Goal: Task Accomplishment & Management: Manage account settings

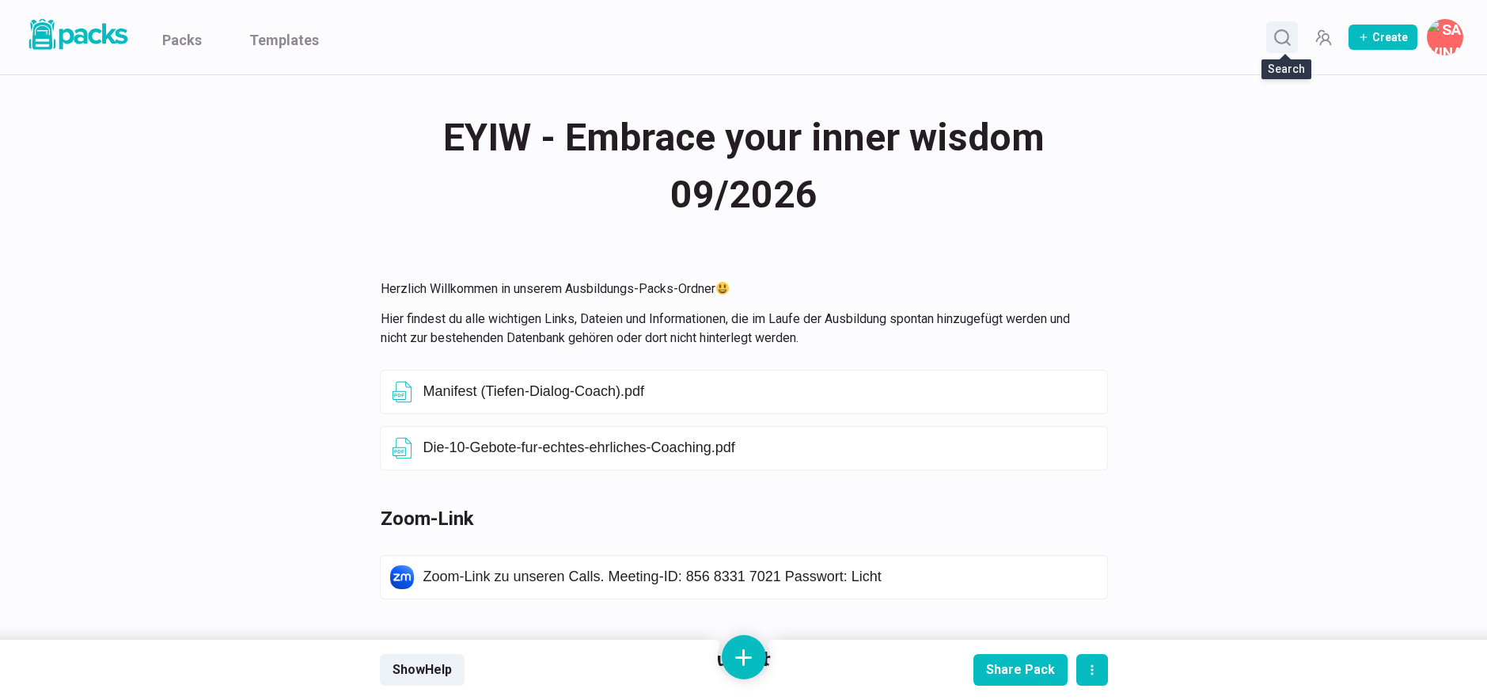
click at [1289, 41] on circle "Search" at bounding box center [1281, 36] width 13 height 13
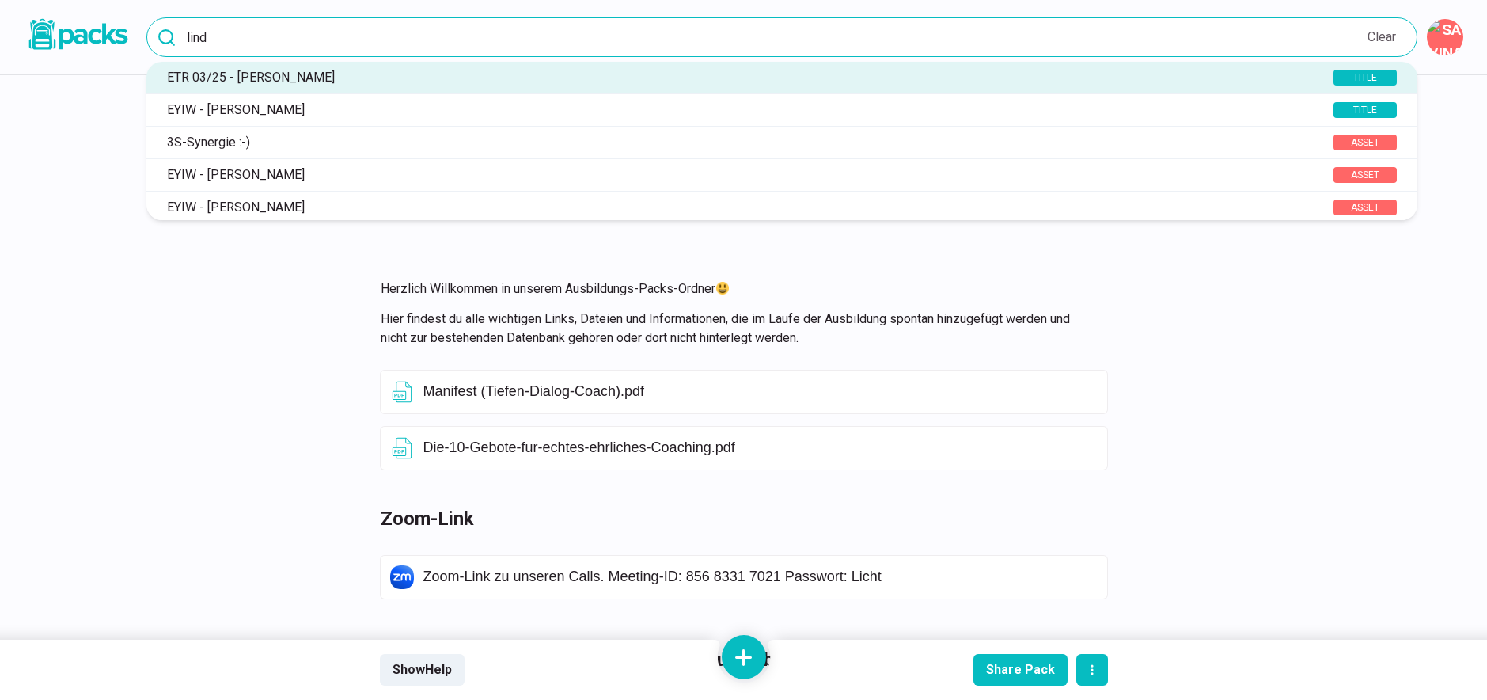
type input "lind"
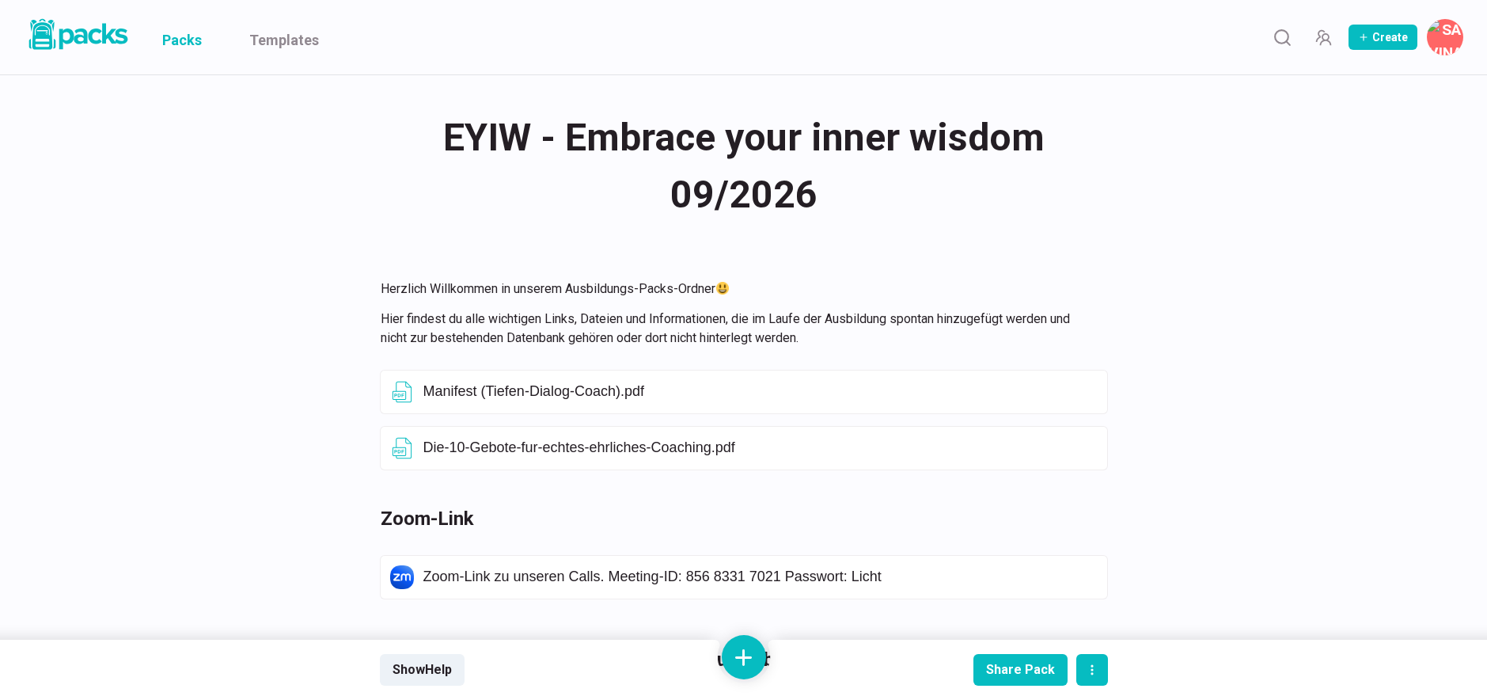
click at [186, 40] on link "Packs" at bounding box center [182, 37] width 40 height 74
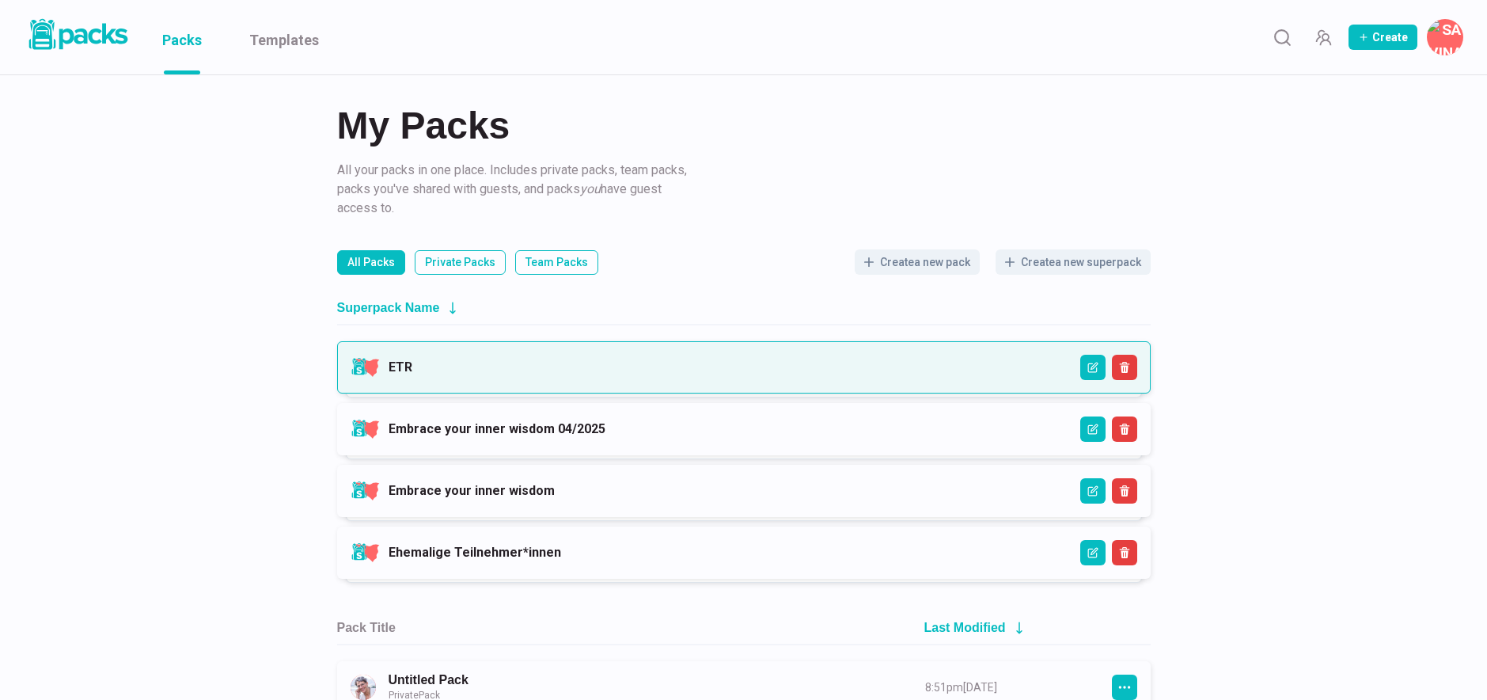
click at [412, 363] on link "ETR" at bounding box center [401, 366] width 24 height 15
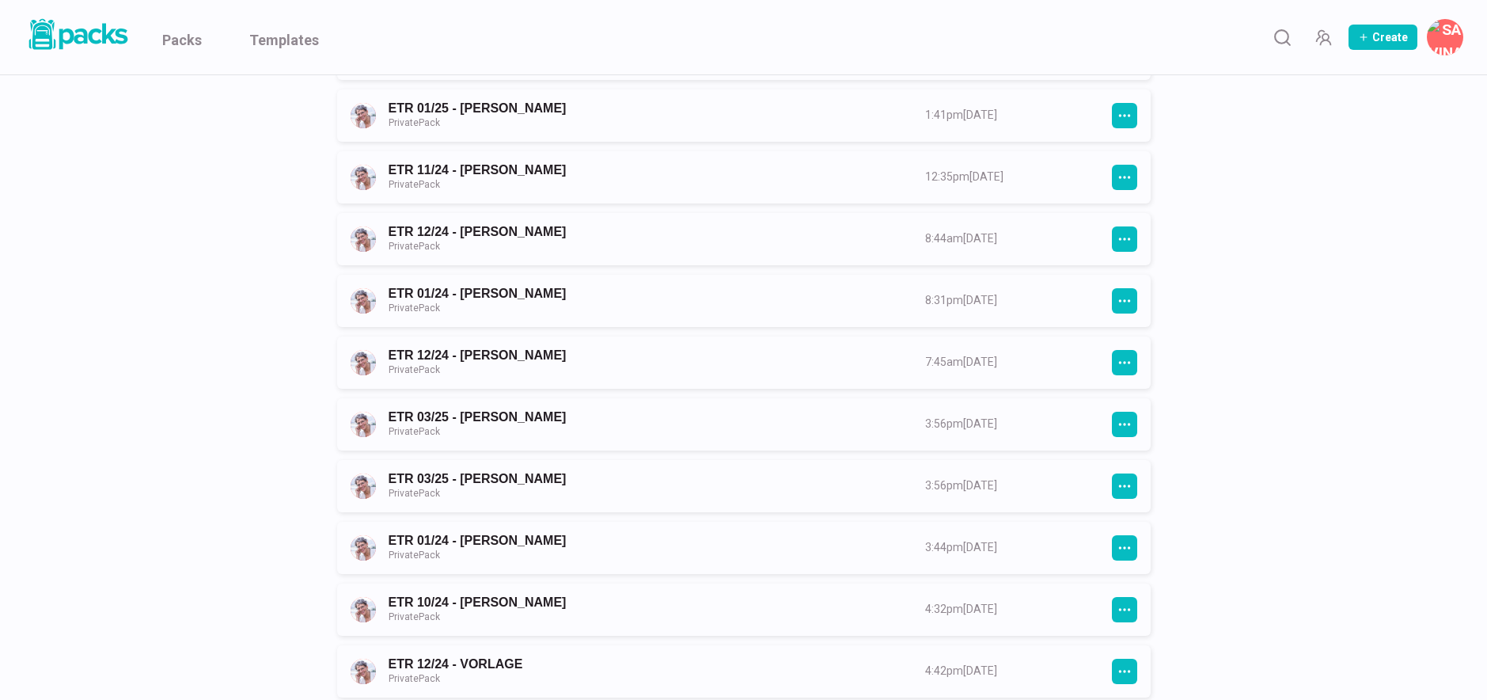
scroll to position [1285, 0]
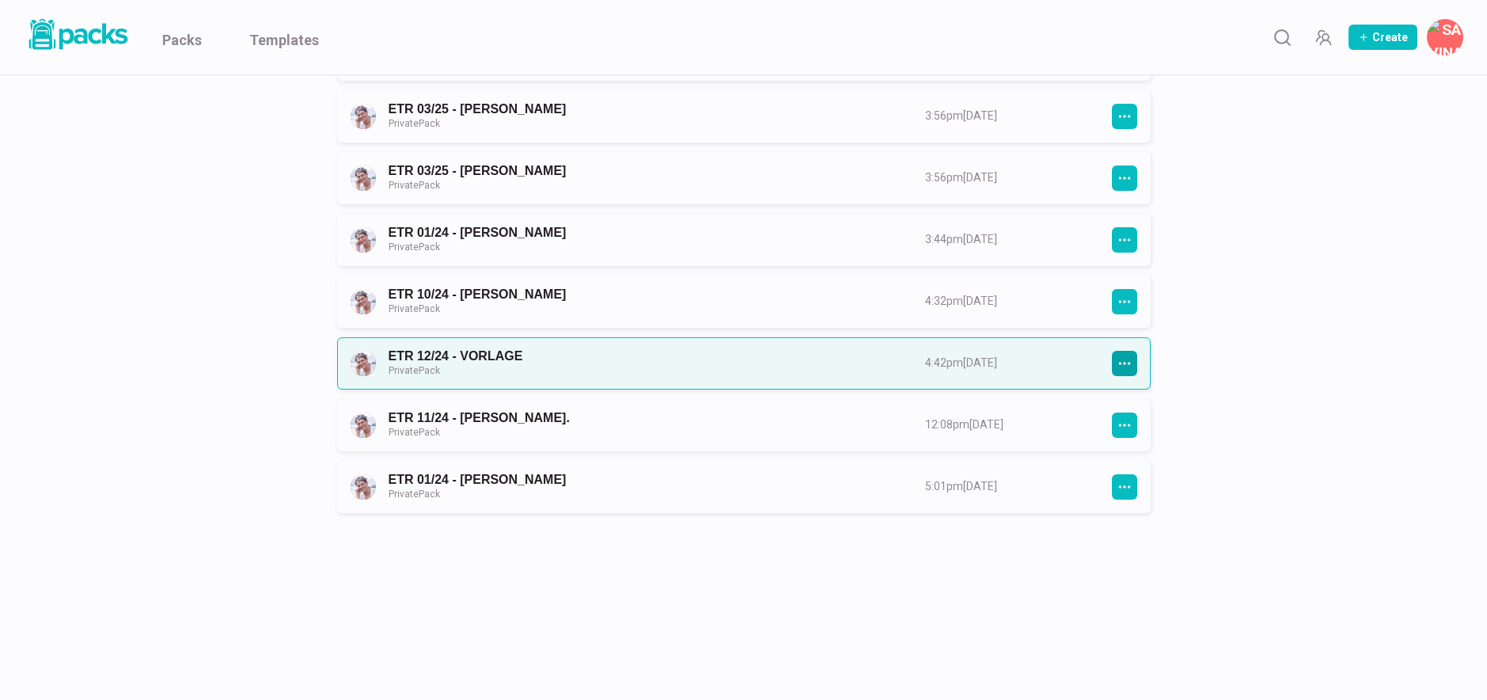
click at [1126, 359] on icon "button" at bounding box center [1125, 363] width 14 height 14
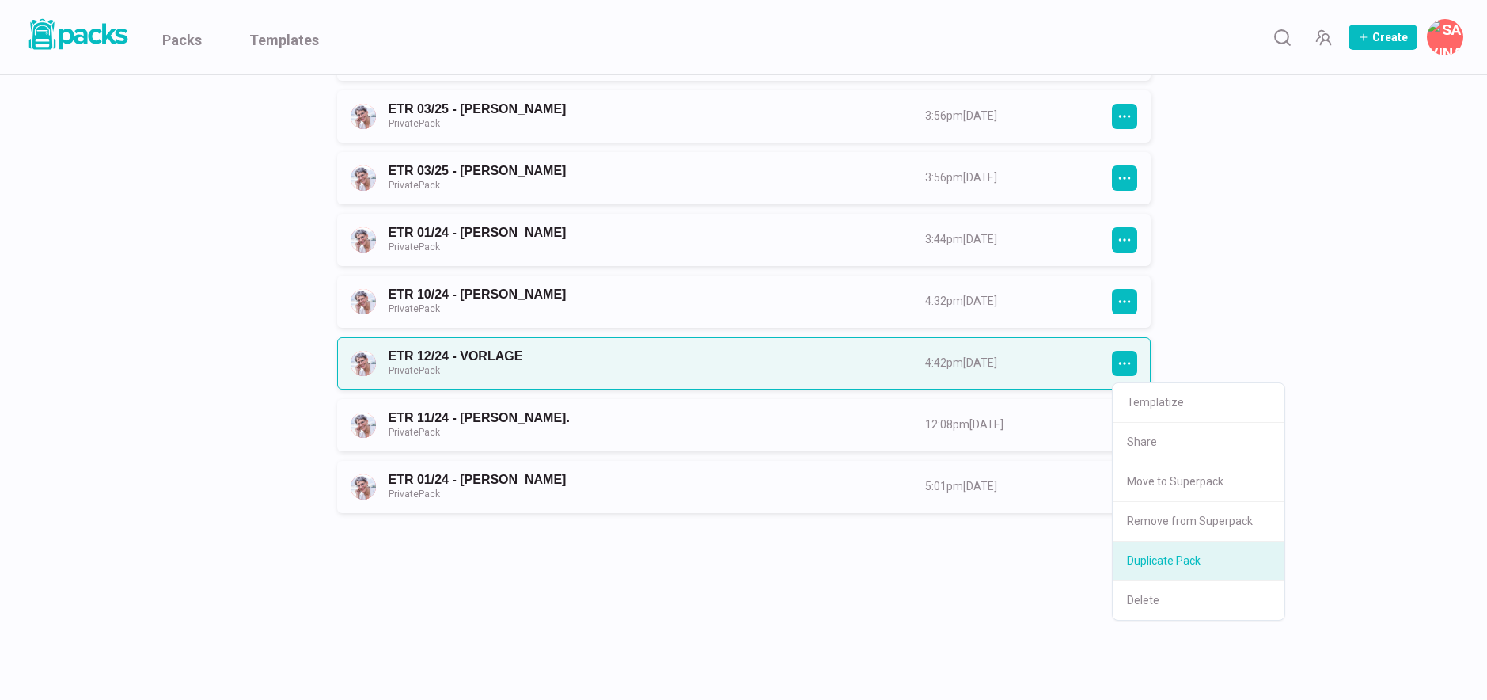
click at [1156, 555] on button "Duplicate Pack" at bounding box center [1199, 561] width 172 height 40
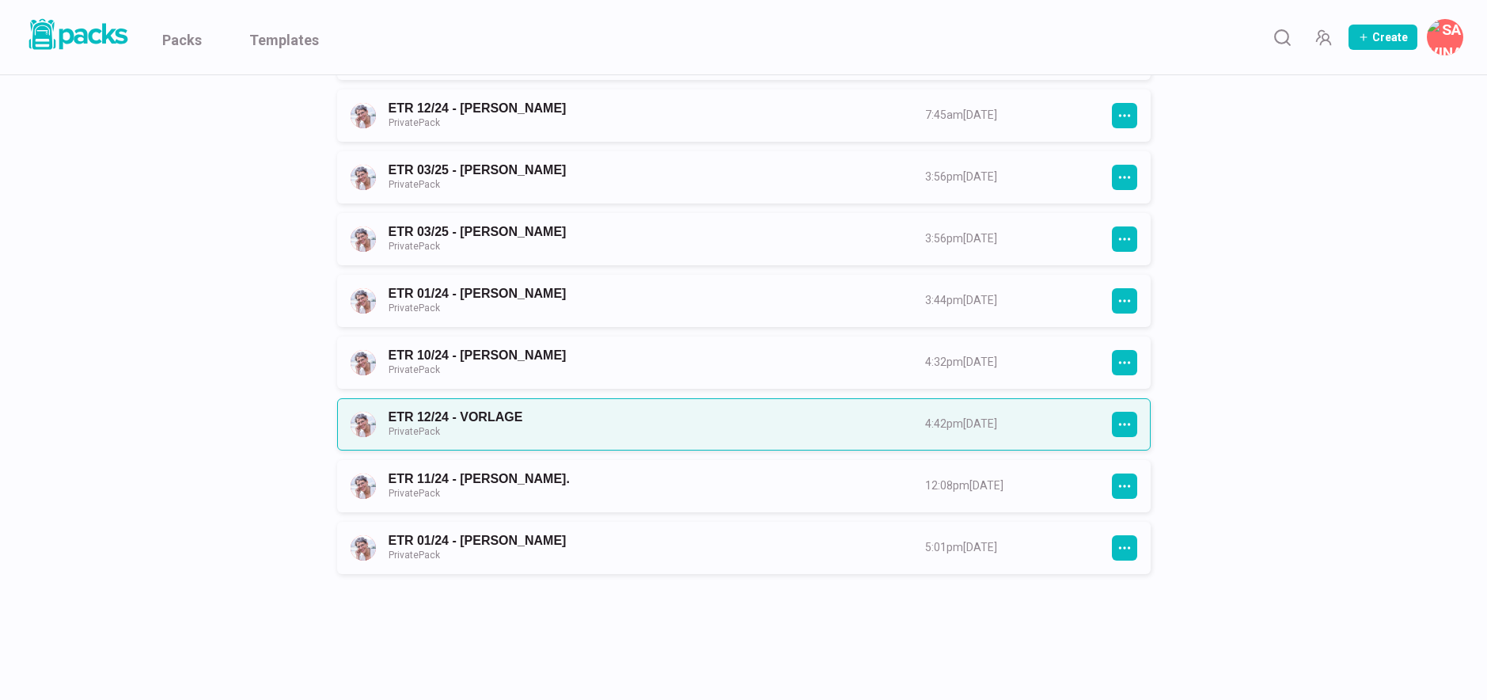
scroll to position [0, 0]
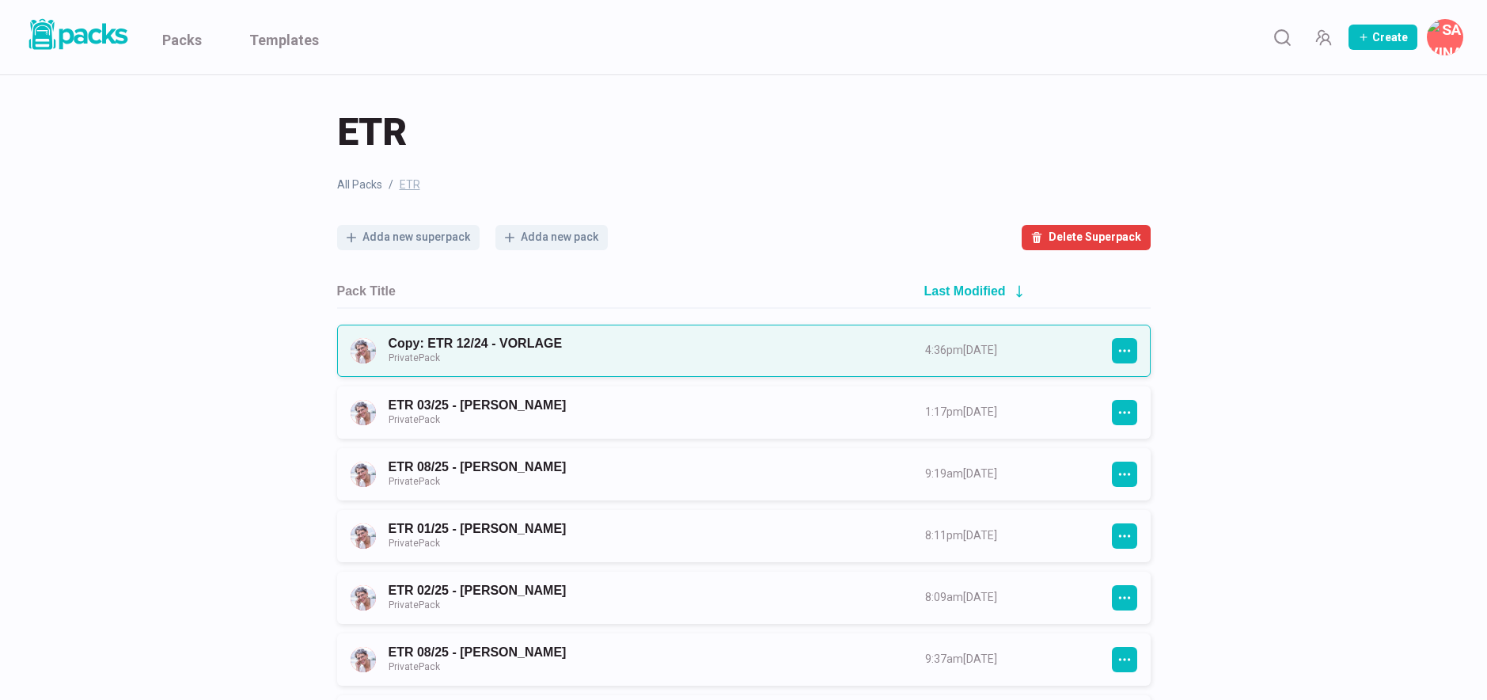
click at [583, 346] on link "Copy: ETR 12/24 - VORLAGE Private Pack" at bounding box center [643, 350] width 508 height 29
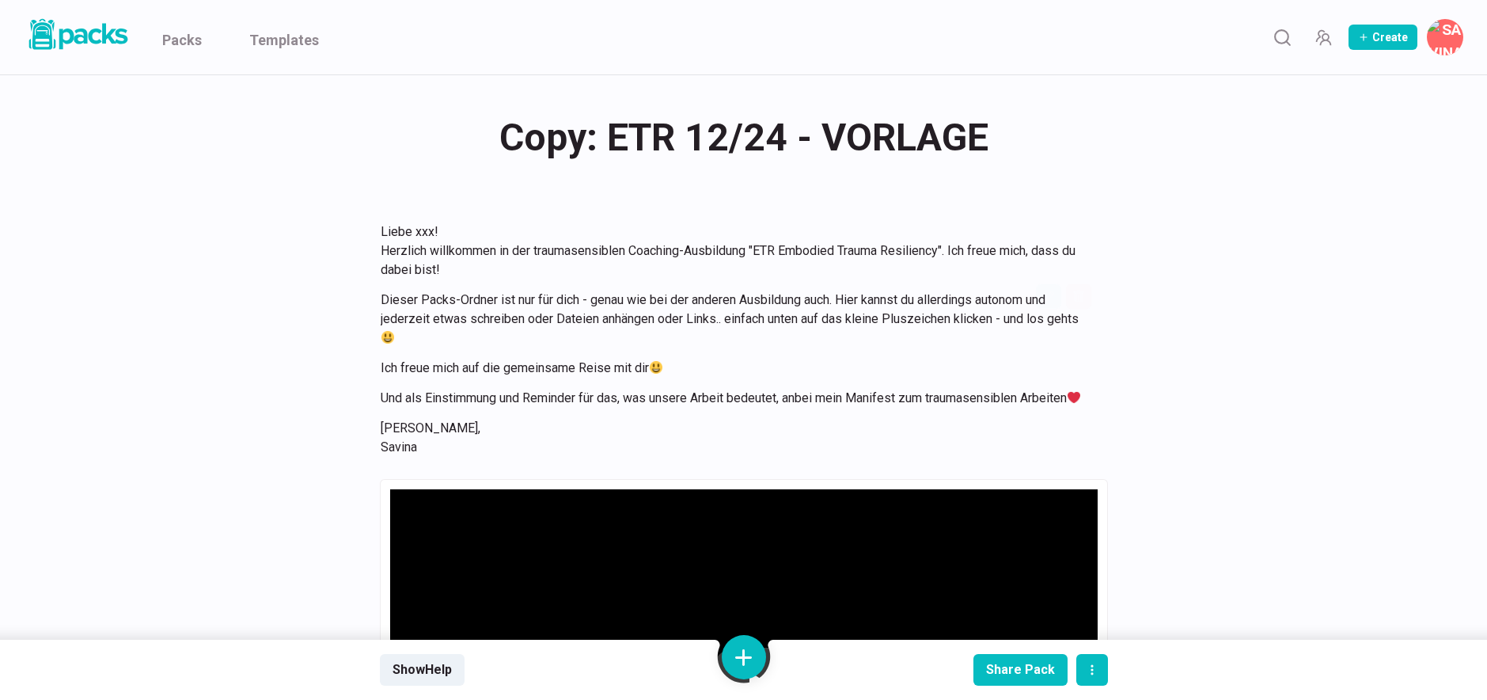
click at [606, 137] on div "Copy: ETR 12/24 - VORLAGE Copy: ETR 12/24 - VORLAGE" at bounding box center [744, 138] width 728 height 62
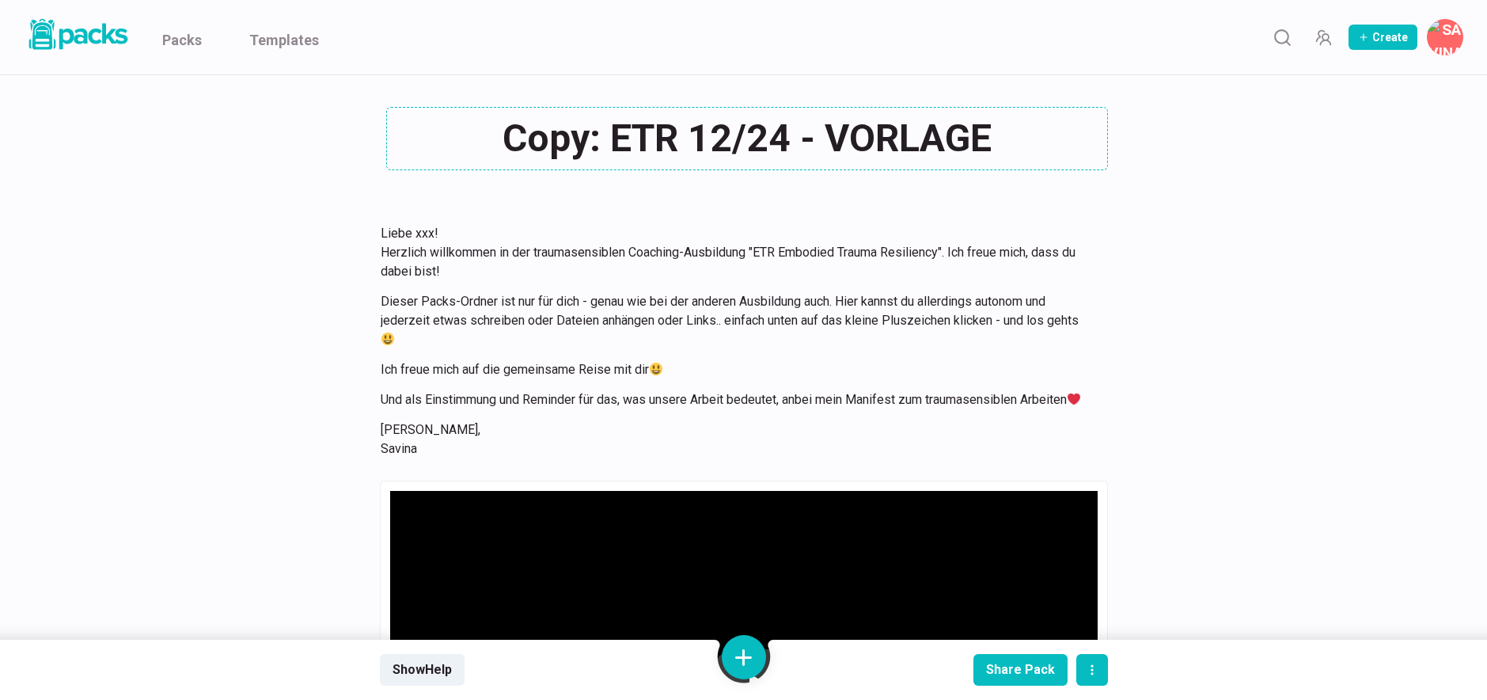
click at [606, 147] on textarea "Copy: ETR 12/24 - VORLAGE" at bounding box center [747, 138] width 722 height 63
drag, startPoint x: 608, startPoint y: 142, endPoint x: 472, endPoint y: 143, distance: 136.2
click at [472, 143] on textarea "Copy: ETR 12/24 - VORLAGE" at bounding box center [747, 138] width 722 height 63
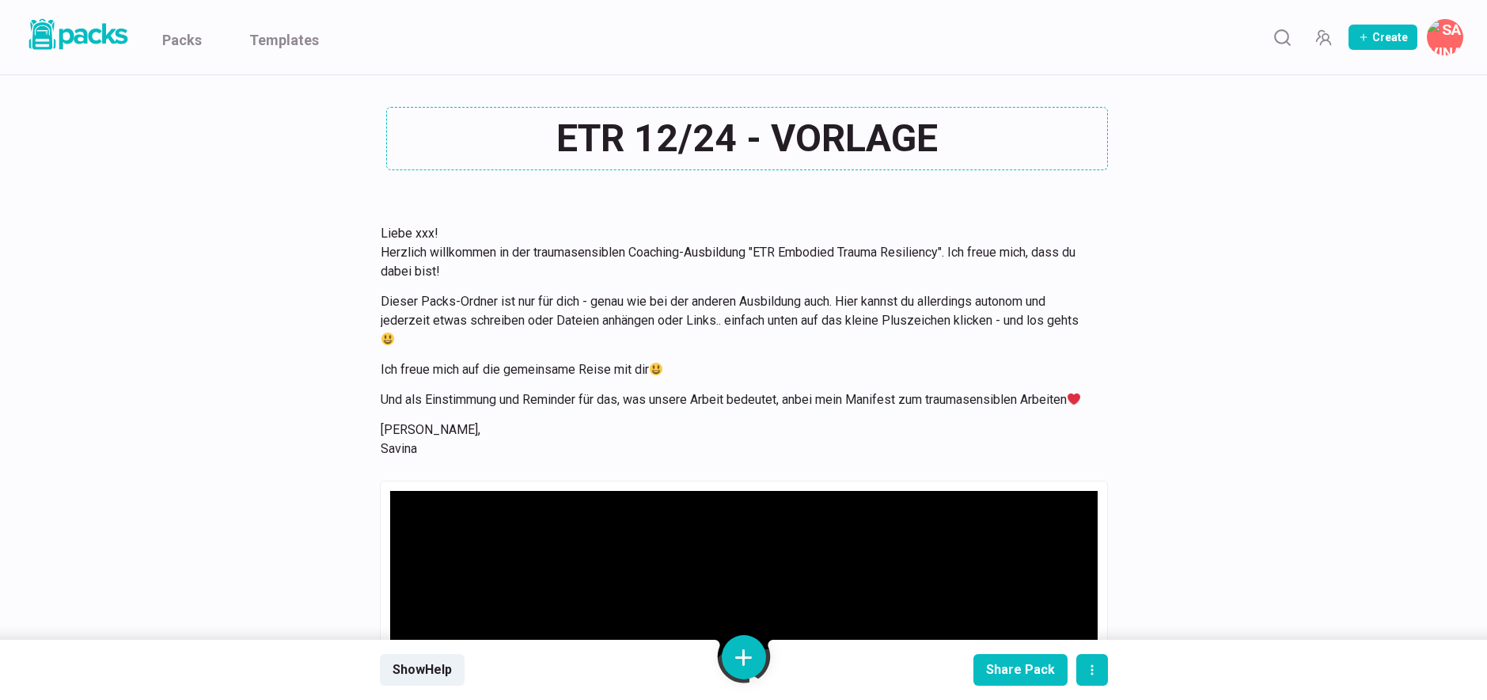
click at [736, 138] on textarea "ETR 12/24 - VORLAGE" at bounding box center [747, 138] width 722 height 63
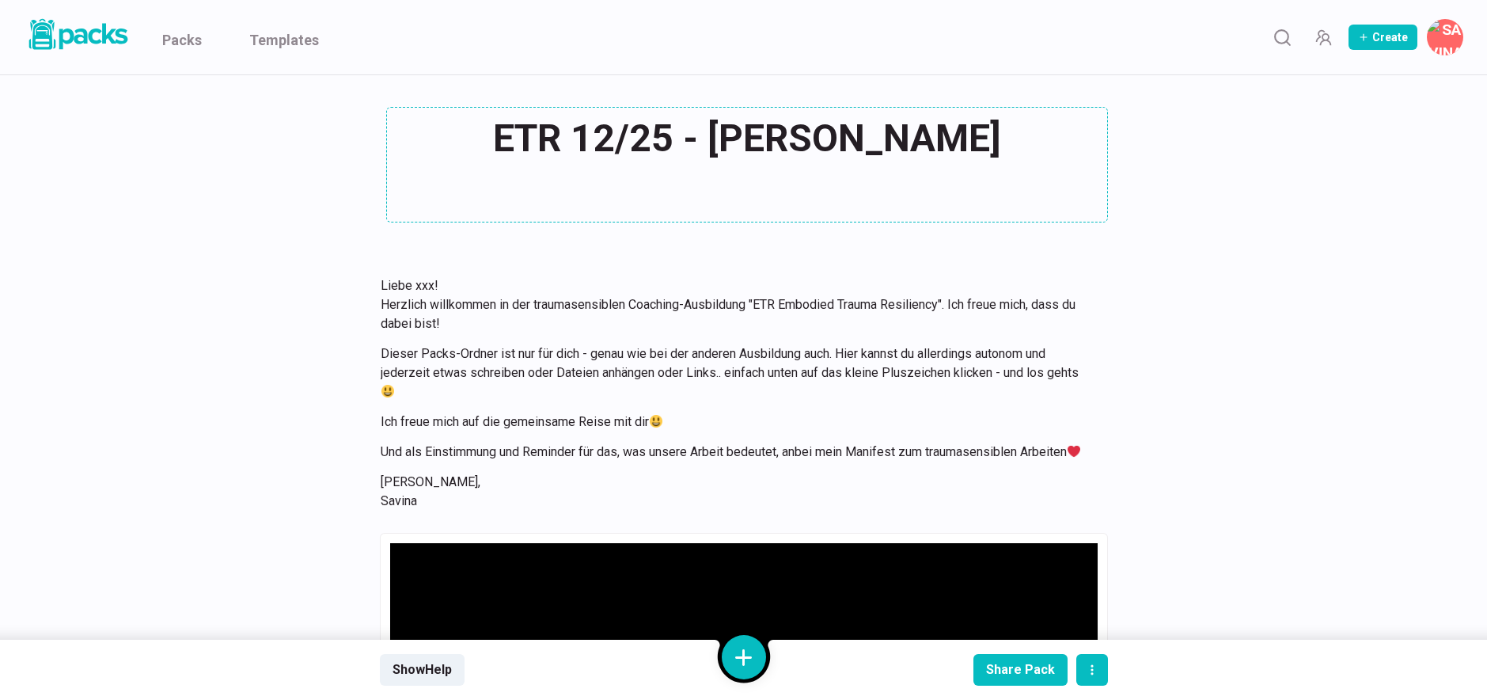
type textarea "ETR 12/25 - Susanne Sohnius"
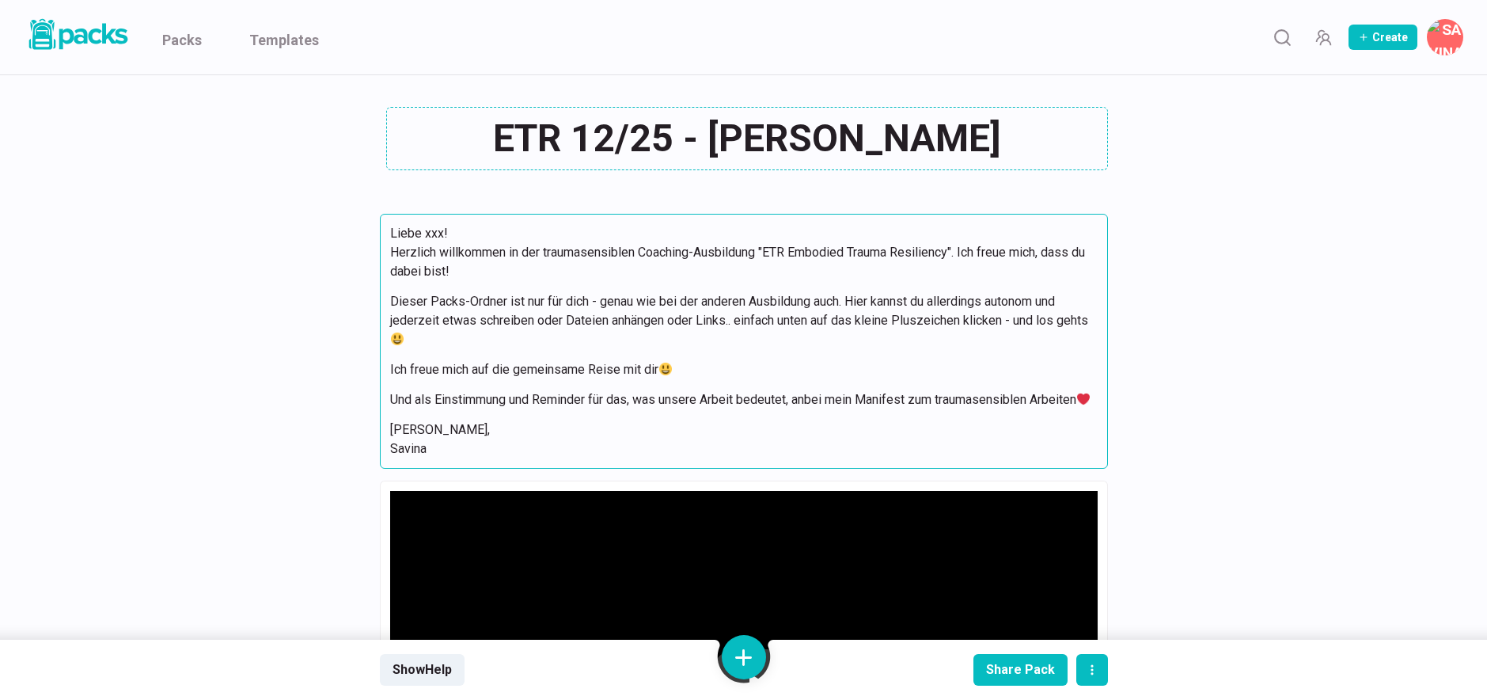
drag, startPoint x: 777, startPoint y: 73, endPoint x: 645, endPoint y: 282, distance: 246.8
click at [712, 272] on p "Liebe xxx! Herzlich willkommen in der traumasensiblen Coaching-Ausbildung "ETR …" at bounding box center [744, 252] width 708 height 57
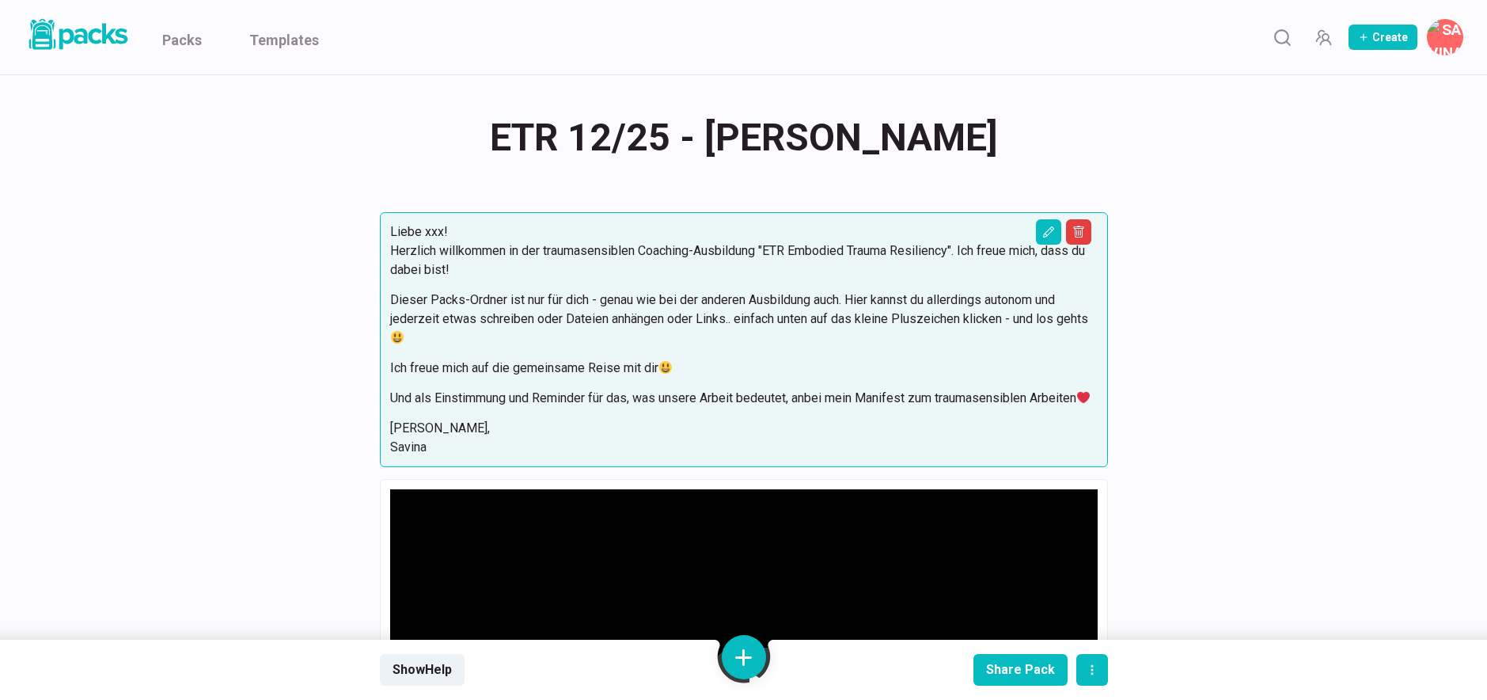
click at [443, 234] on p "Liebe xxx! Herzlich willkommen in der traumasensiblen Coaching-Ausbildung "ETR …" at bounding box center [744, 250] width 708 height 57
click at [1046, 229] on icon "Edit asset" at bounding box center [1048, 232] width 13 height 13
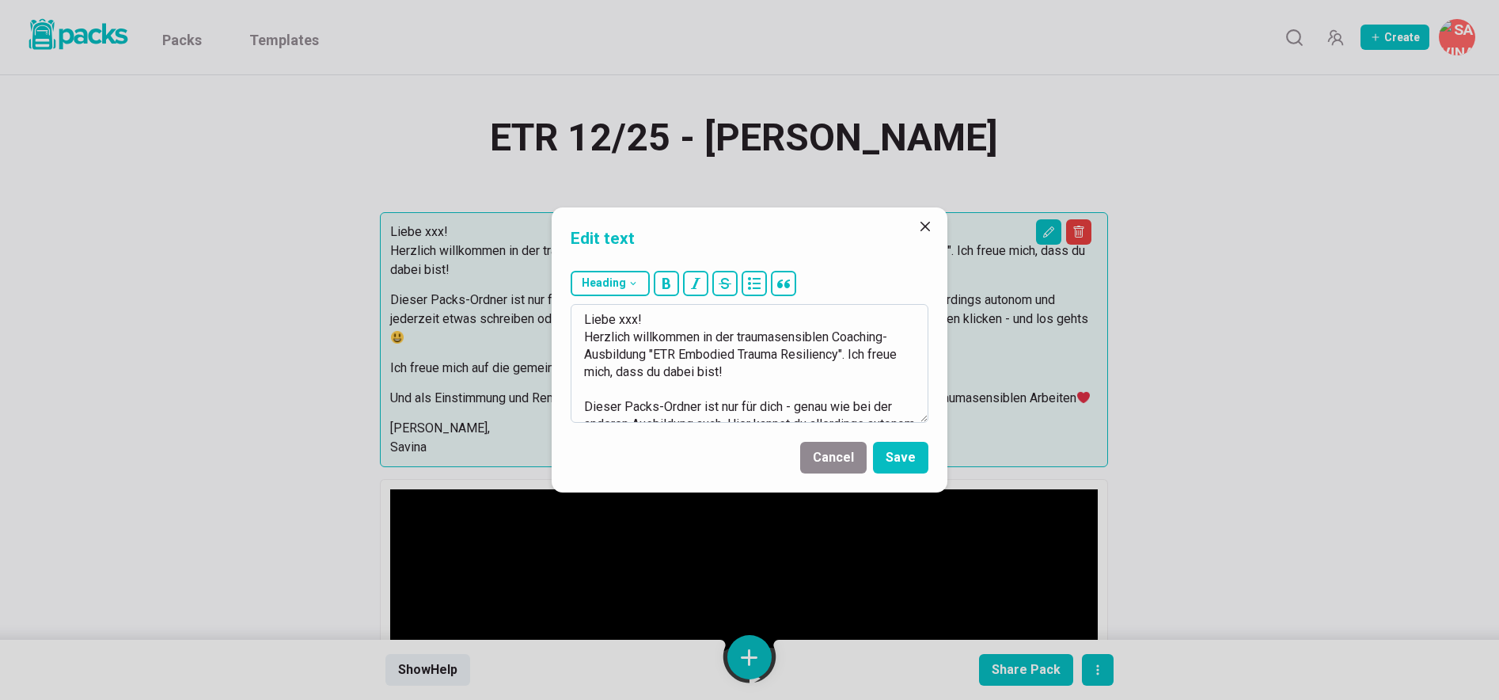
click at [628, 320] on textarea "Liebe xxx! Herzlich willkommen in der traumasensiblen Coaching-Ausbildung "ETR …" at bounding box center [750, 363] width 358 height 119
type textarea "Liebe Susanne! Herzlich willkommen in der traumasensiblen Coaching-Ausbildung "…"
click at [903, 458] on button "Save" at bounding box center [900, 458] width 55 height 32
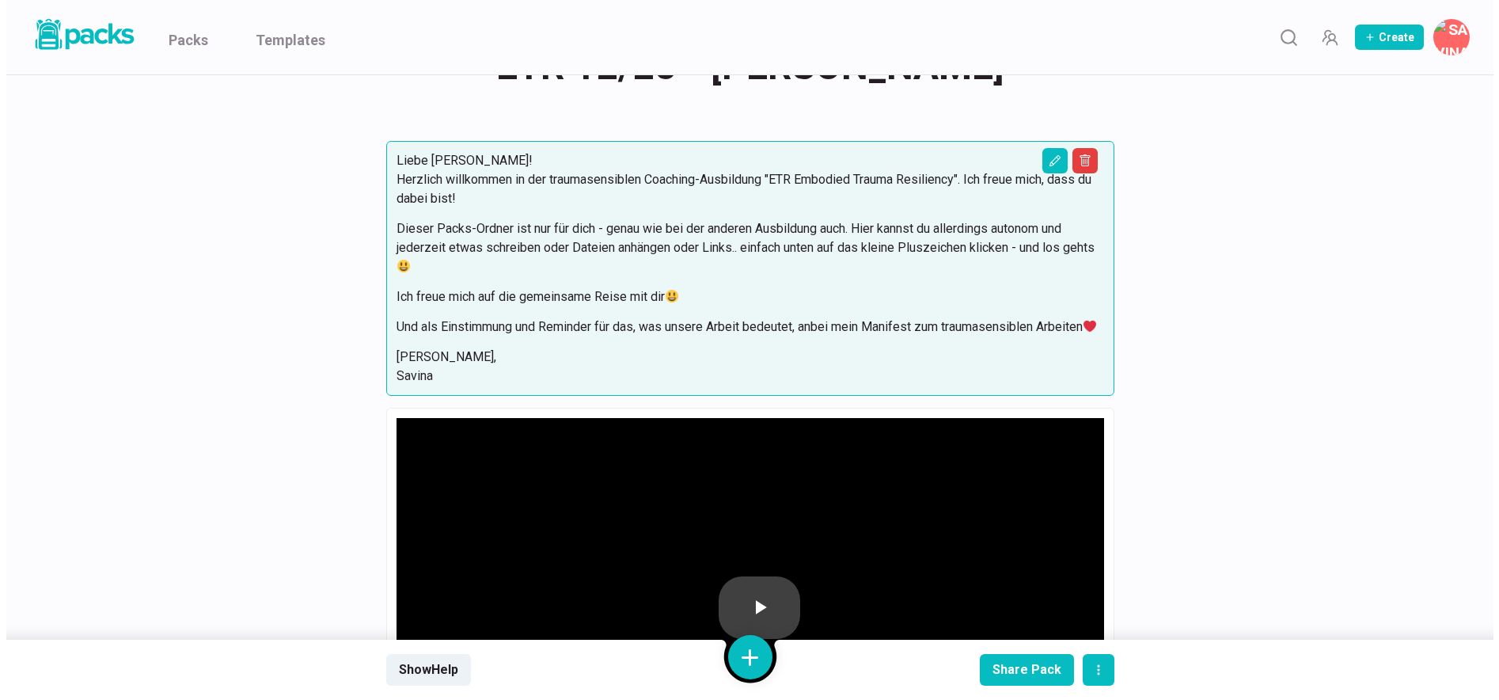
scroll to position [74, 0]
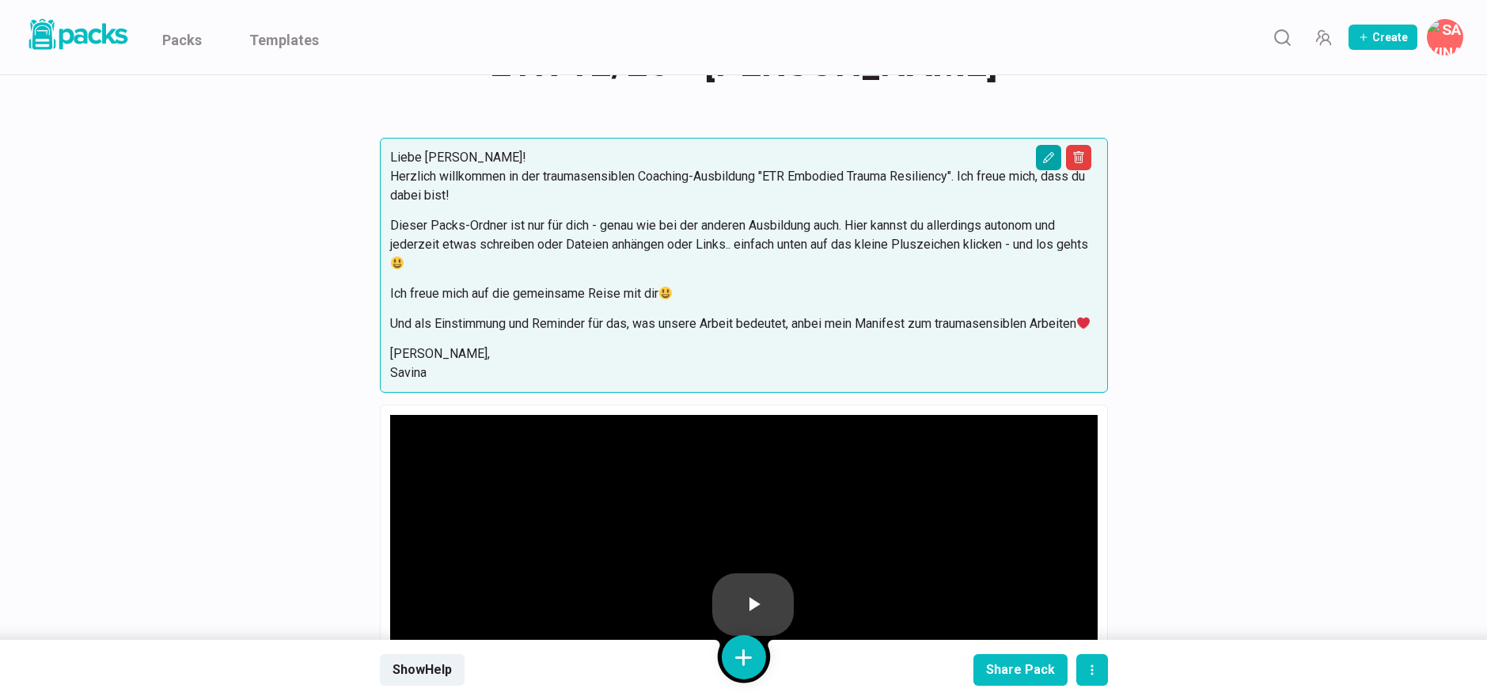
click at [1048, 156] on icon "Edit asset" at bounding box center [1047, 157] width 11 height 11
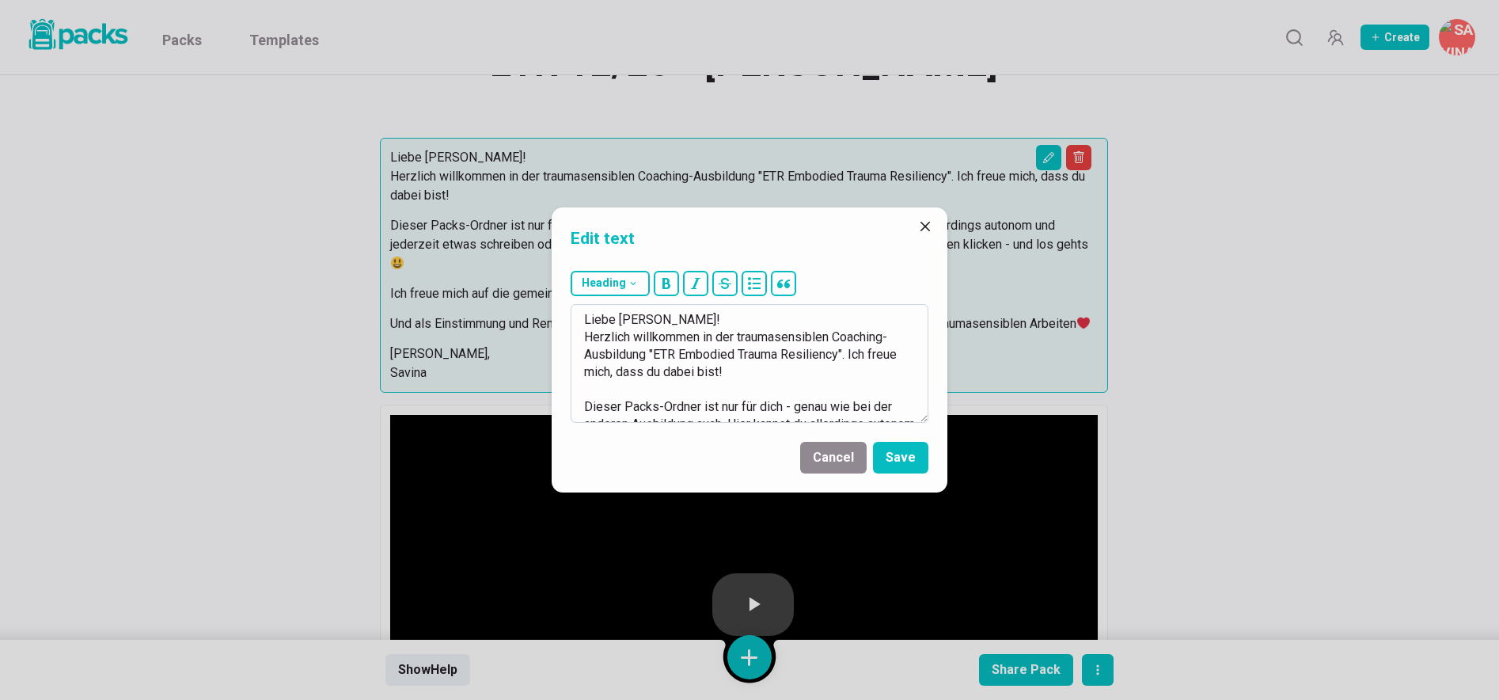
click at [845, 375] on textarea "Liebe Susanne! Herzlich willkommen in der traumasensiblen Coaching-Ausbildung "…" at bounding box center [750, 363] width 358 height 119
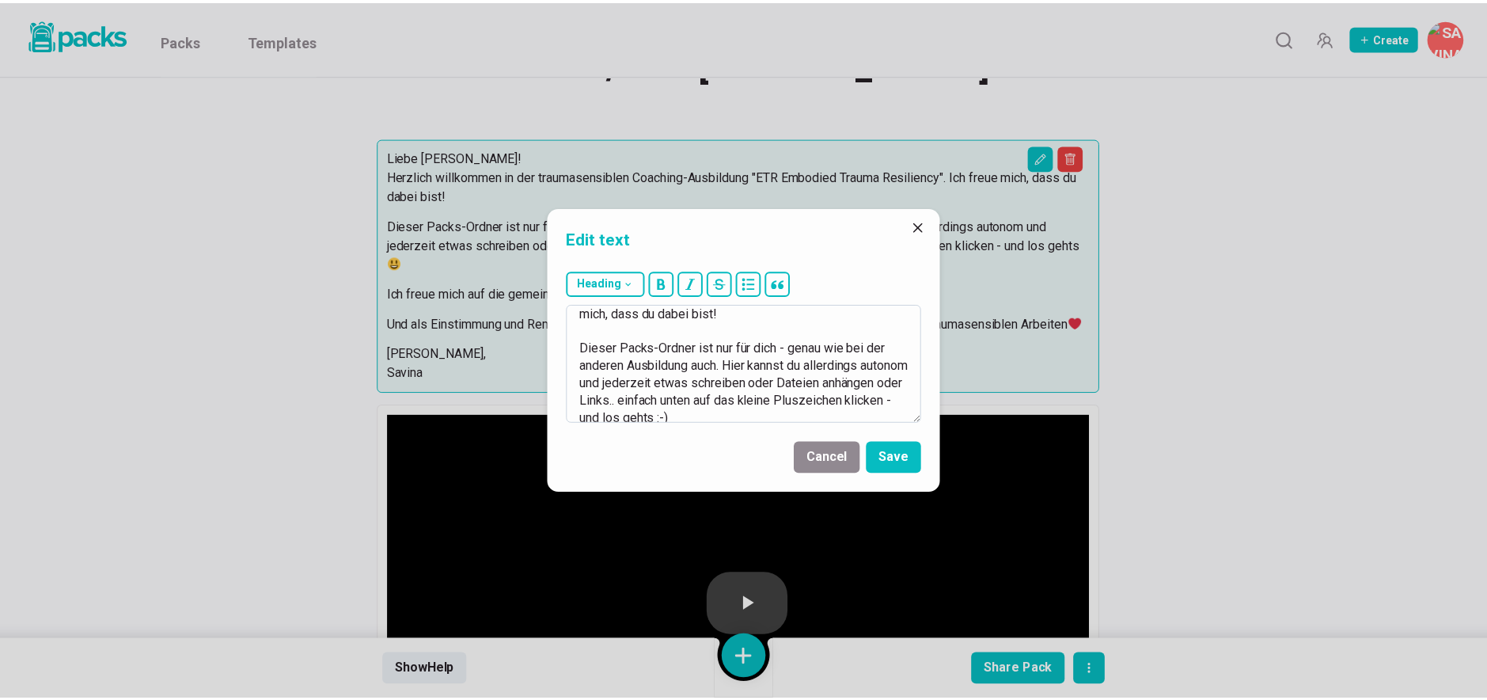
scroll to position [104, 0]
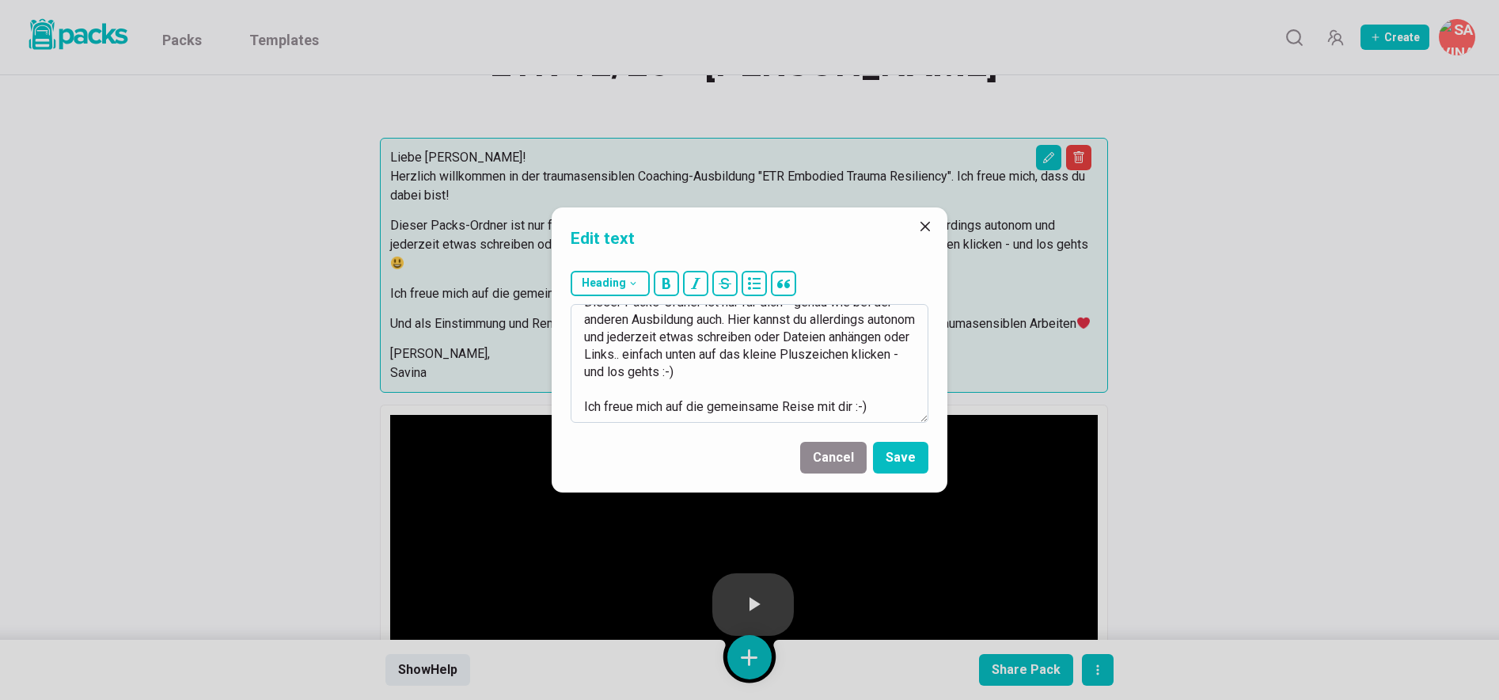
drag, startPoint x: 735, startPoint y: 393, endPoint x: 798, endPoint y: 370, distance: 66.6
click at [798, 370] on textarea "Liebe Susanne! Herzlich willkommen in der traumasensiblen Coaching-Ausbildung "…" at bounding box center [750, 363] width 358 height 119
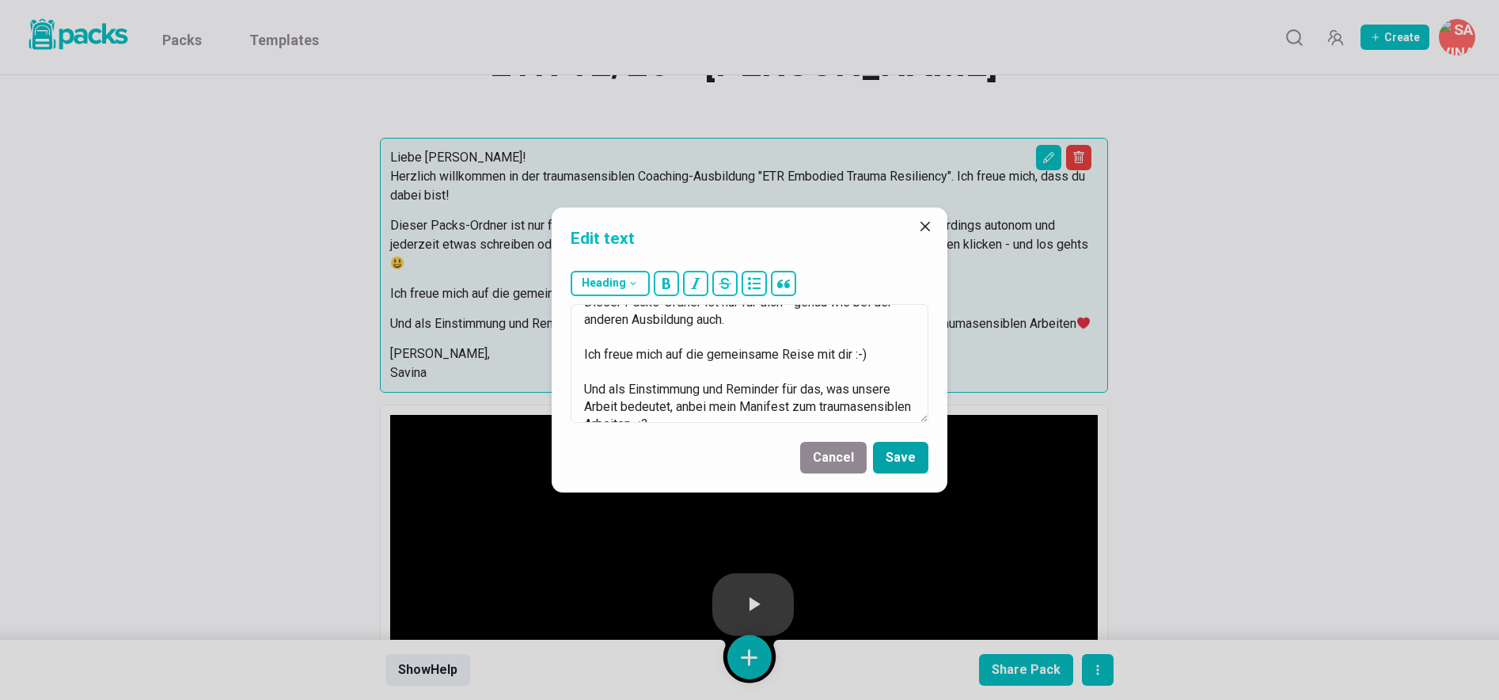
type textarea "Liebe Susanne! Herzlich willkommen in der traumasensiblen Coaching-Ausbildung "…"
click at [906, 448] on button "Save" at bounding box center [900, 458] width 55 height 32
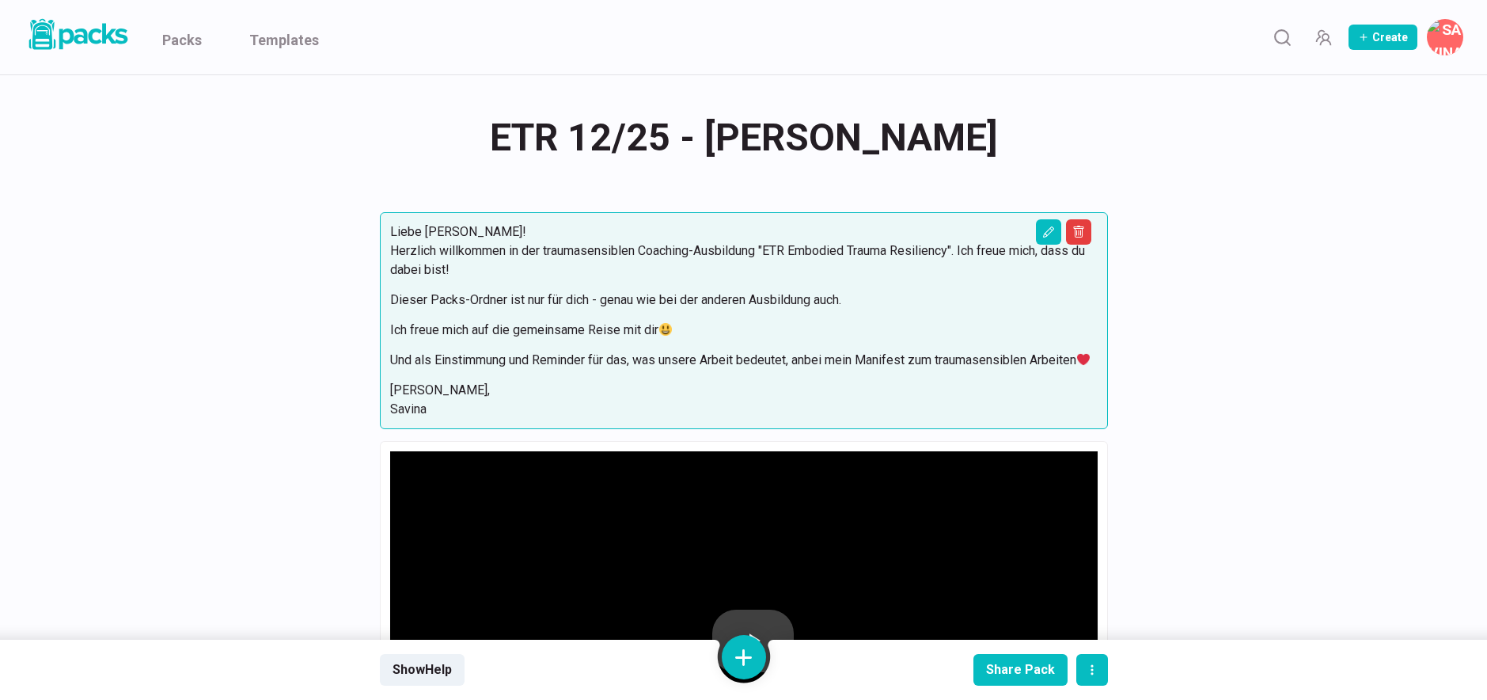
scroll to position [647, 0]
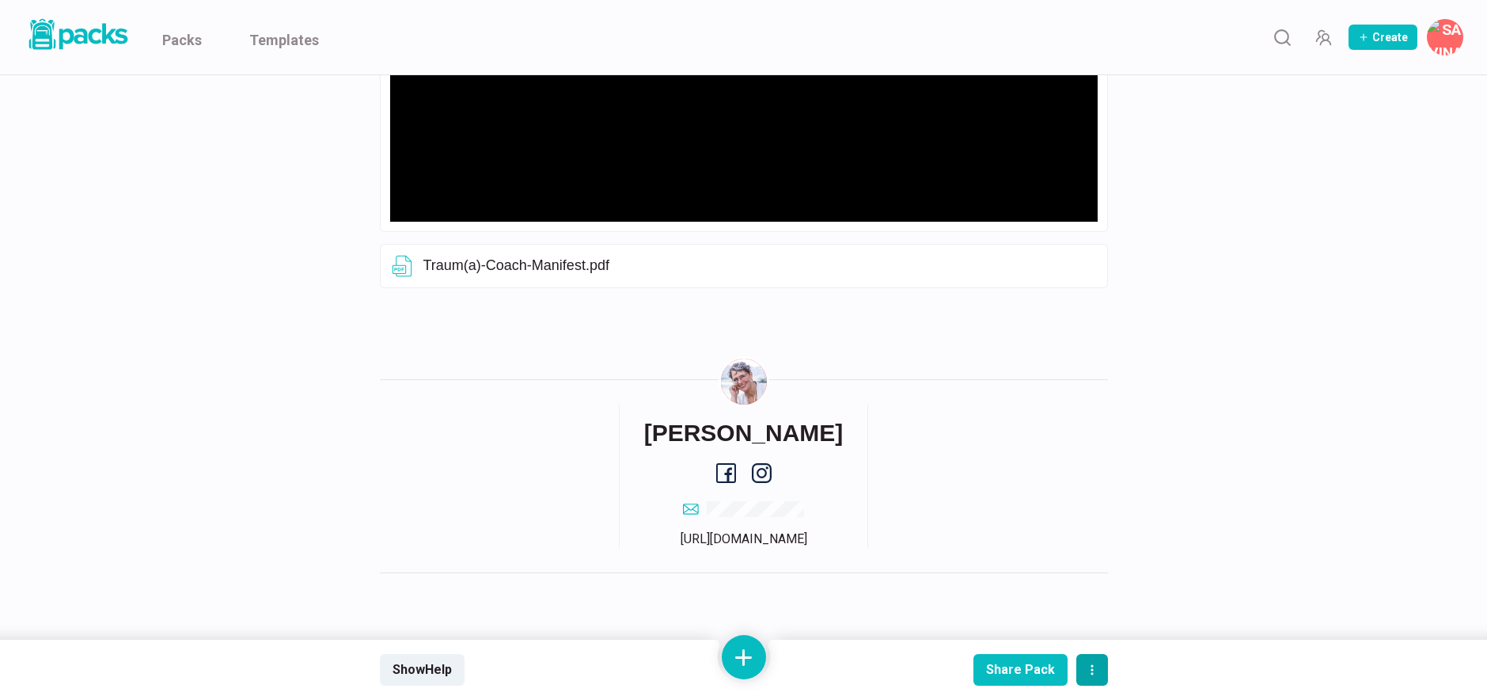
click at [1091, 672] on icon "actions" at bounding box center [1092, 669] width 13 height 13
click at [1108, 668] on div "Share Pack Templatize Preview pack Duplicate pack Delete pack" at bounding box center [940, 670] width 335 height 60
click at [1018, 666] on div "Share Pack" at bounding box center [1020, 669] width 69 height 15
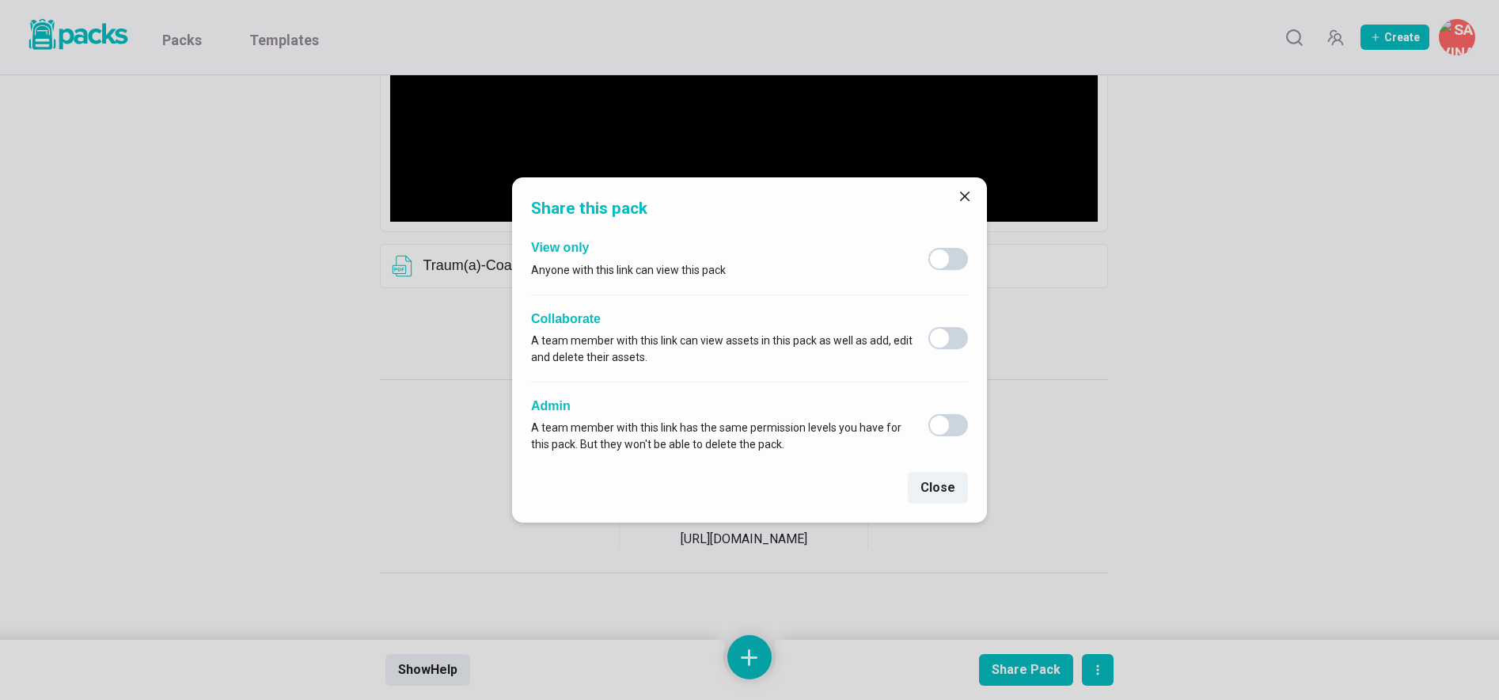
click at [951, 337] on span at bounding box center [948, 338] width 40 height 22
click at [928, 327] on input "checkbox" at bounding box center [928, 326] width 1 height 1
checkbox input "true"
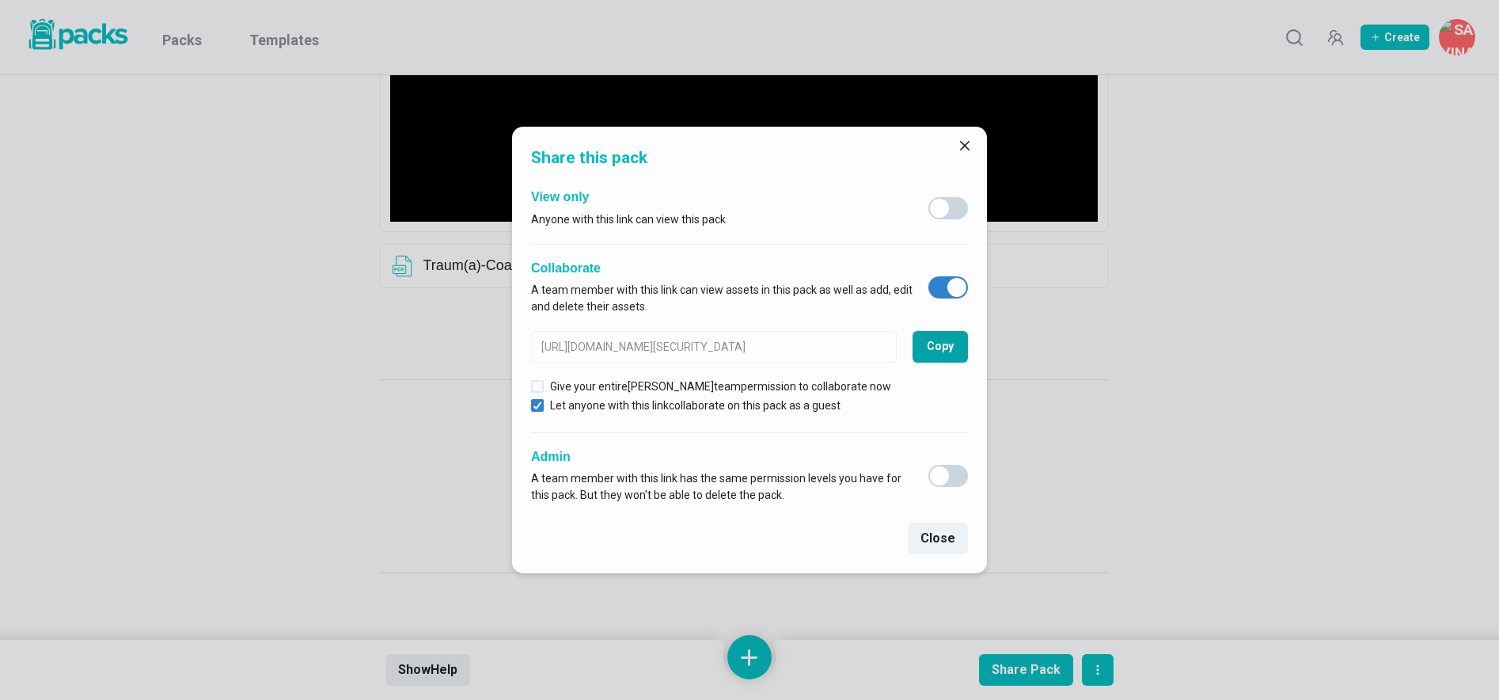
click at [941, 348] on button "Copy" at bounding box center [940, 347] width 55 height 32
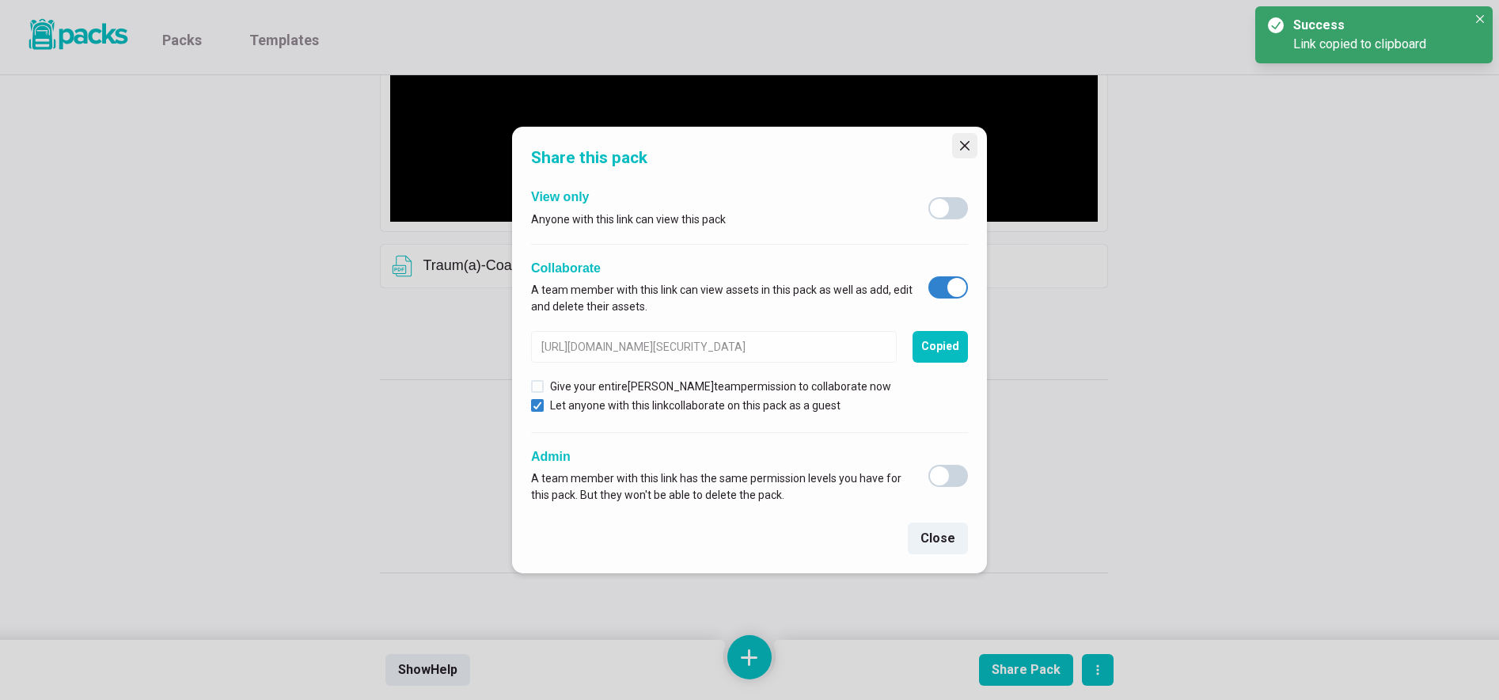
click at [966, 146] on icon "Close" at bounding box center [964, 145] width 9 height 9
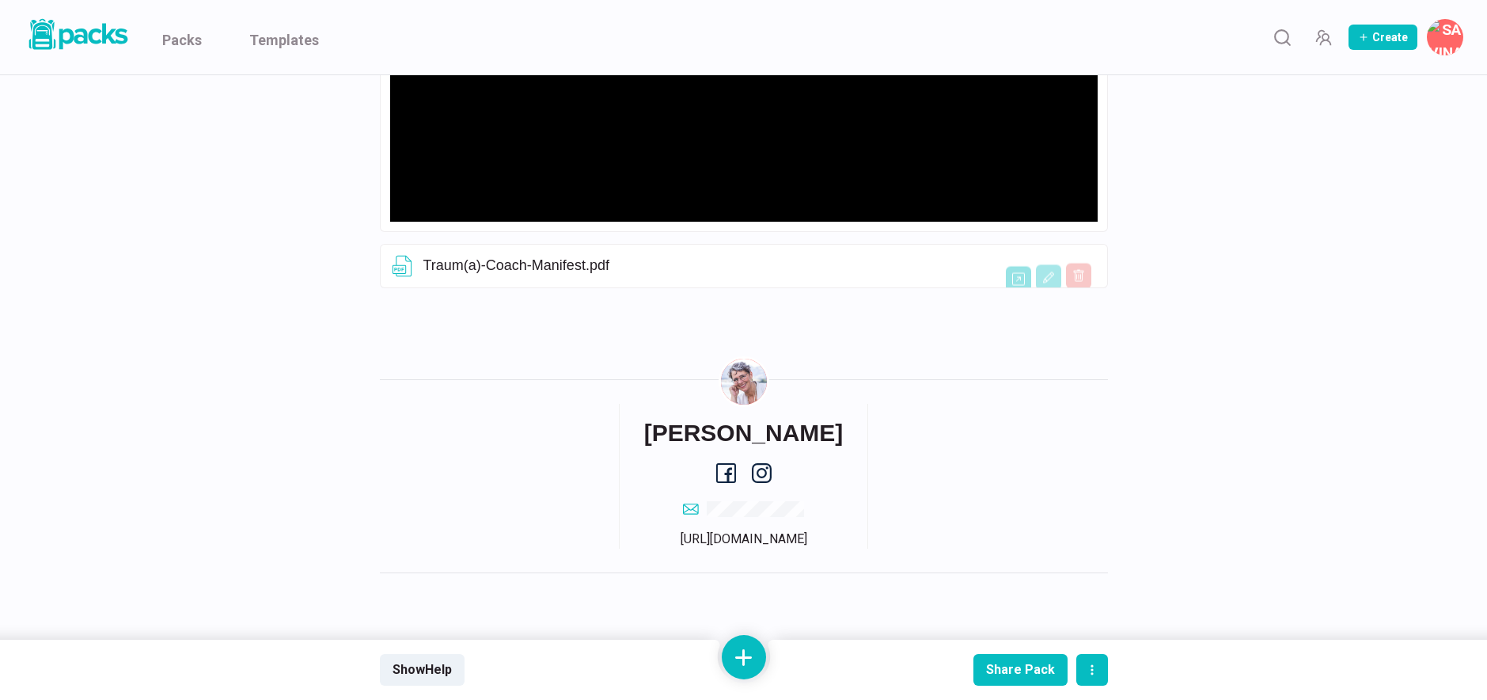
scroll to position [0, 0]
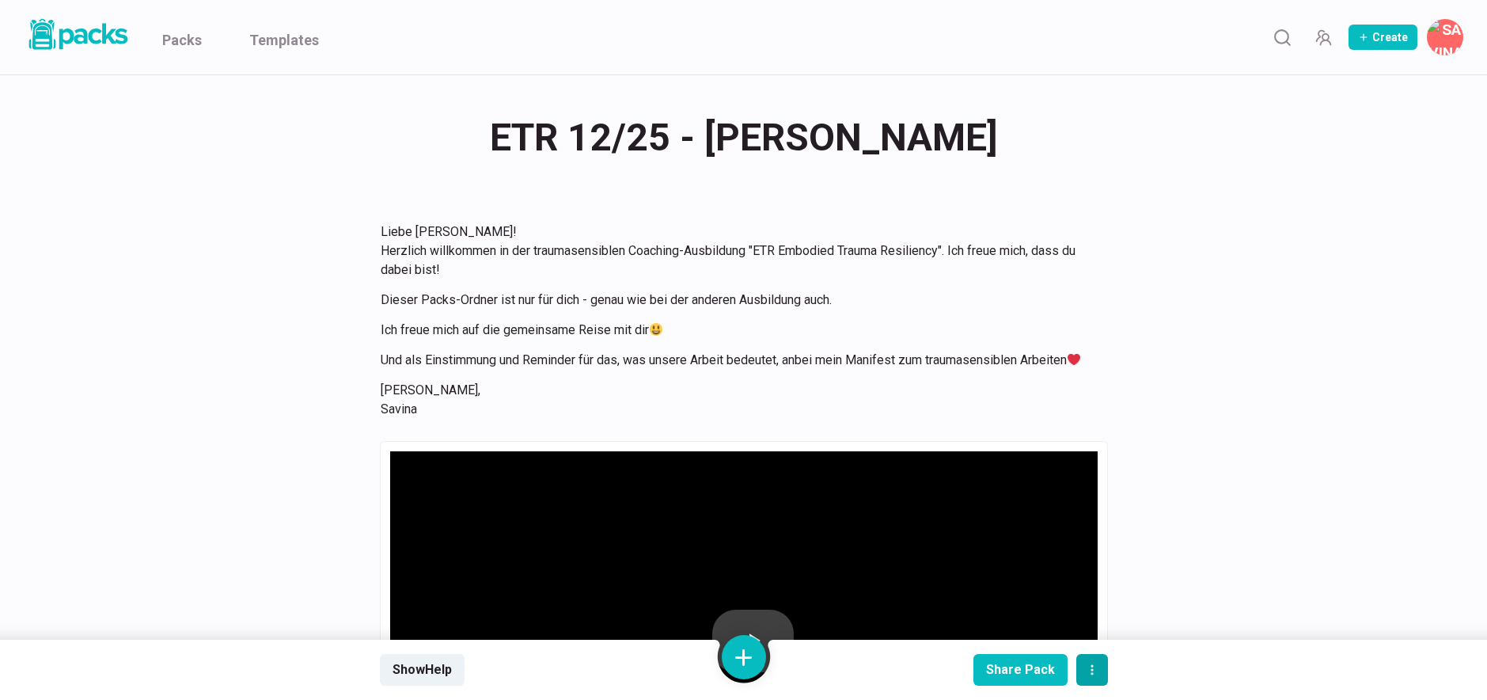
click at [1095, 670] on icon "actions" at bounding box center [1092, 669] width 13 height 13
click at [1133, 590] on button "Duplicate pack" at bounding box center [1136, 588] width 119 height 40
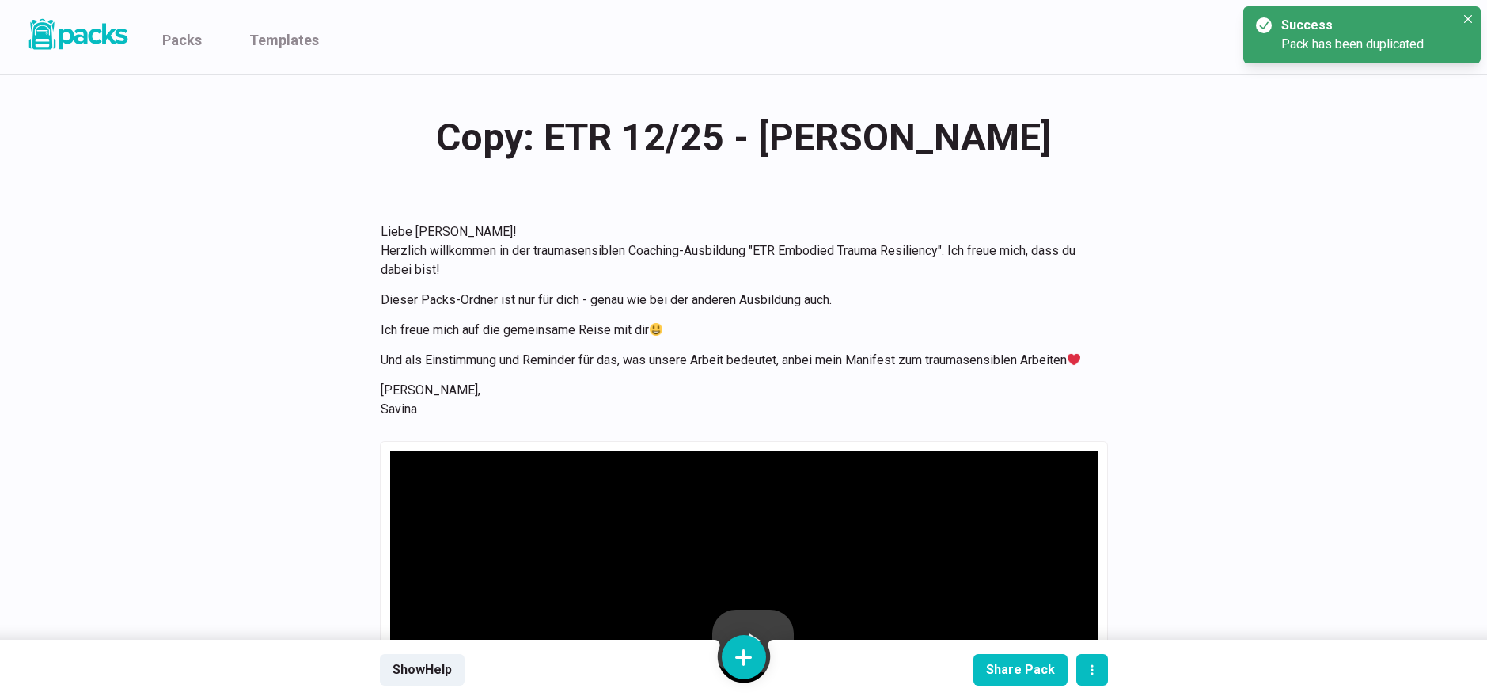
click at [543, 142] on div "Copy: ETR 12/25 - Susanne Sohnius Copy: ETR 12/25 - Susanne Sohnius" at bounding box center [744, 138] width 728 height 62
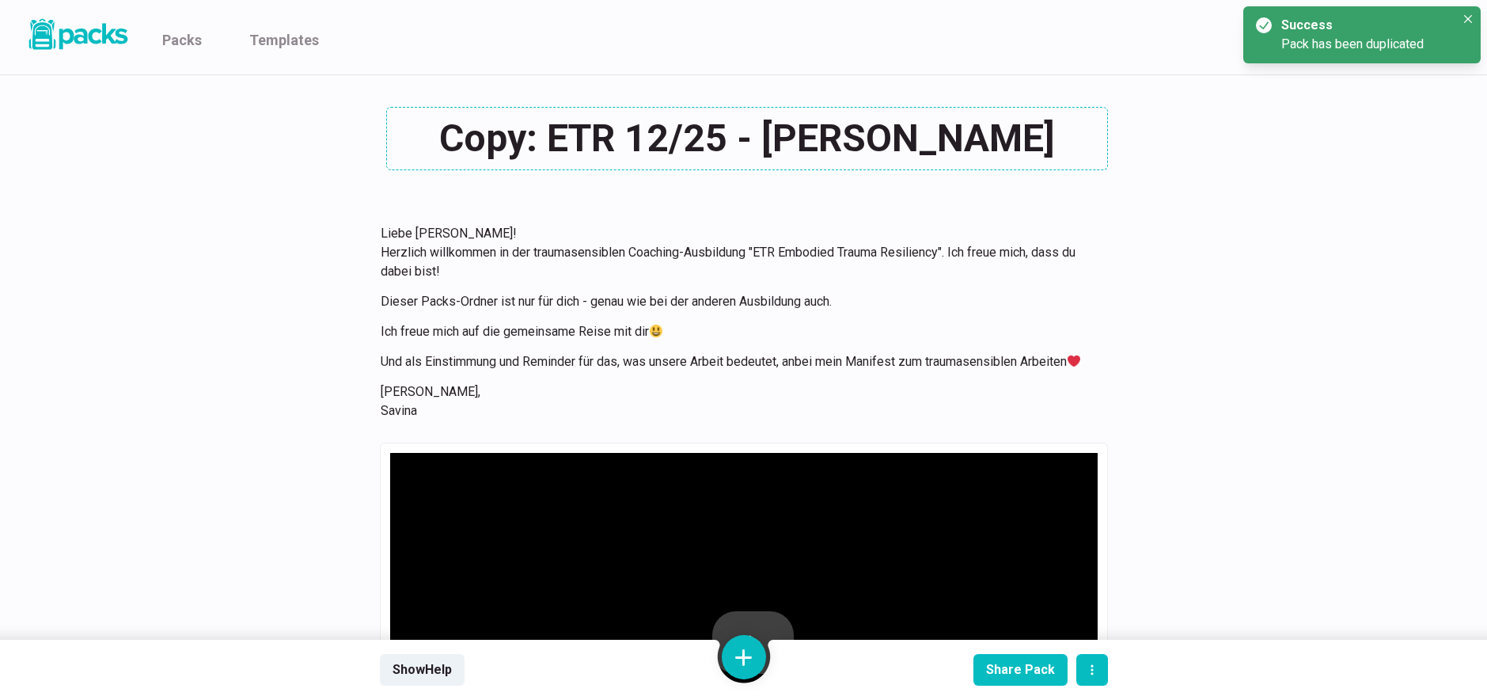
click at [545, 143] on textarea "Copy: ETR 12/25 - Susanne Sohnius" at bounding box center [747, 138] width 722 height 63
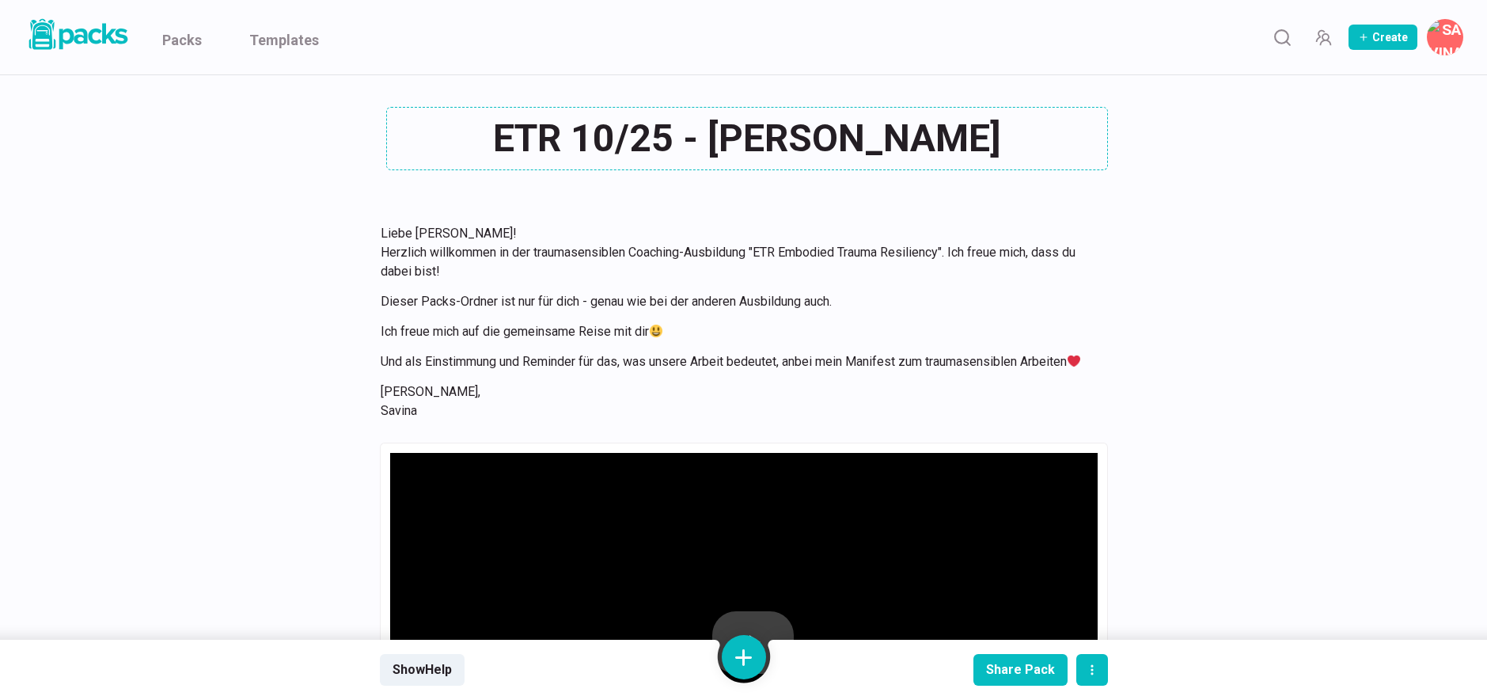
type textarea "ETR 10/25 - Katrin Lindner"
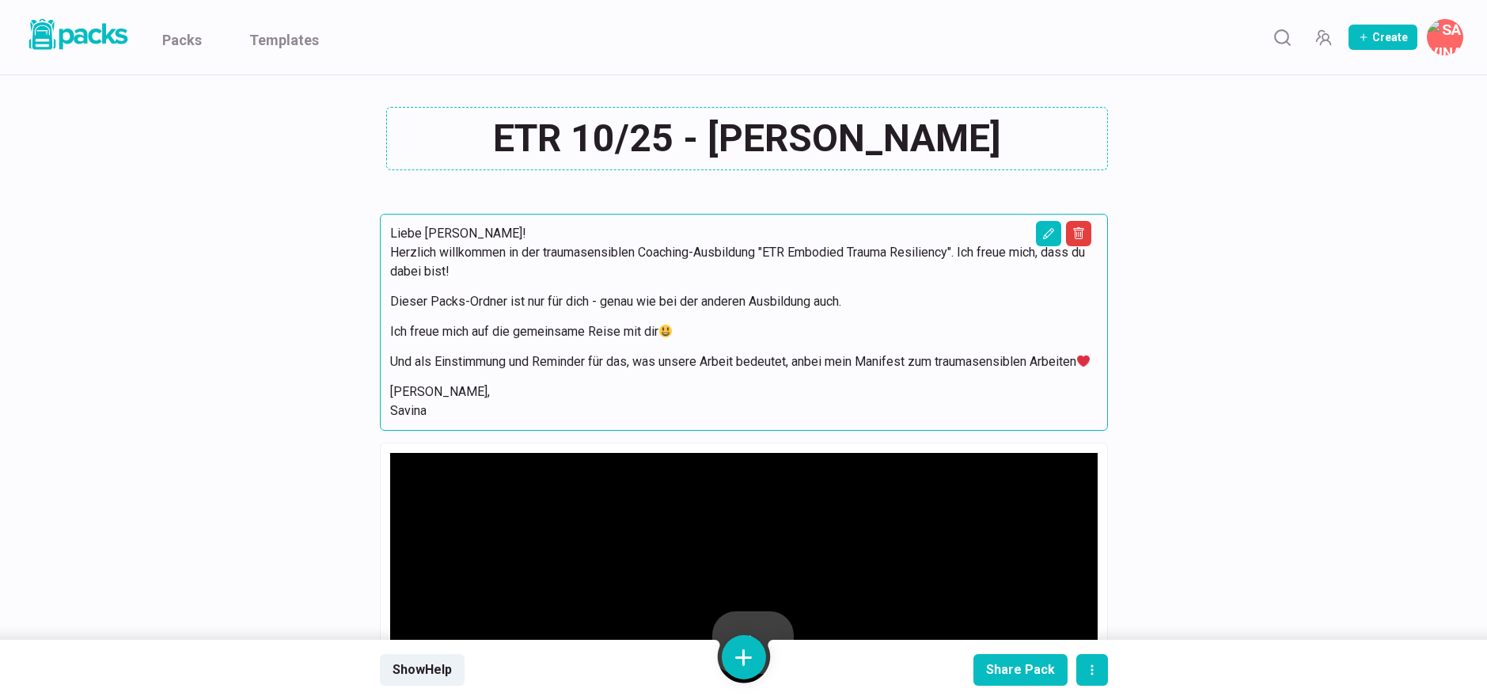
click at [819, 268] on p "Liebe Susanne! Herzlich willkommen in der traumasensiblen Coaching-Ausbildung "…" at bounding box center [744, 252] width 708 height 57
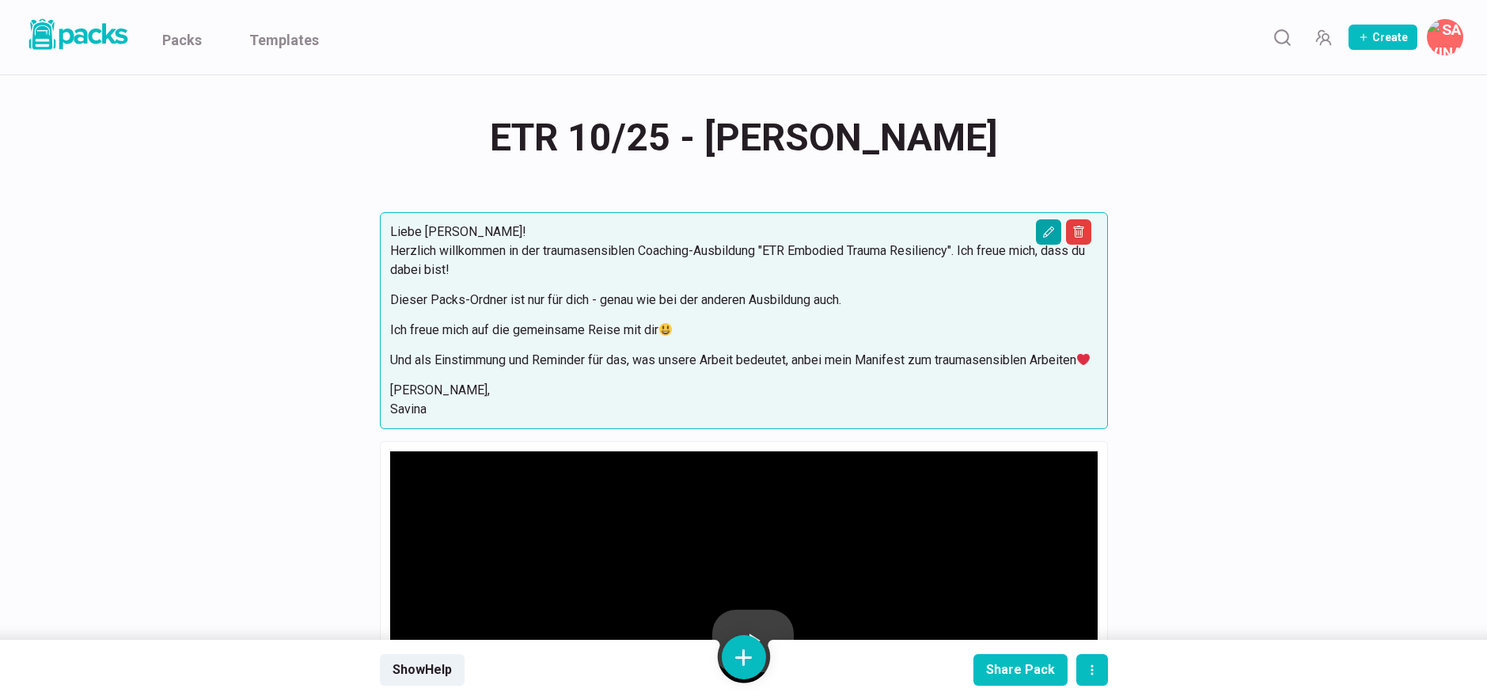
click at [1046, 228] on icon "Edit asset" at bounding box center [1048, 232] width 13 height 13
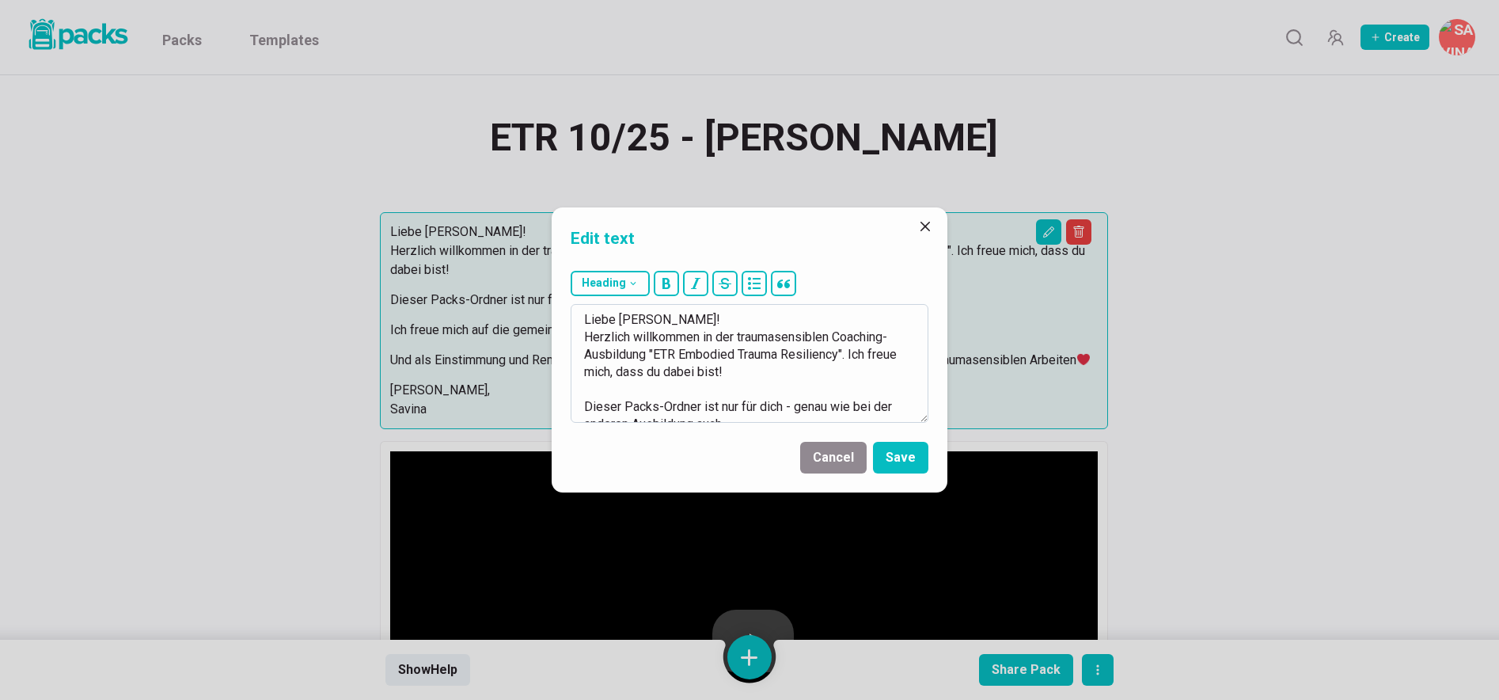
click at [651, 324] on textarea "Liebe Susanne! Herzlich willkommen in der traumasensiblen Coaching-Ausbildung "…" at bounding box center [750, 363] width 358 height 119
type textarea "Liebe Katrin! Herzlich willkommen in der traumasensiblen Coaching-Ausbildung "E…"
click at [905, 454] on button "Save" at bounding box center [900, 458] width 55 height 32
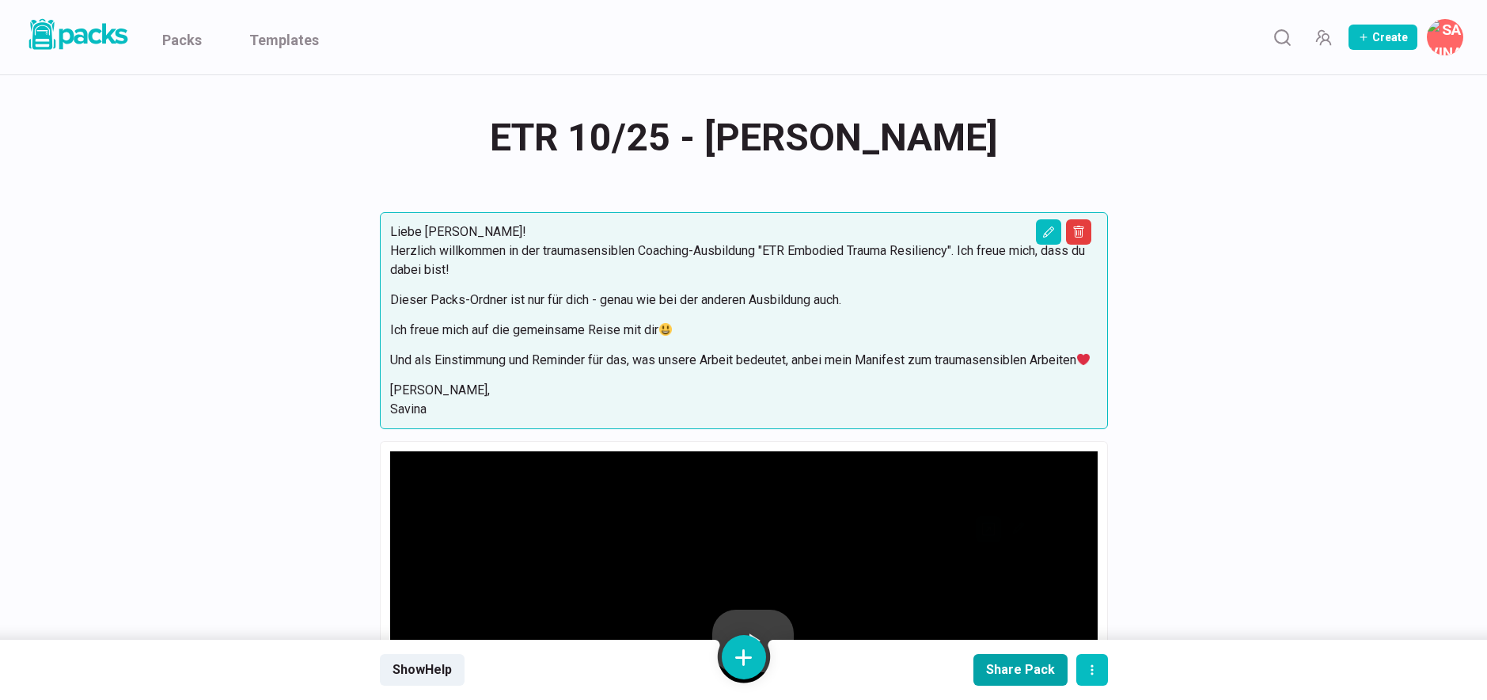
click at [1027, 665] on div "Share Pack" at bounding box center [1020, 669] width 69 height 15
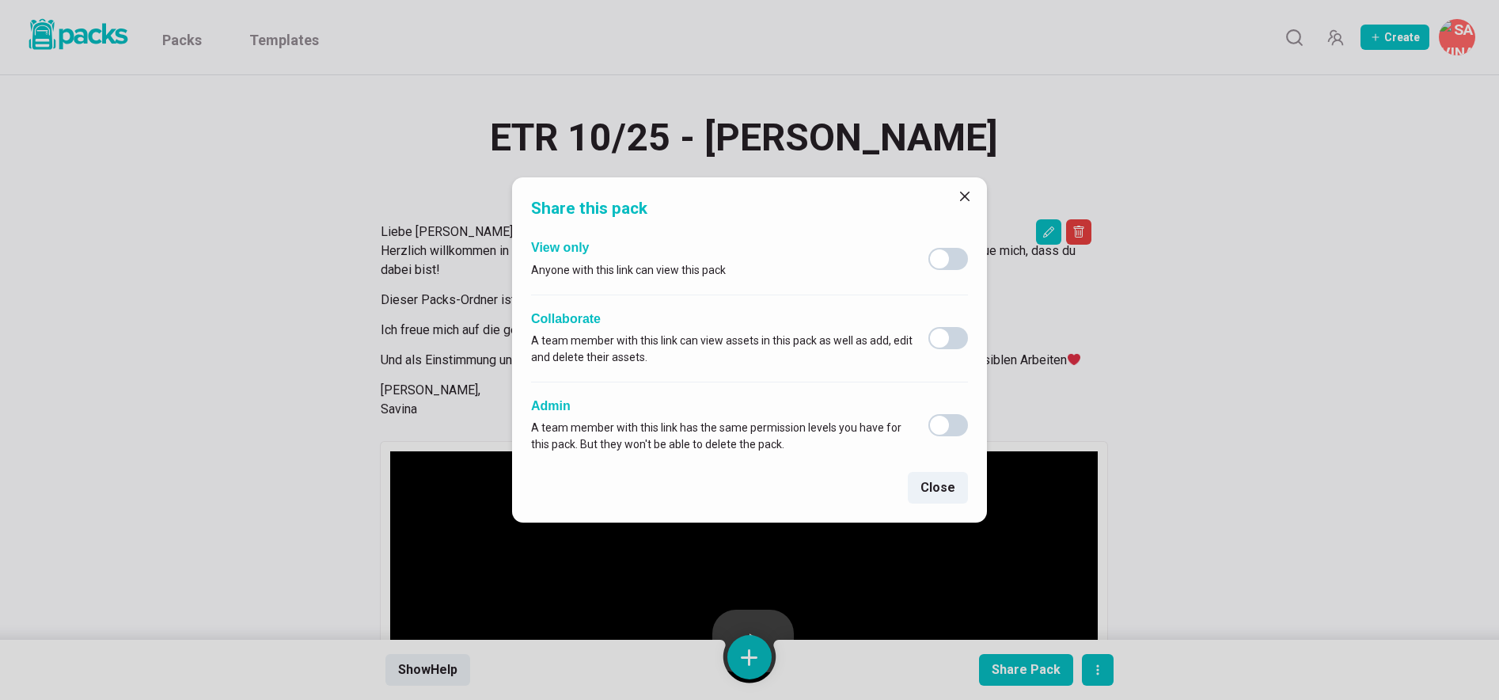
click at [951, 336] on span at bounding box center [948, 338] width 40 height 22
click at [928, 327] on input "checkbox" at bounding box center [928, 326] width 1 height 1
checkbox input "true"
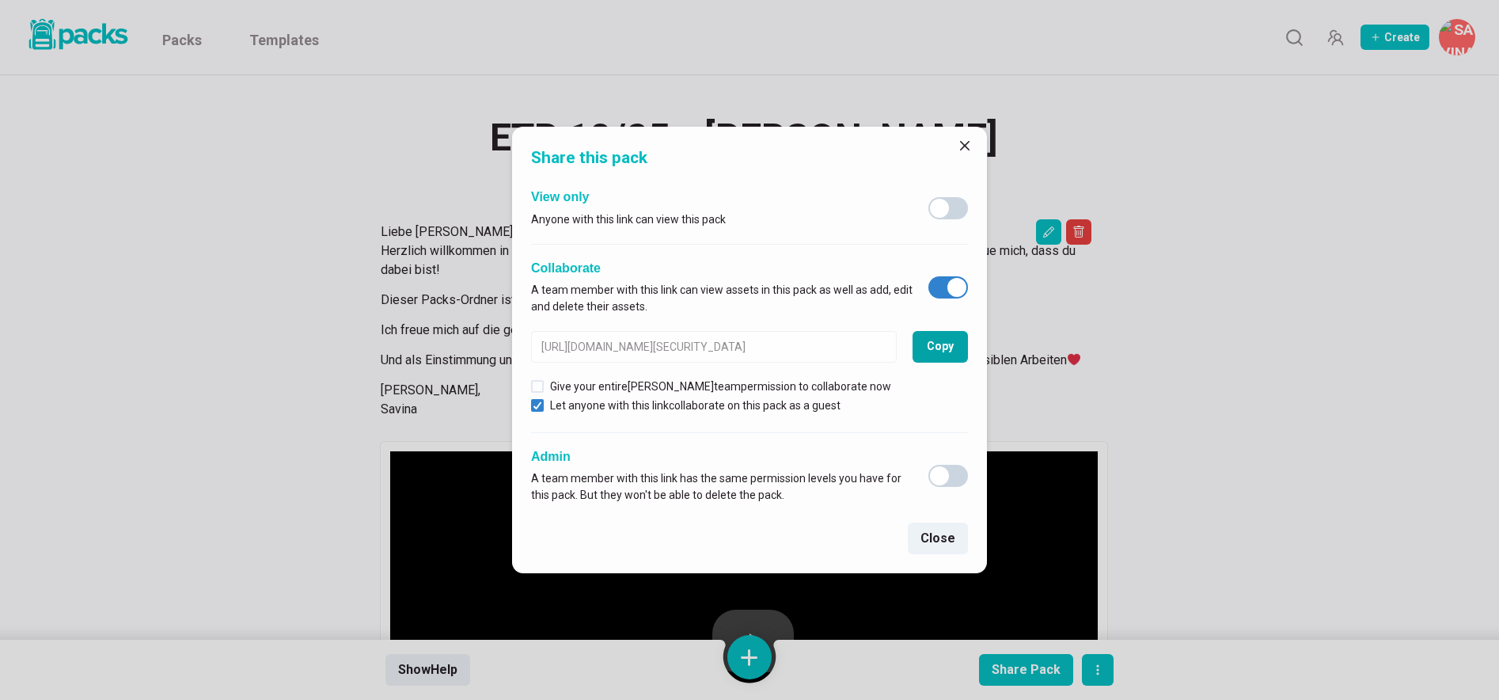
click at [943, 342] on button "Copy" at bounding box center [940, 347] width 55 height 32
click at [962, 144] on icon "Close" at bounding box center [964, 145] width 9 height 9
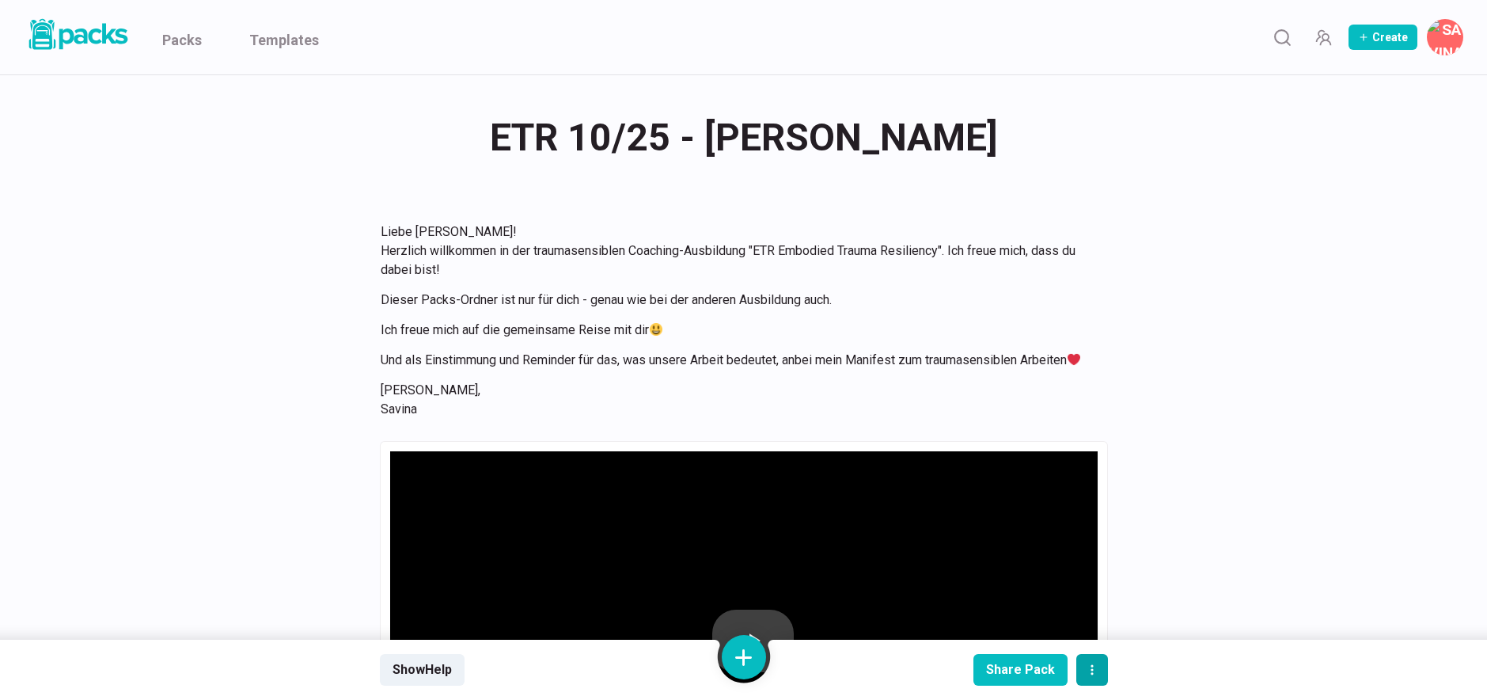
click at [1092, 664] on icon "actions" at bounding box center [1092, 669] width 13 height 13
click at [1133, 590] on button "Duplicate pack" at bounding box center [1136, 588] width 119 height 40
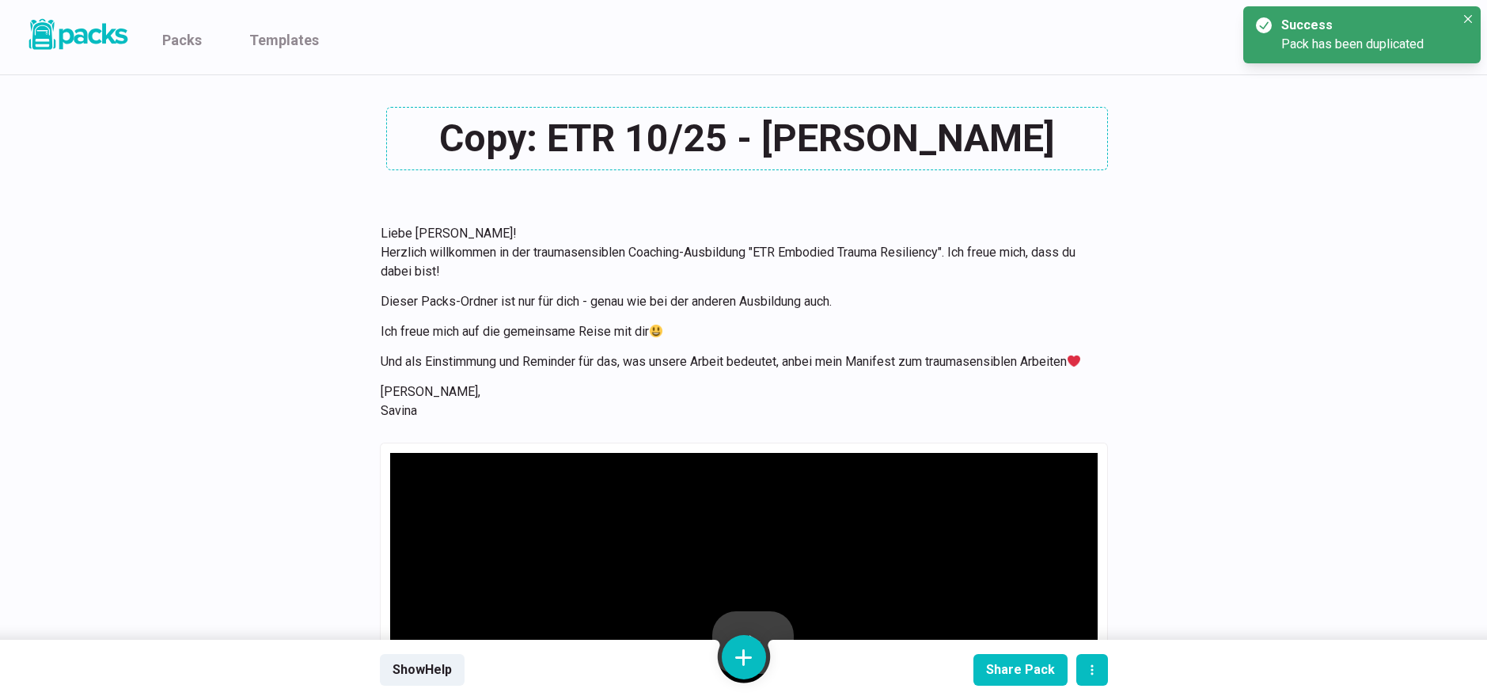
click at [565, 141] on div "Copy: ETR 10/25 - Katrin Lindner Copy: ETR 10/25 - Katrin Lindner" at bounding box center [744, 138] width 728 height 63
click at [571, 137] on textarea "Copy: ETR 10/25 - Katrin Lindner" at bounding box center [747, 138] width 722 height 63
drag, startPoint x: 571, startPoint y: 137, endPoint x: 427, endPoint y: 139, distance: 144.1
click at [427, 139] on textarea "Copy: ETR 10/25 - Katrin Lindner" at bounding box center [747, 138] width 722 height 63
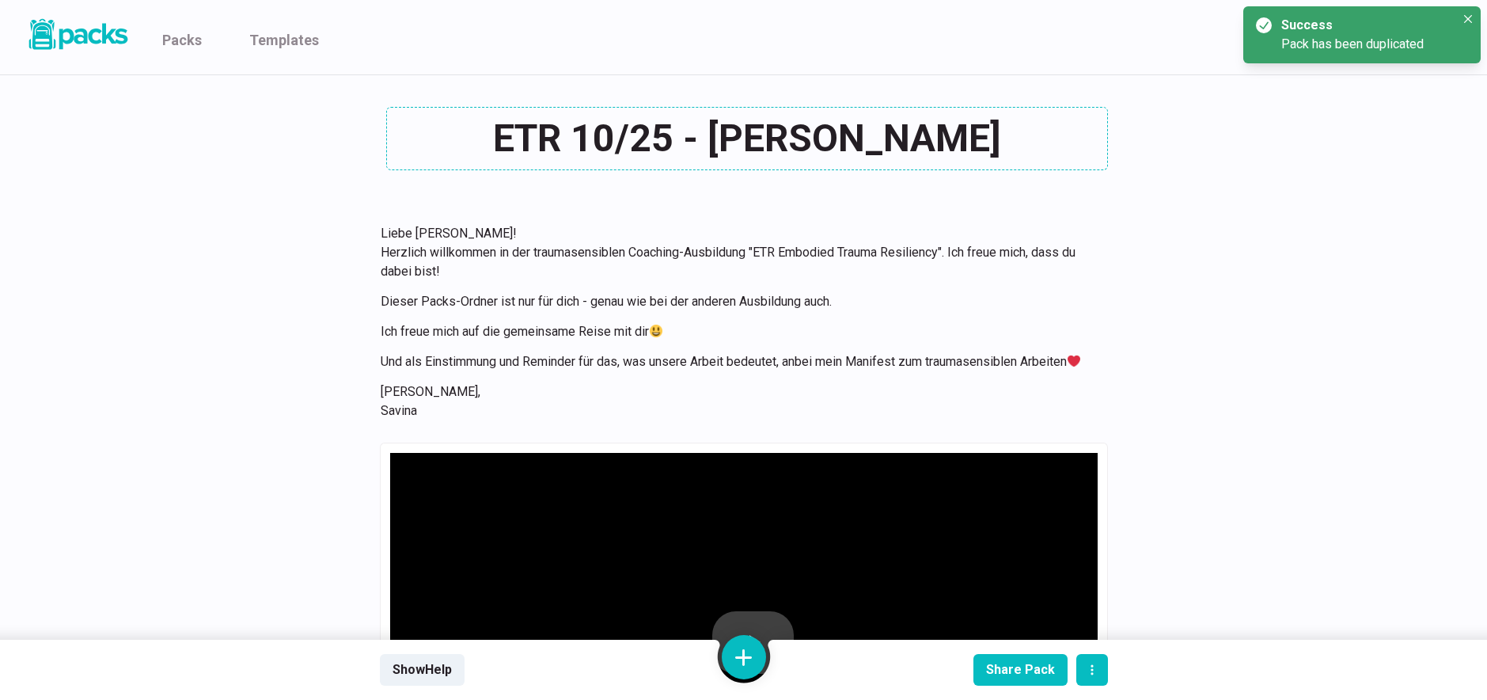
click at [798, 131] on textarea "ETR 10/25 - Katrin Lindner" at bounding box center [747, 138] width 722 height 63
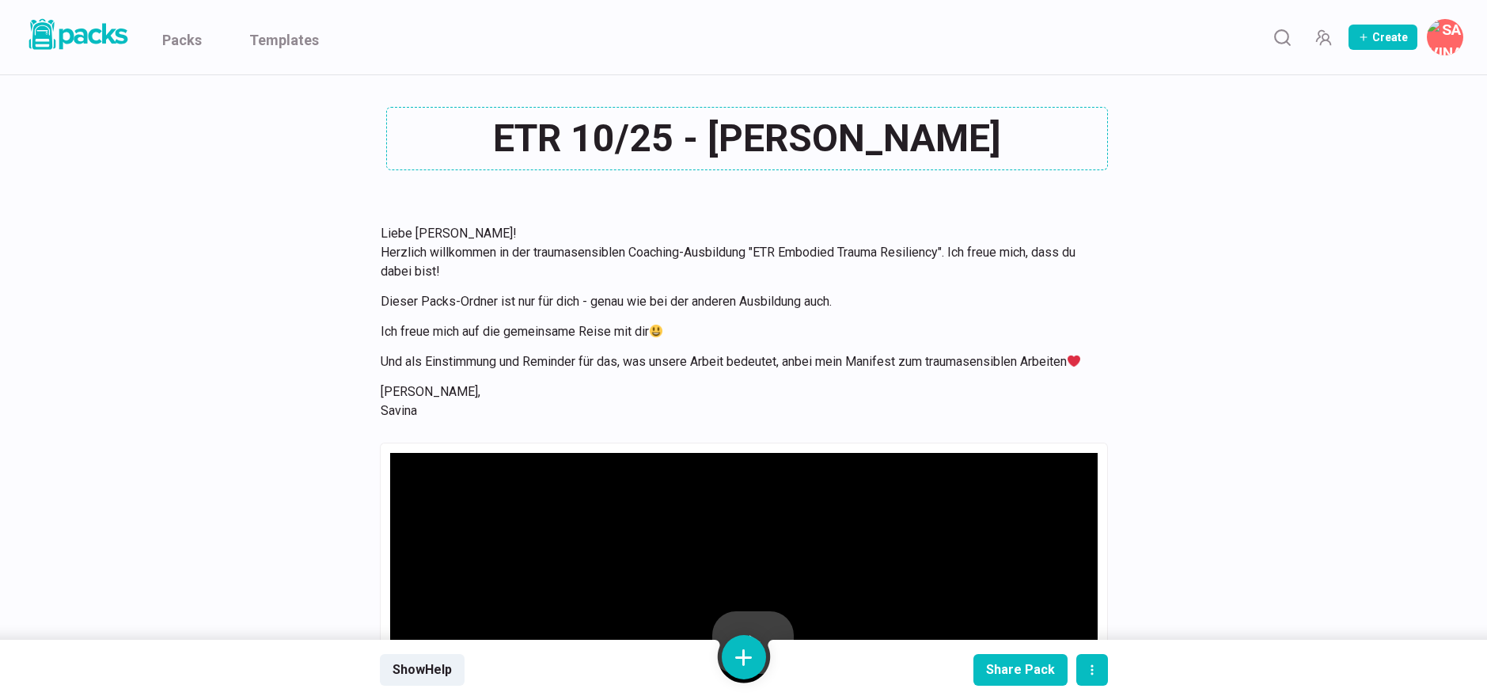
drag, startPoint x: 739, startPoint y: 139, endPoint x: 989, endPoint y: 142, distance: 250.9
click at [989, 142] on textarea "ETR 10/25 - Katrin Lindner" at bounding box center [747, 138] width 722 height 63
type textarea "ETR 10/25 - Verena Mamsch"
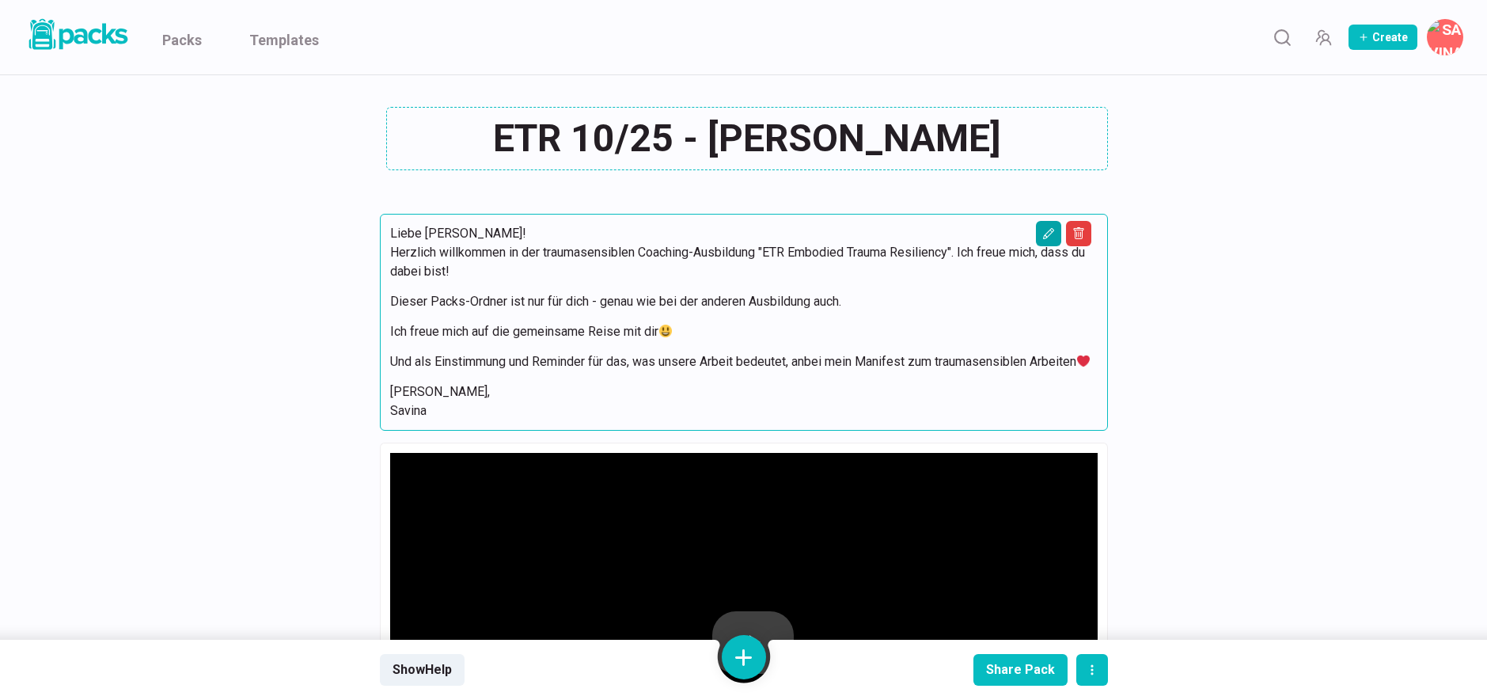
click at [1047, 233] on icon "Edit asset" at bounding box center [1048, 233] width 13 height 13
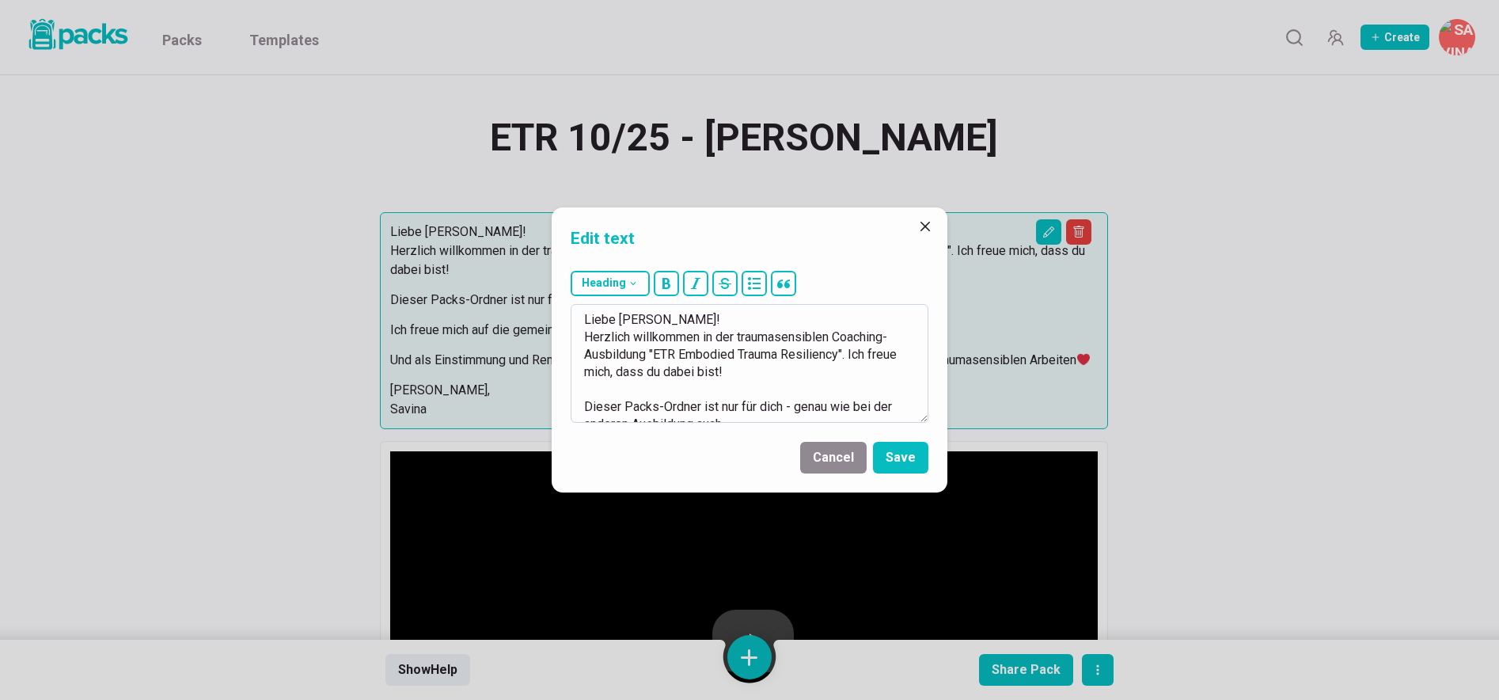
click at [639, 321] on textarea "Liebe Katrin! Herzlich willkommen in der traumasensiblen Coaching-Ausbildung "E…" at bounding box center [750, 363] width 358 height 119
type textarea "Liebe Verena! Herzlich willkommen in der traumasensiblen Coaching-Ausbildung "E…"
click at [894, 457] on button "Save" at bounding box center [900, 458] width 55 height 32
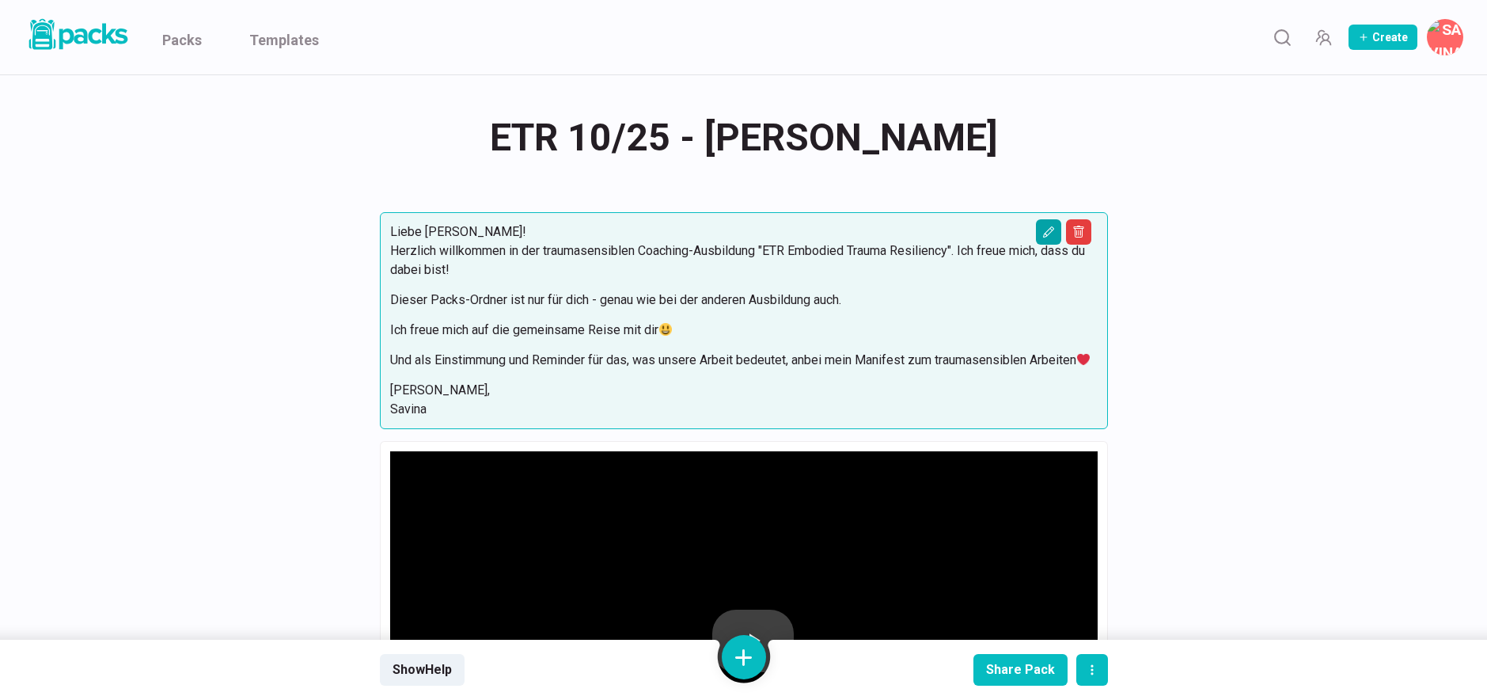
click at [1047, 232] on icon "Edit asset" at bounding box center [1048, 232] width 13 height 13
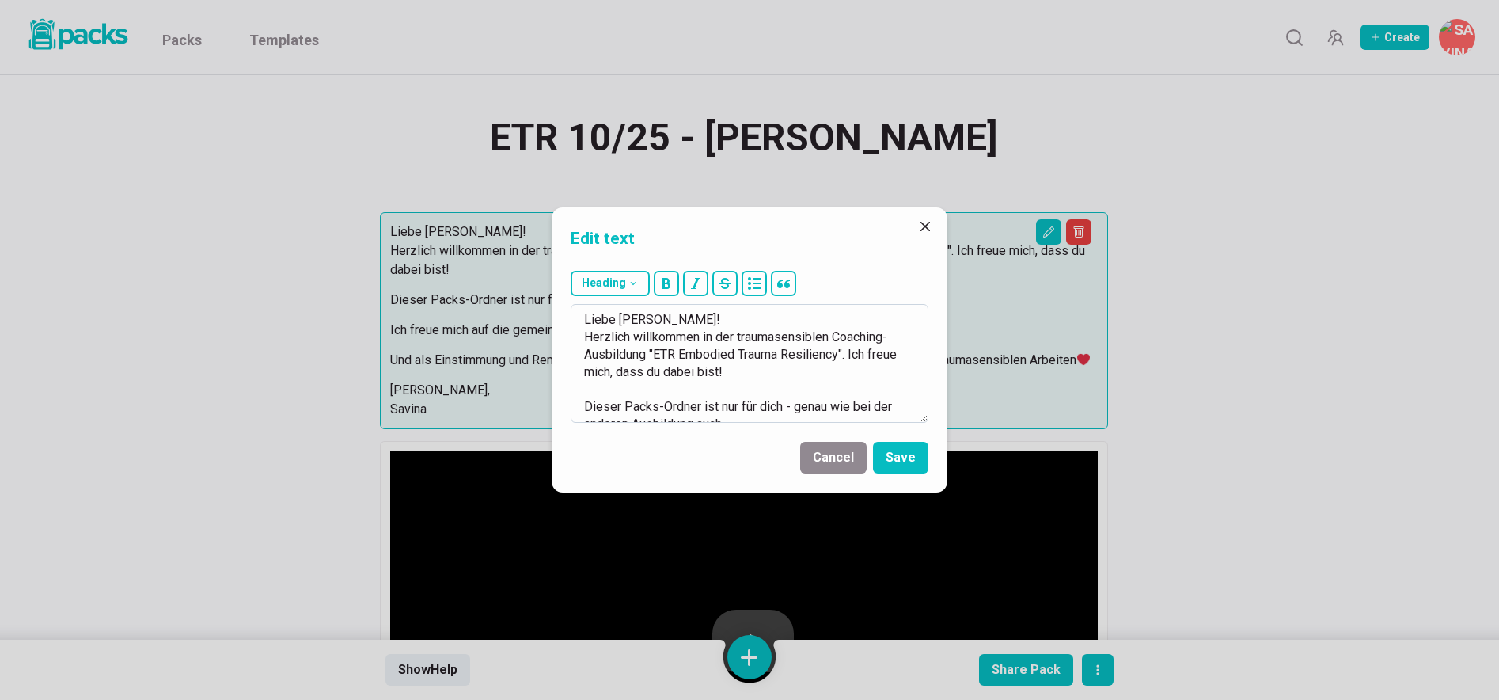
click at [845, 360] on textarea "Liebe Verena! Herzlich willkommen in der traumasensiblen Coaching-Ausbildung "E…" at bounding box center [750, 363] width 358 height 119
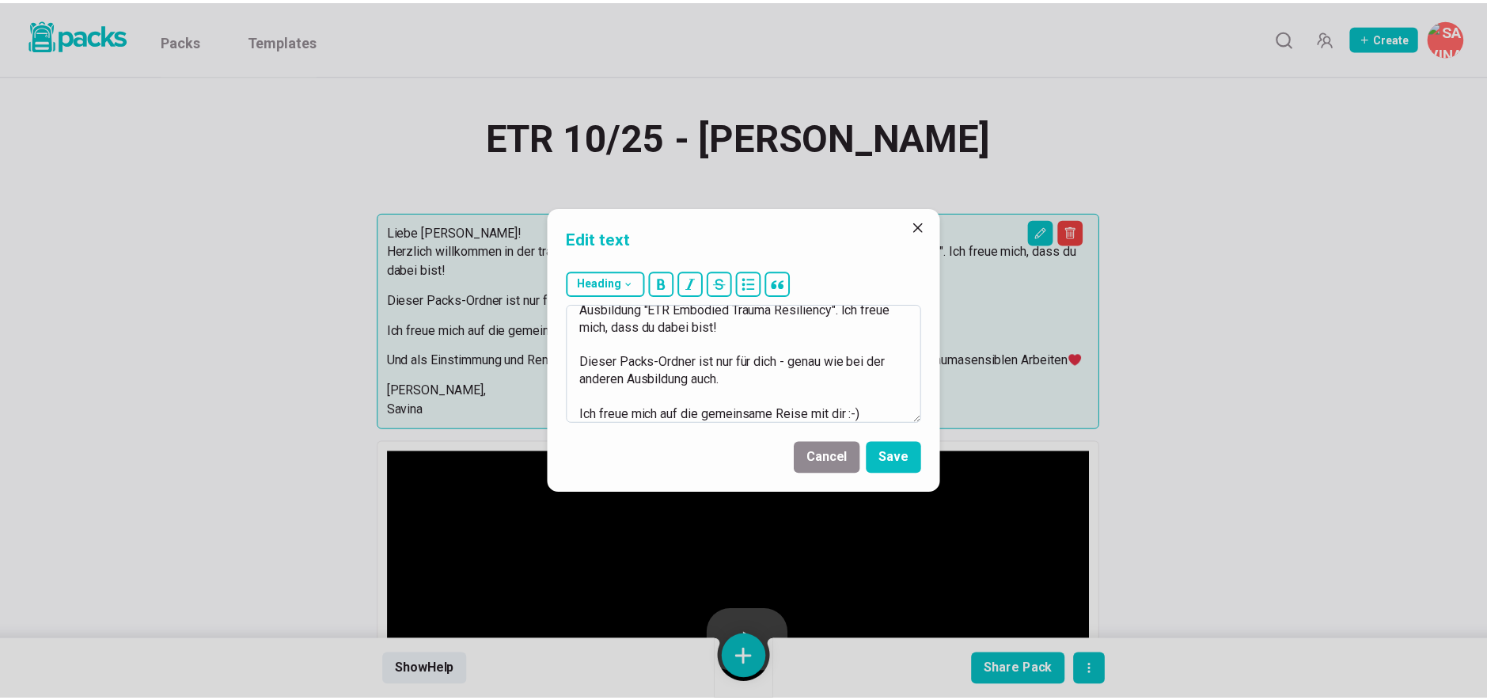
scroll to position [48, 0]
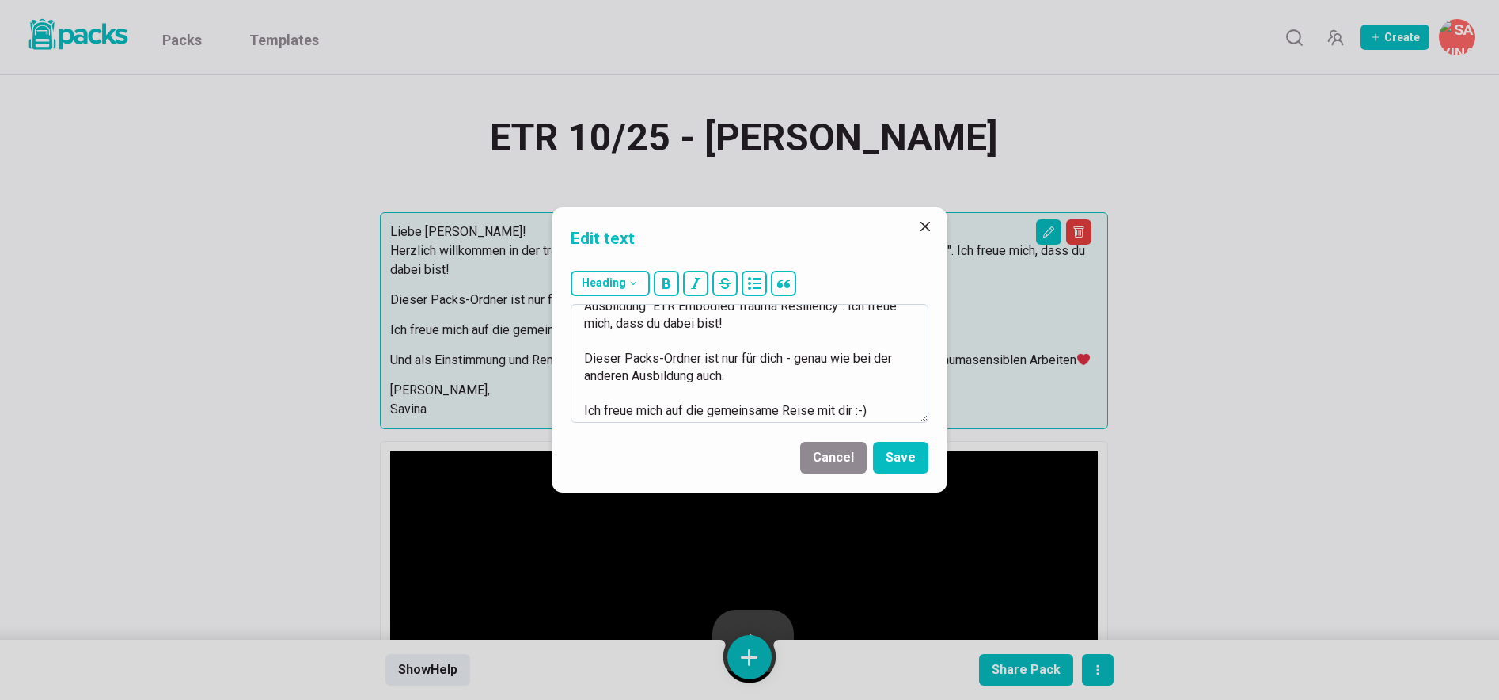
drag, startPoint x: 792, startPoint y: 357, endPoint x: 793, endPoint y: 368, distance: 11.1
click at [793, 368] on textarea "Liebe Verena! Herzlich willkommen in der traumasensiblen Coaching-Ausbildung "E…" at bounding box center [750, 363] width 358 height 119
click at [675, 378] on textarea "Liebe Verena! Herzlich willkommen in der traumasensiblen Coaching-Ausbildung "E…" at bounding box center [750, 363] width 358 height 119
type textarea "Liebe Verena! Herzlich willkommen in der traumasensiblen Coaching-Ausbildung "E…"
click at [908, 451] on button "Save" at bounding box center [900, 458] width 55 height 32
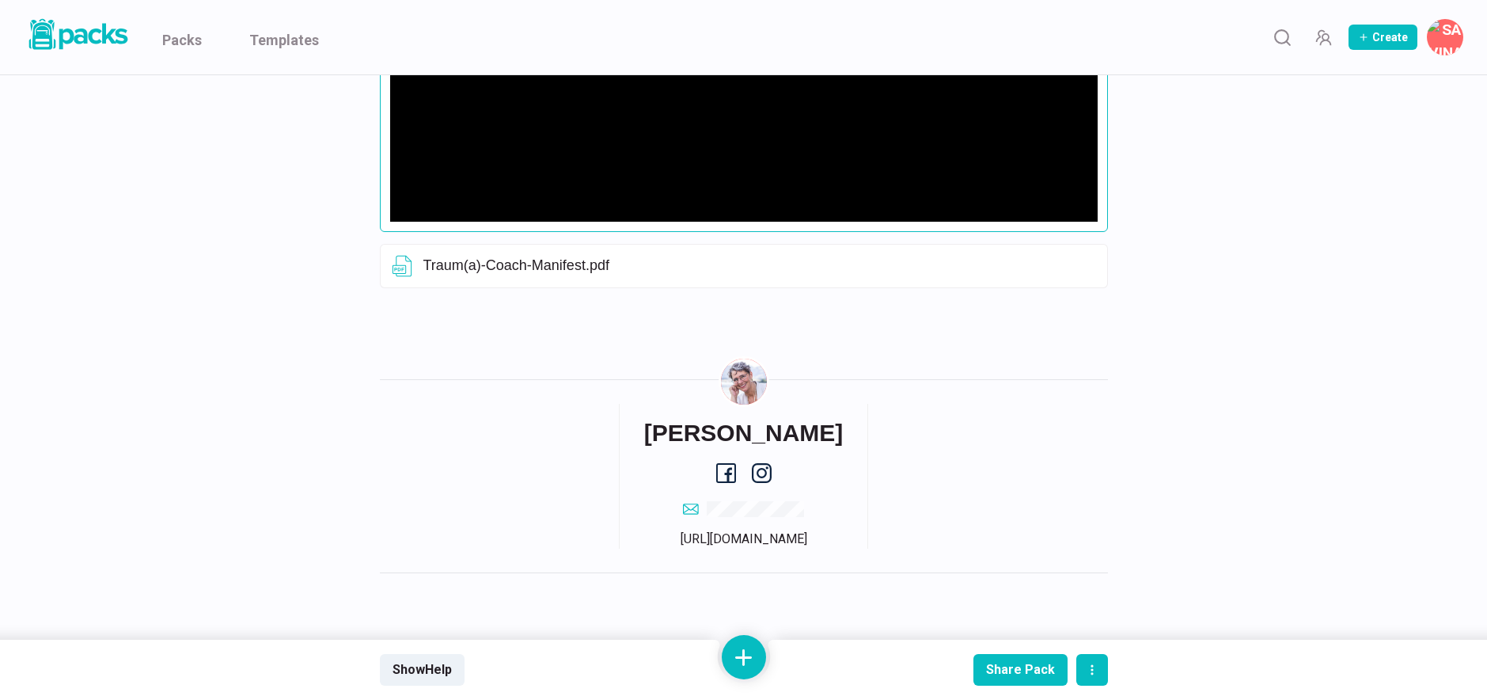
scroll to position [397, 0]
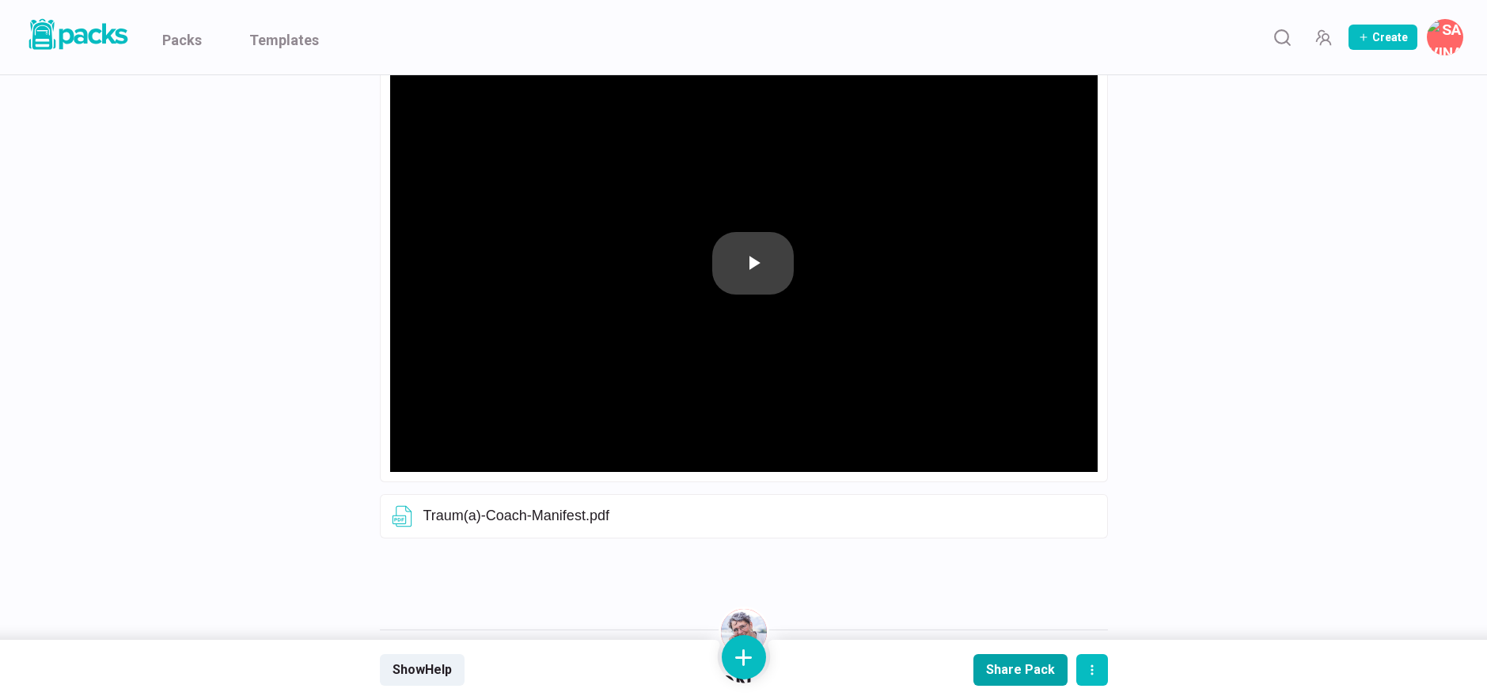
click at [1026, 661] on button "Share Pack" at bounding box center [1021, 670] width 94 height 32
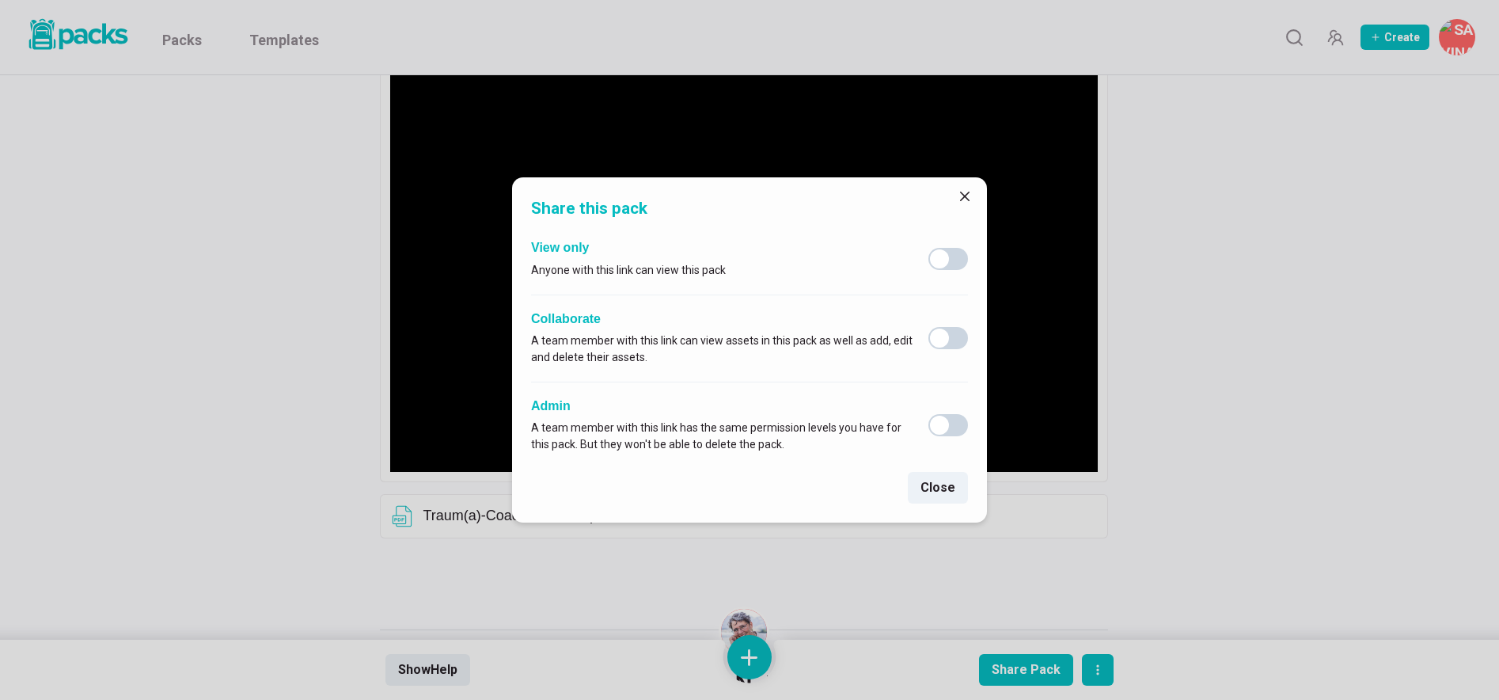
click at [947, 345] on span at bounding box center [948, 338] width 40 height 22
click at [928, 327] on input "checkbox" at bounding box center [928, 326] width 1 height 1
checkbox input "true"
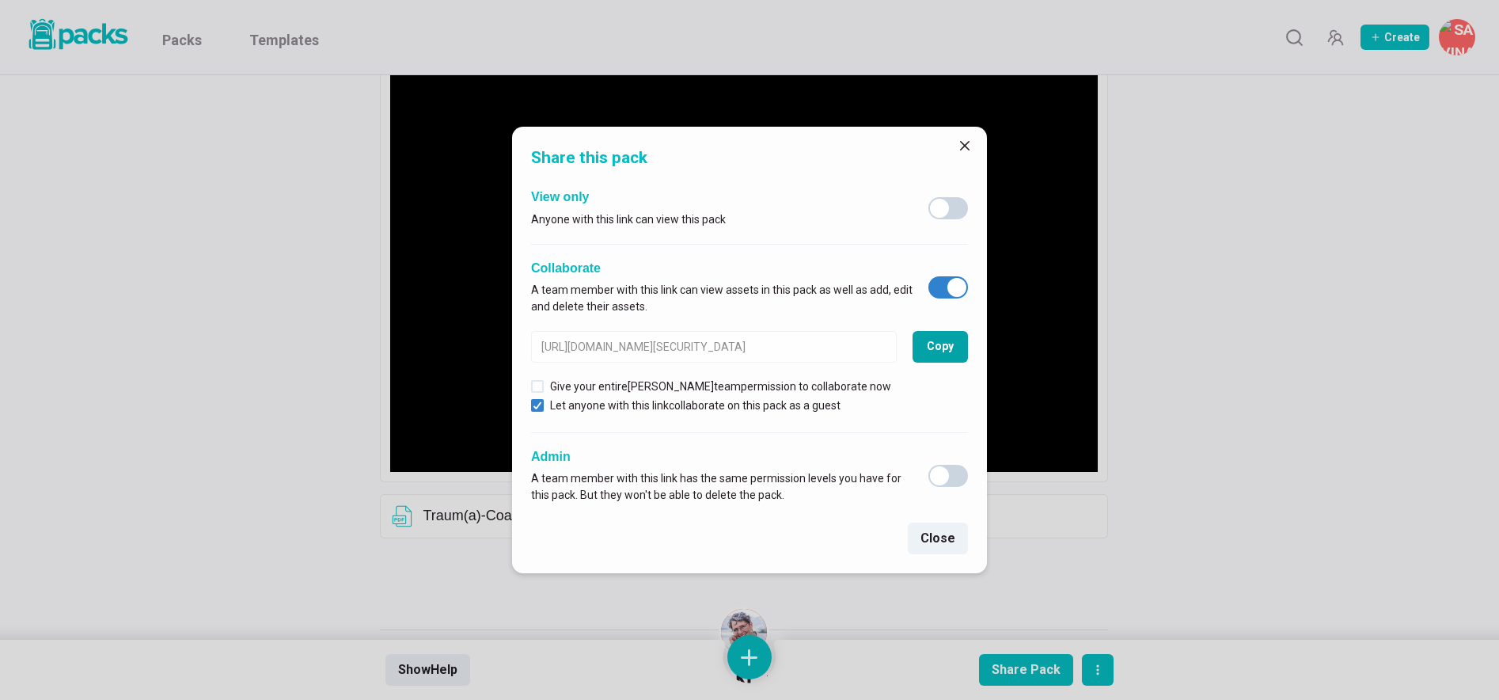
click at [948, 343] on button "Copy" at bounding box center [940, 347] width 55 height 32
click at [966, 143] on icon "Close" at bounding box center [964, 145] width 9 height 9
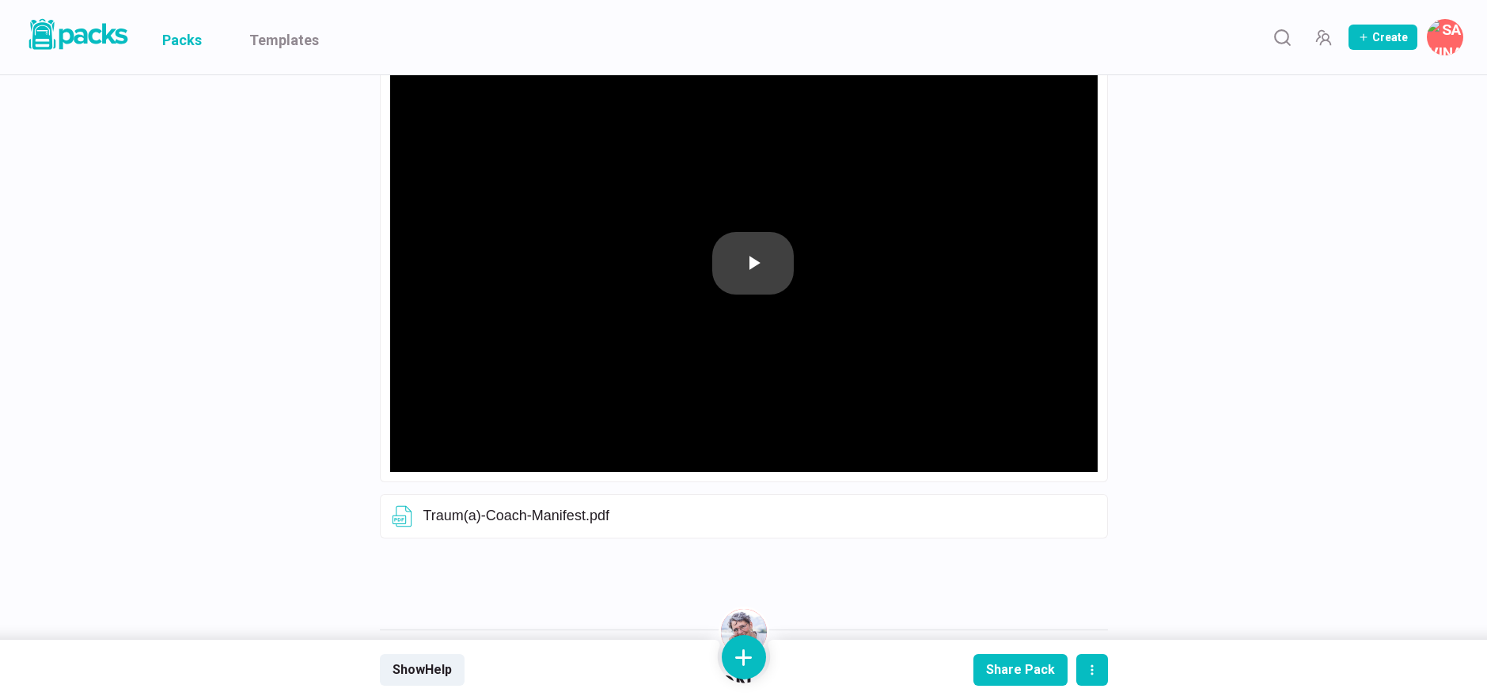
click at [193, 39] on link "Packs" at bounding box center [182, 37] width 40 height 74
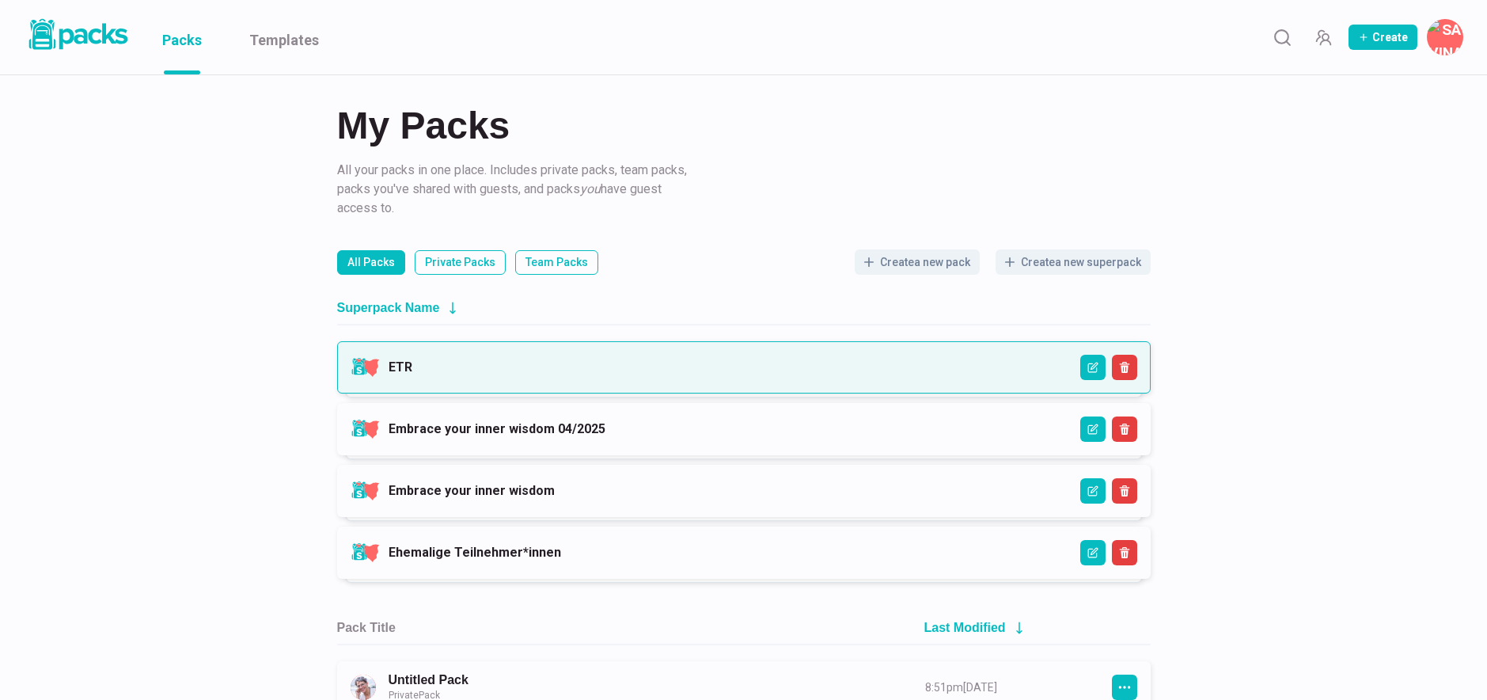
click at [412, 374] on link "ETR" at bounding box center [401, 366] width 24 height 15
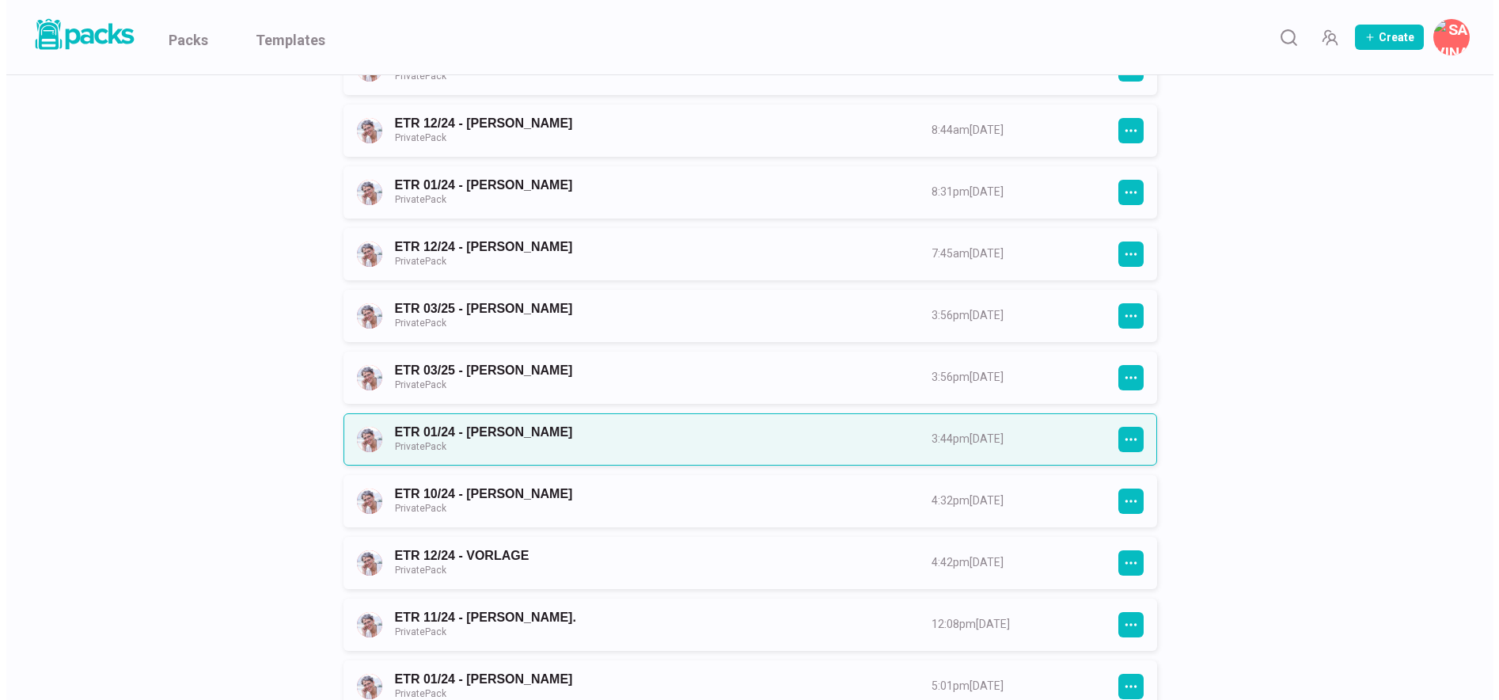
scroll to position [1133, 0]
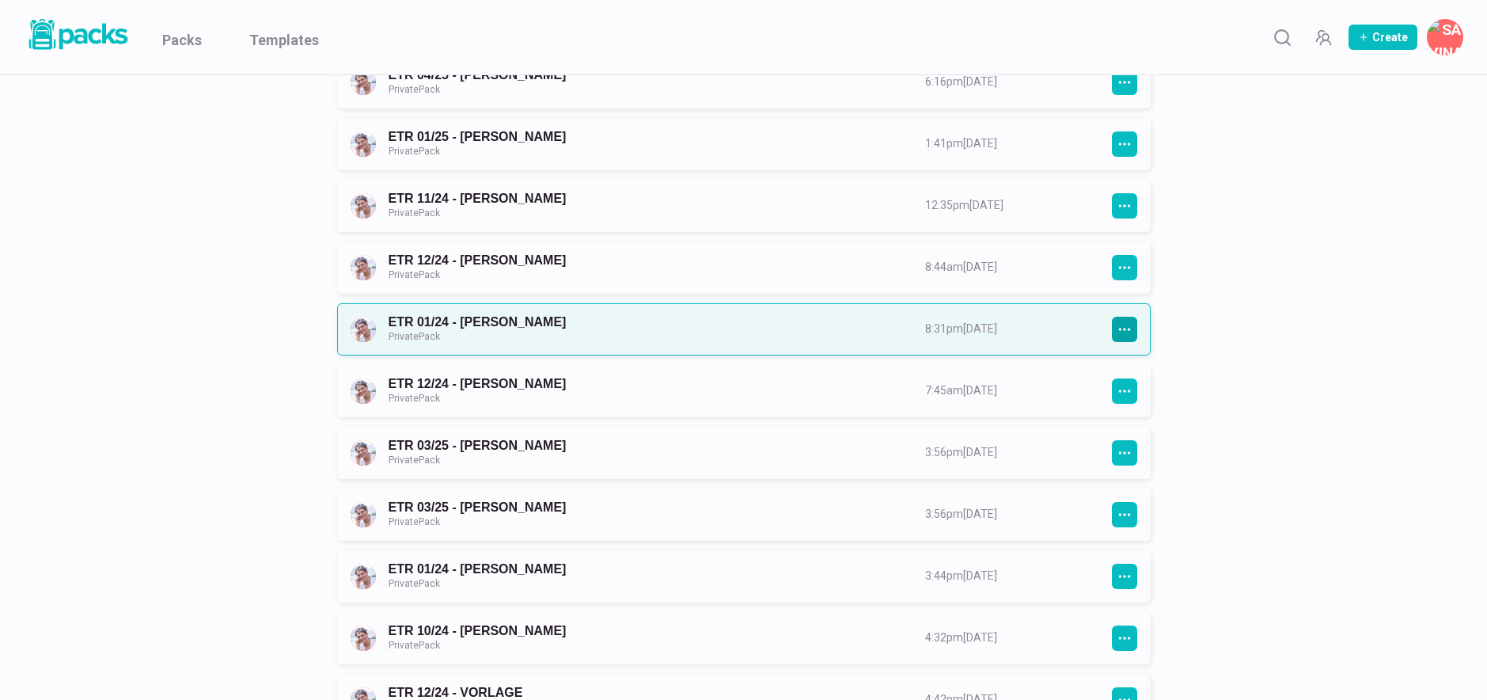
click at [1130, 327] on icon "button" at bounding box center [1125, 329] width 14 height 14
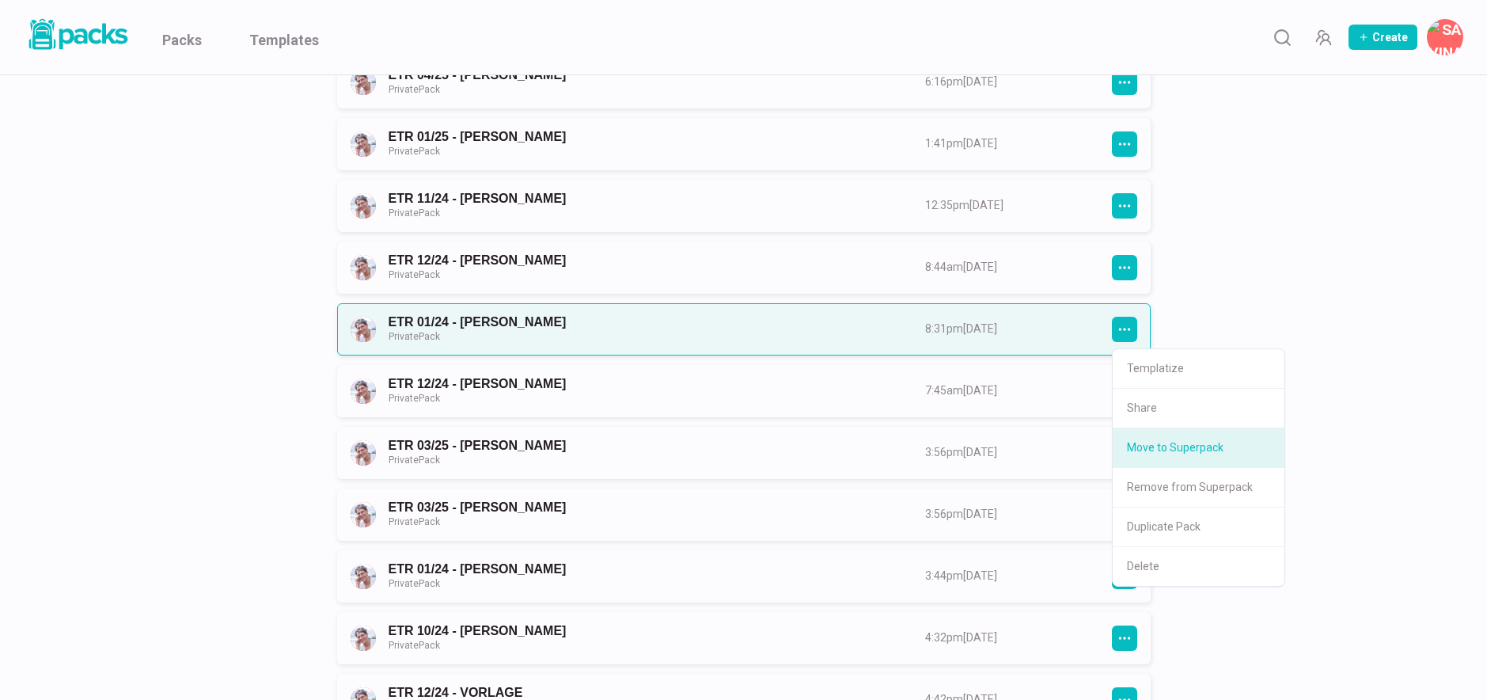
click at [1186, 448] on button "Move to Superpack" at bounding box center [1199, 448] width 172 height 40
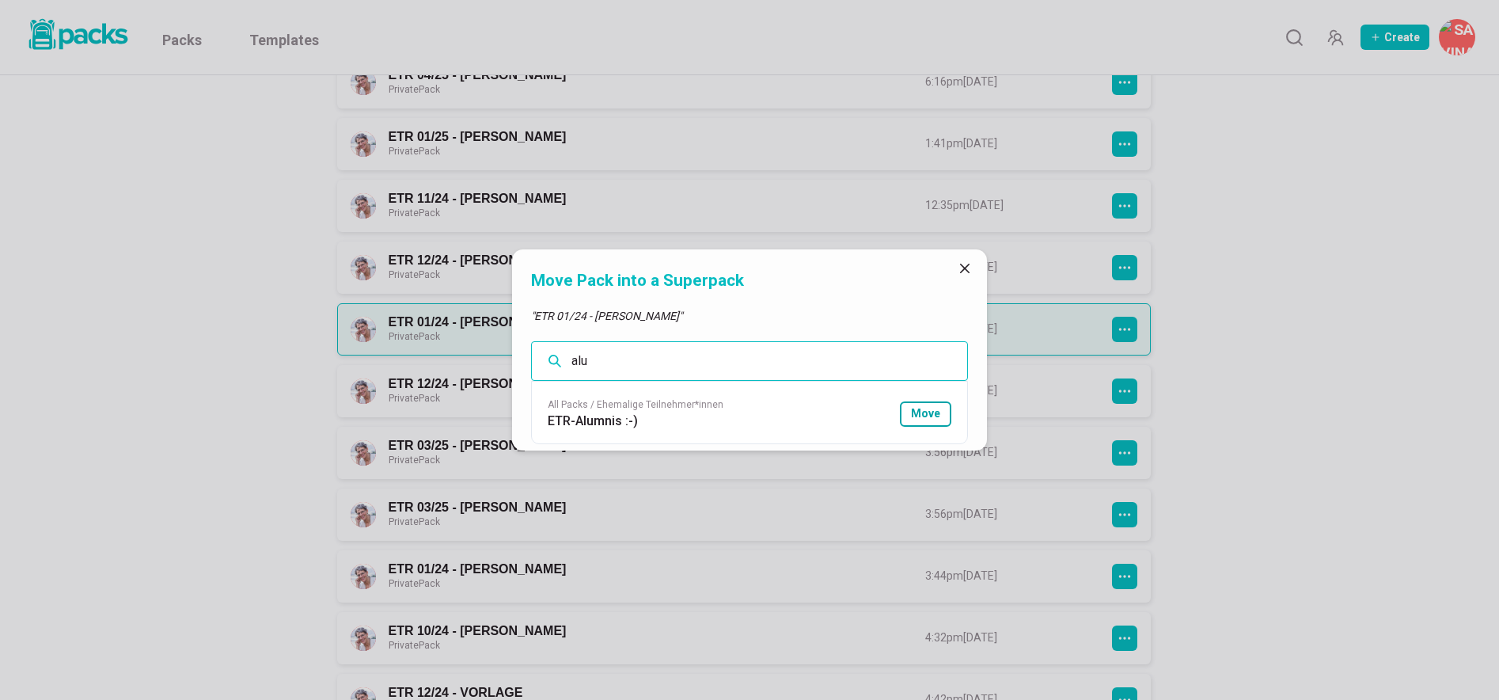
type input "alu"
click at [939, 419] on button "Move" at bounding box center [925, 413] width 51 height 25
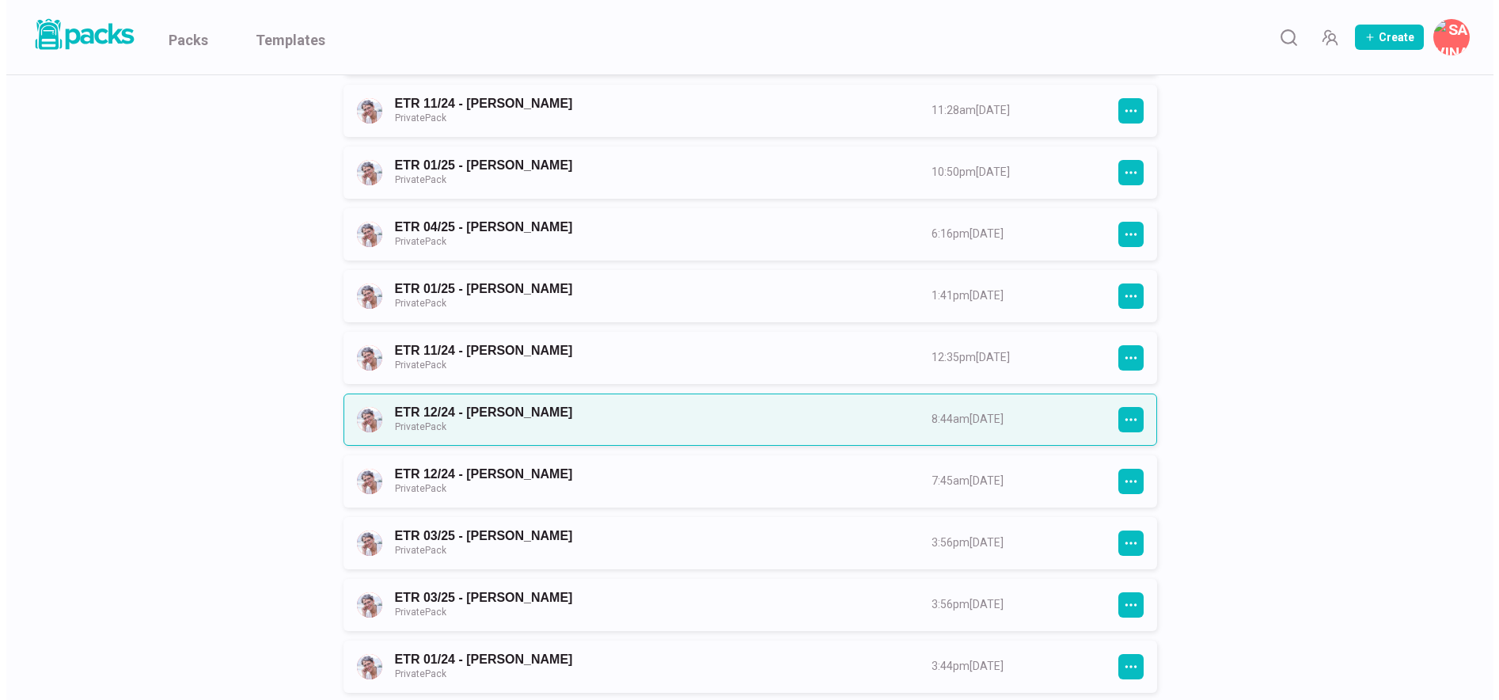
scroll to position [978, 0]
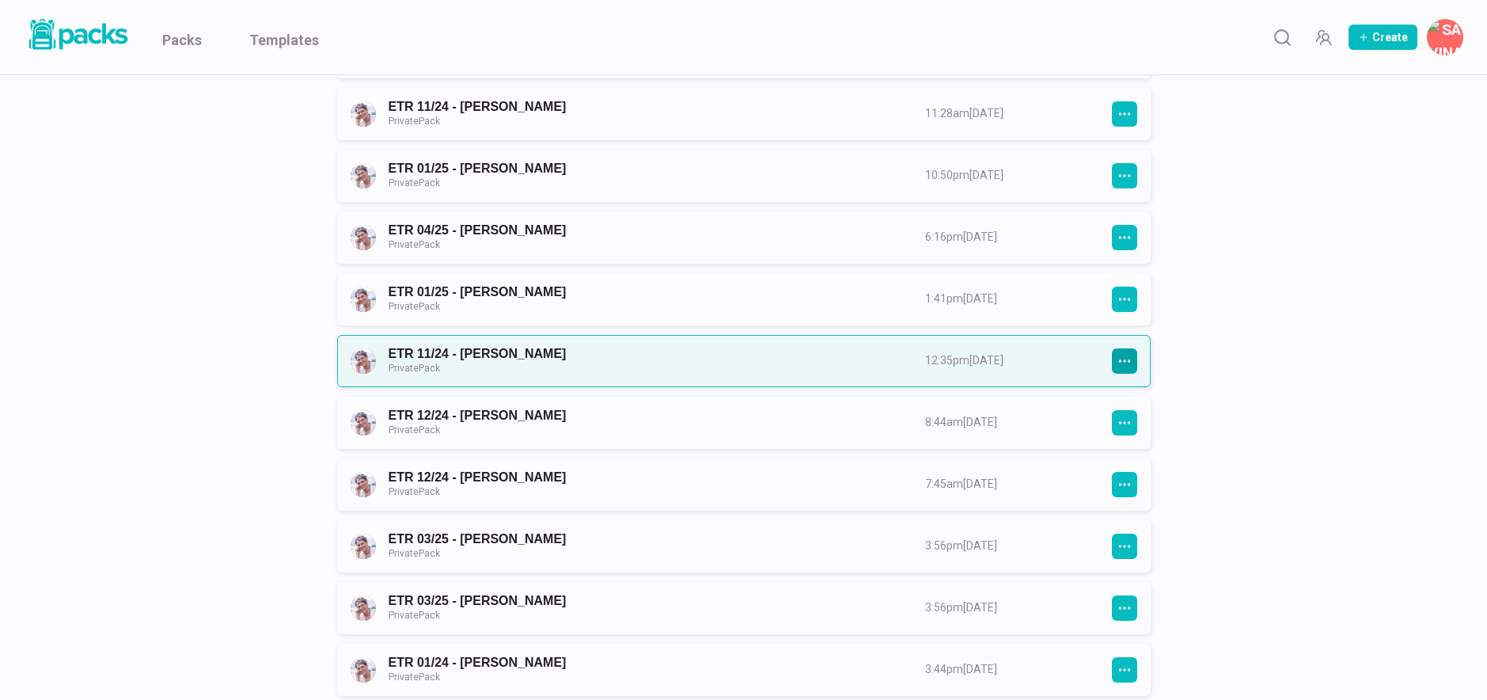
click at [1123, 364] on icon "button" at bounding box center [1125, 361] width 14 height 14
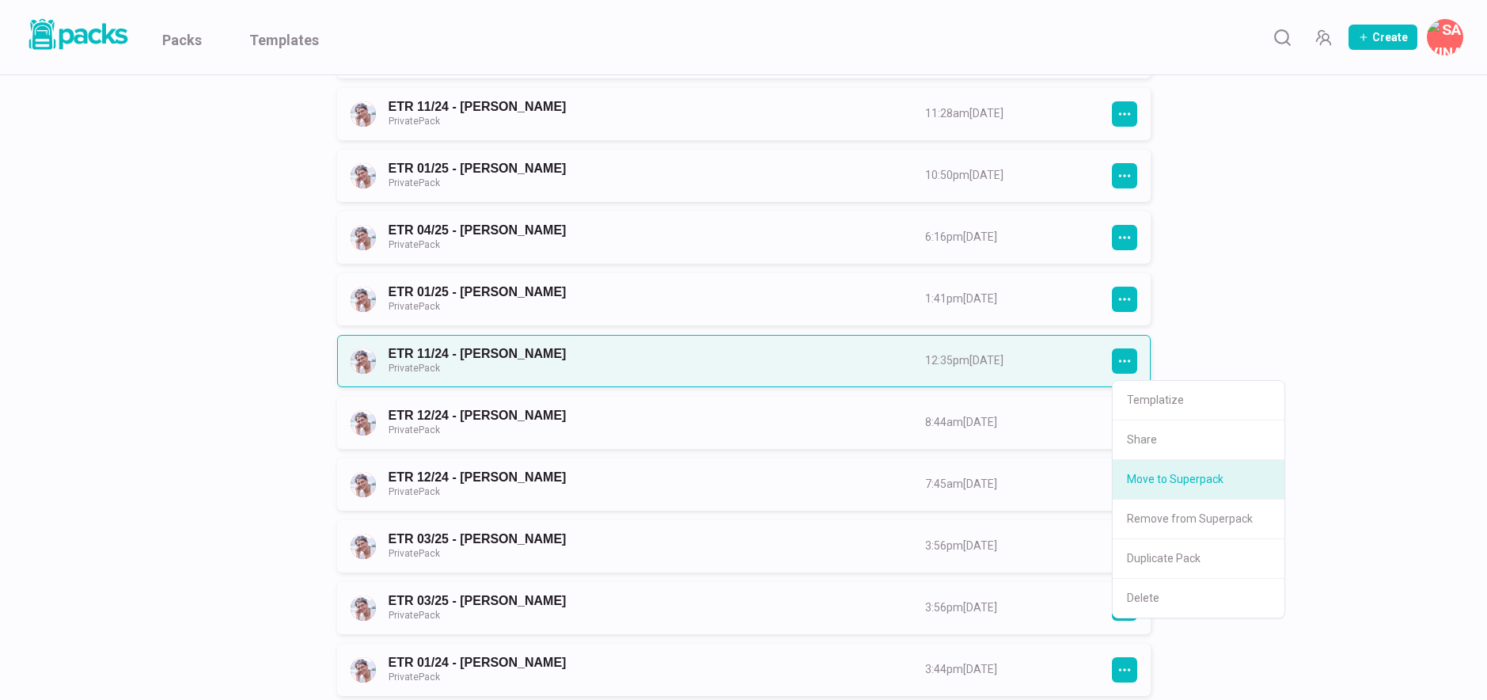
click at [1166, 477] on button "Move to Superpack" at bounding box center [1199, 480] width 172 height 40
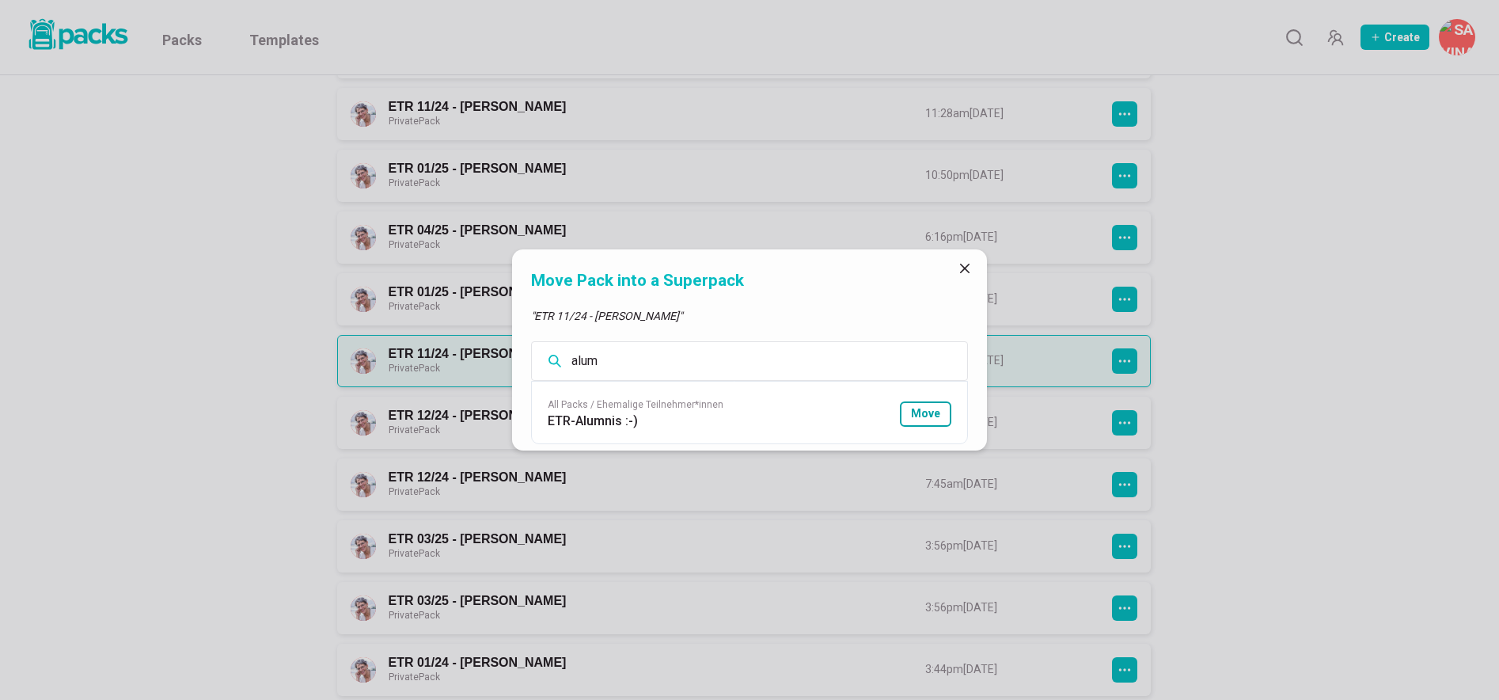
type input "alum"
click at [932, 416] on button "Move" at bounding box center [925, 413] width 51 height 25
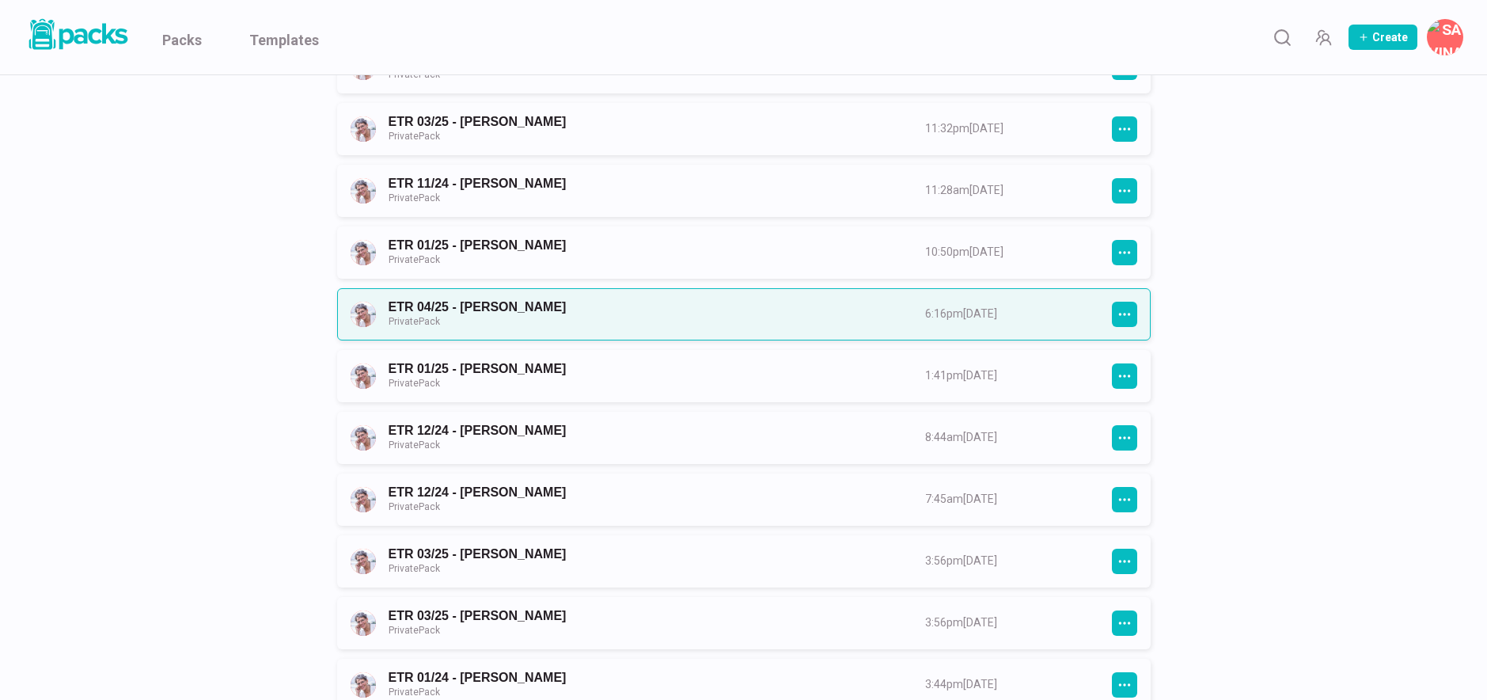
scroll to position [873, 0]
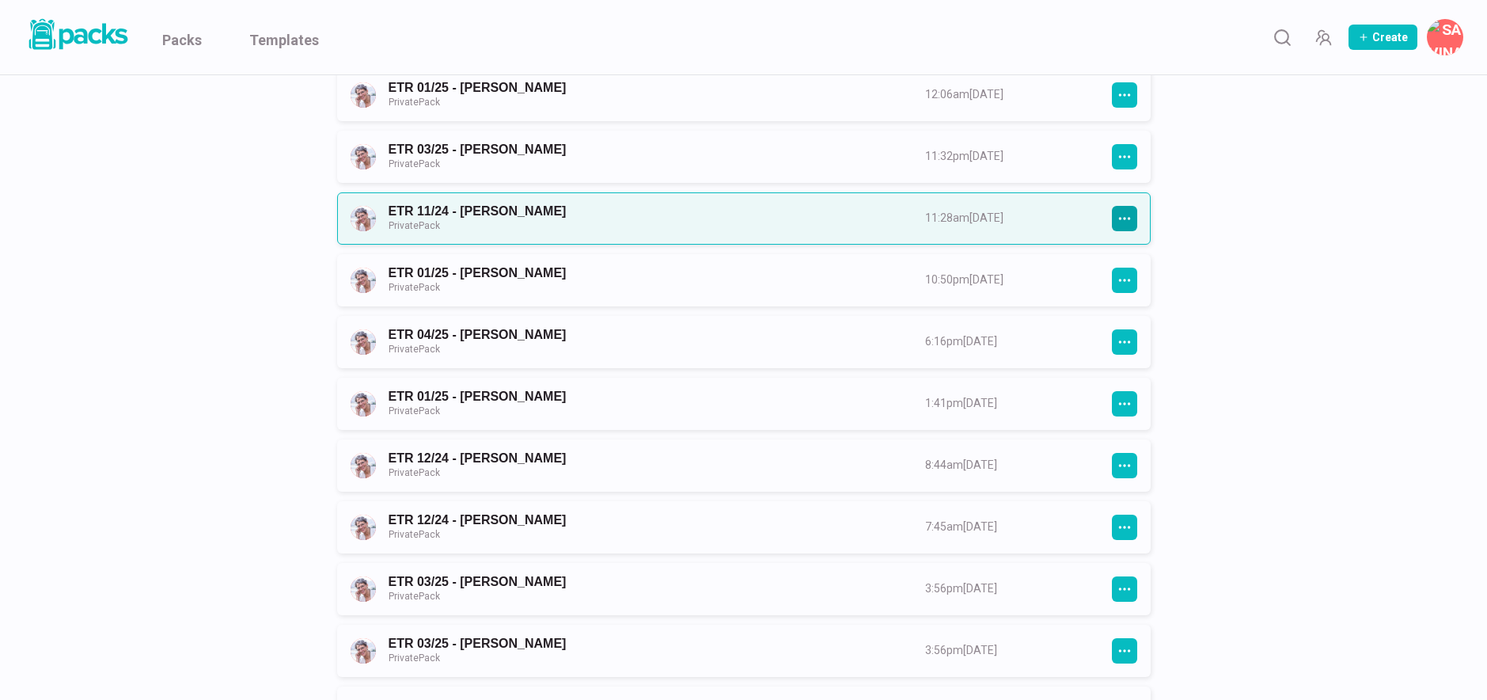
click at [1131, 217] on icon "button" at bounding box center [1125, 218] width 14 height 14
click at [897, 221] on link "ETR 11/24 - Angela Lipp-Pruscha Private Pack" at bounding box center [643, 217] width 508 height 29
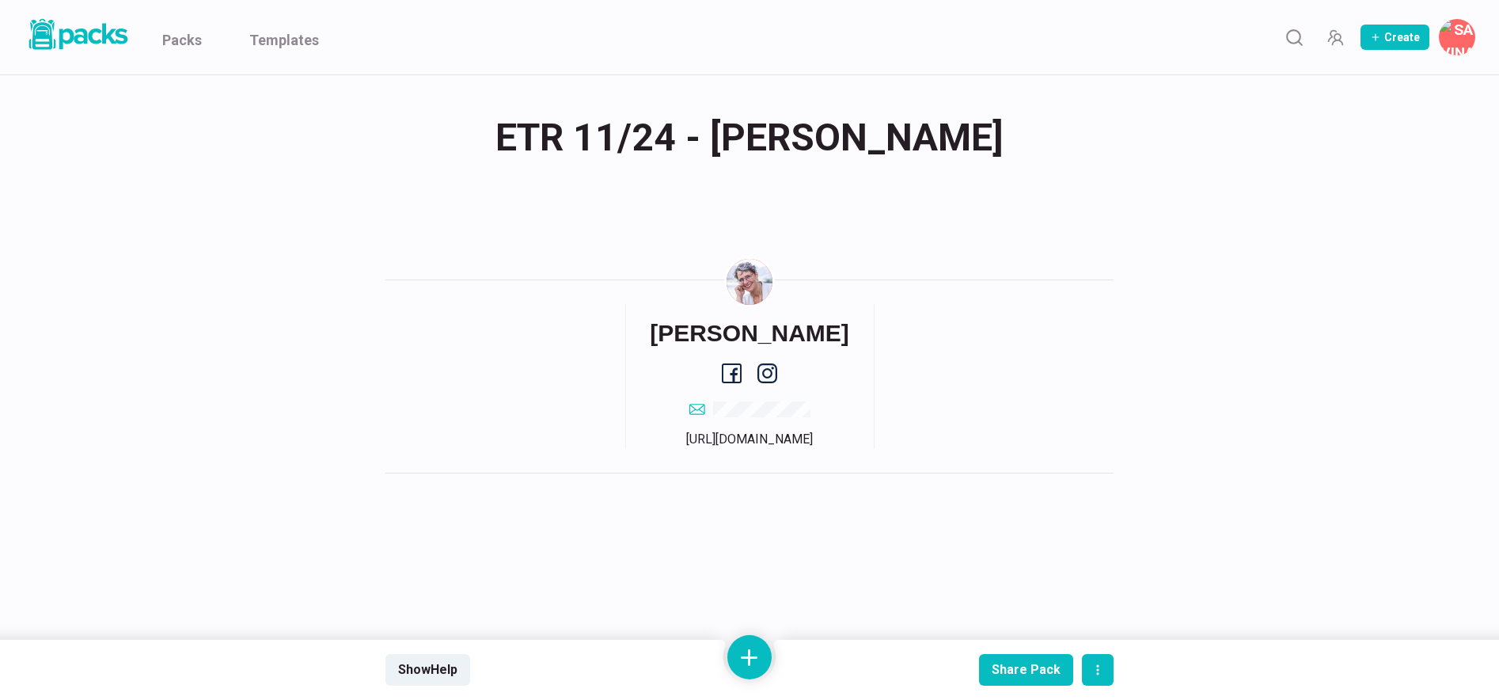
click at [1029, 216] on div "ETR 11/24 - Angela Lipp-Pruscha ETR 11/24 - Angela Lipp-Pruscha Savina Tilmann …" at bounding box center [749, 290] width 728 height 430
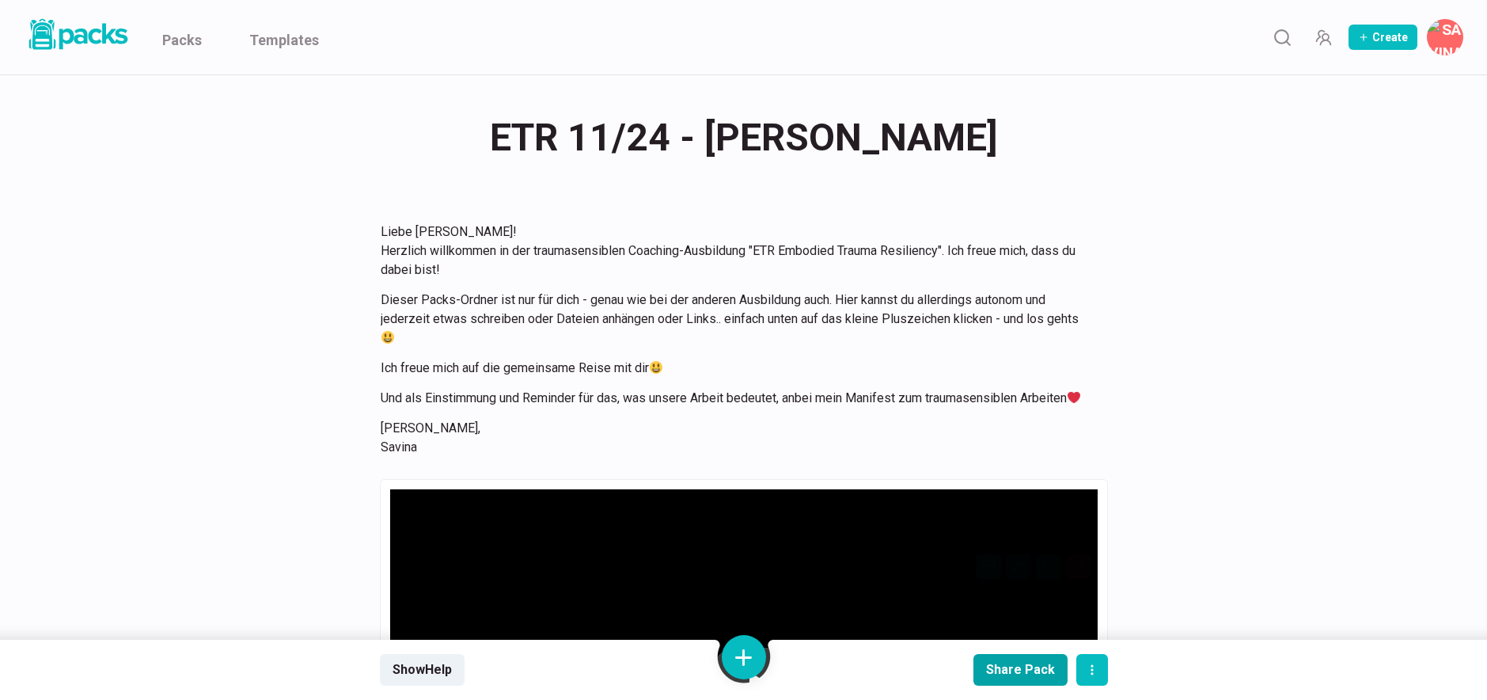
click at [1002, 665] on div "Share Pack" at bounding box center [1020, 669] width 69 height 15
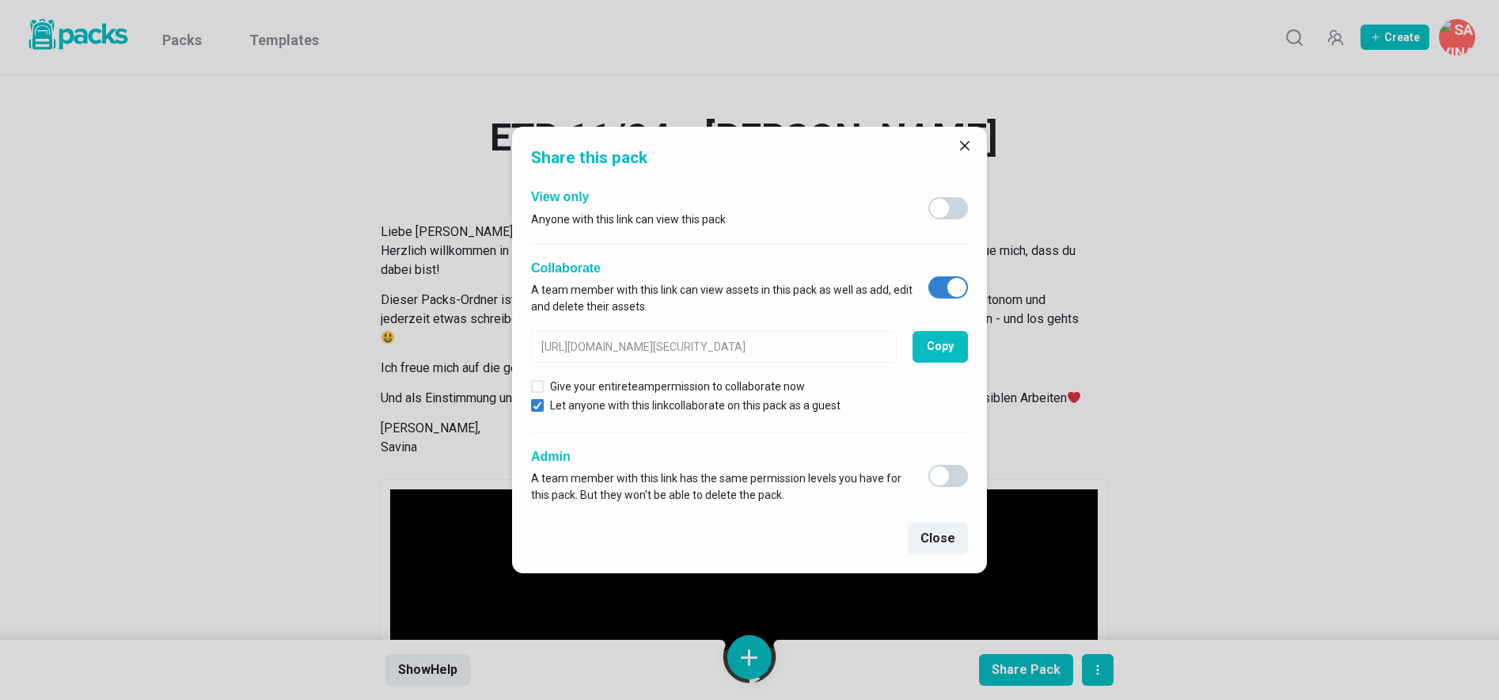
type input "https://savina-tilmann.packs.co/packs/x20c9ad50-ec30-4f41-909d-7c29e6e6ca02?pwd…"
click at [955, 288] on span at bounding box center [956, 287] width 19 height 19
click at [928, 276] on input "checkbox" at bounding box center [928, 275] width 1 height 1
checkbox input "false"
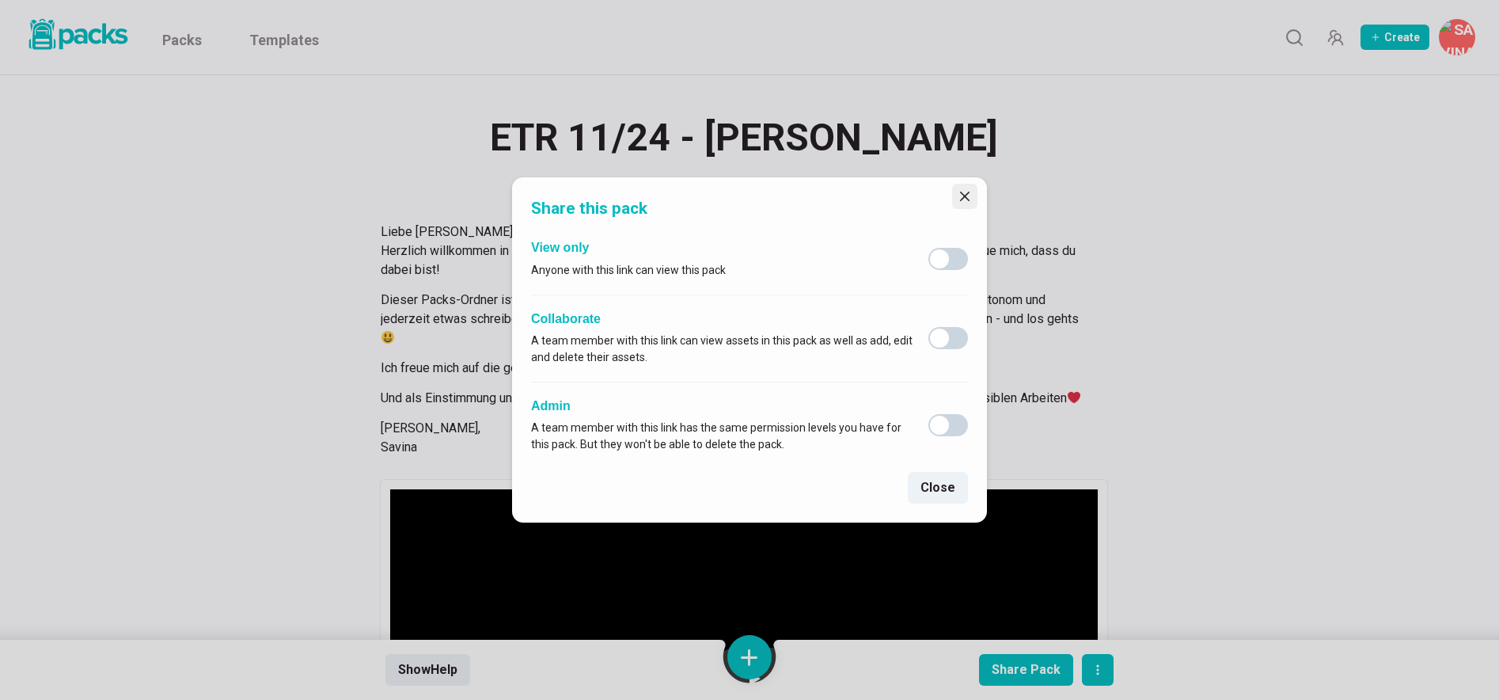
click at [968, 199] on icon "Close" at bounding box center [964, 196] width 9 height 9
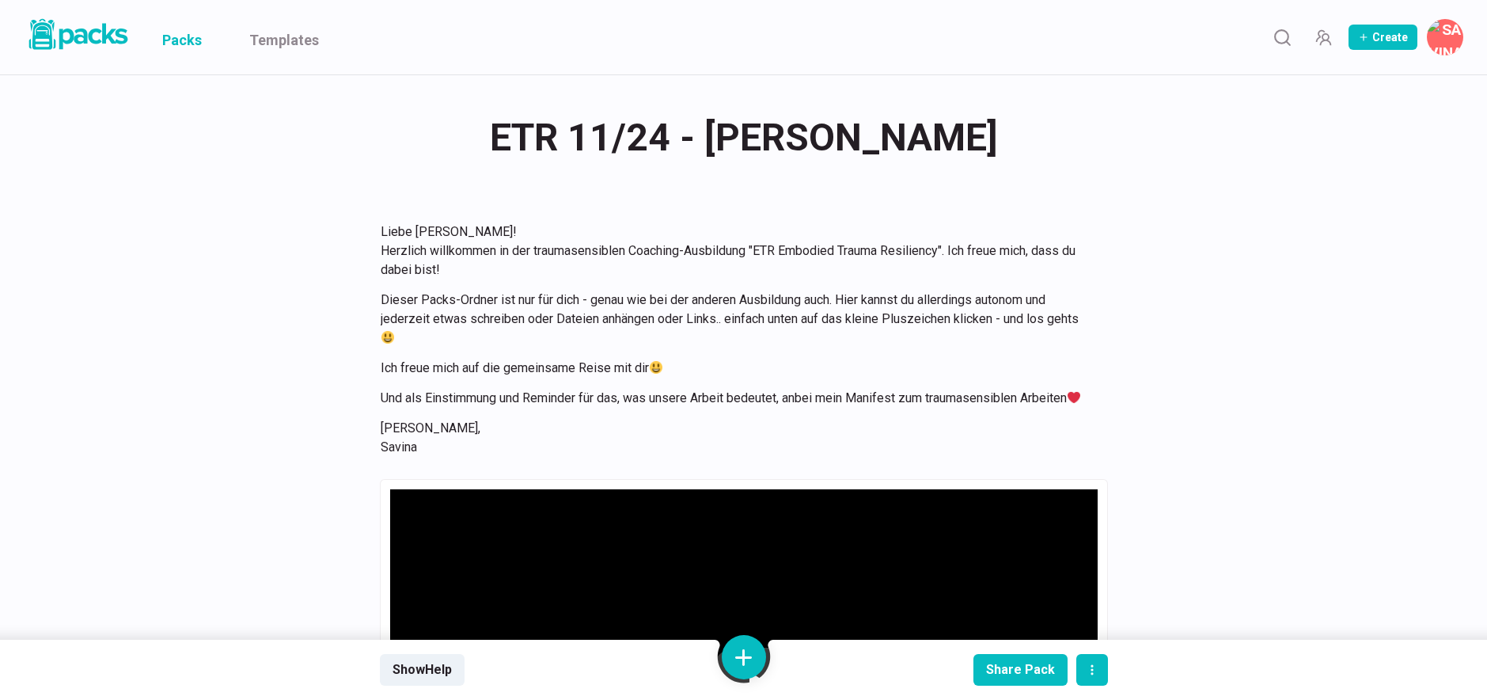
click at [187, 36] on link "Packs" at bounding box center [182, 37] width 40 height 74
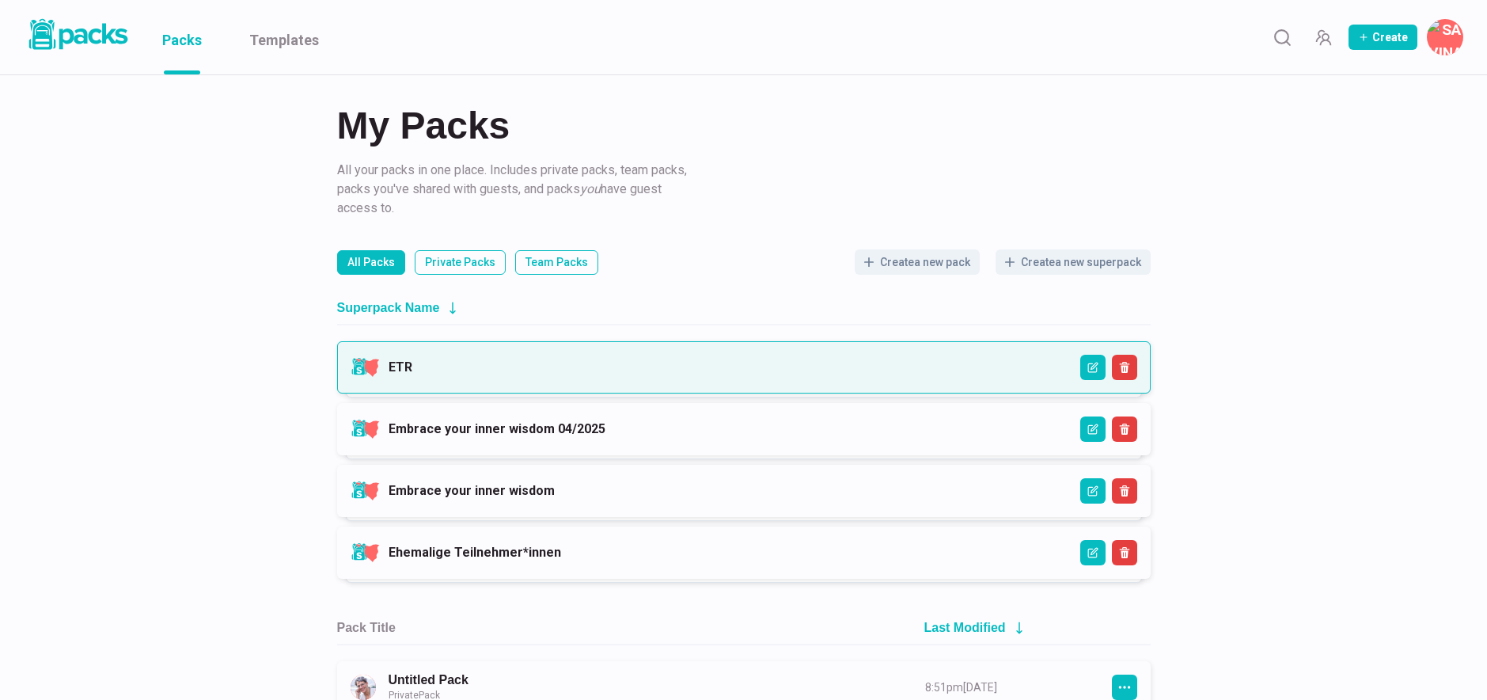
click at [412, 374] on link "ETR" at bounding box center [401, 366] width 24 height 15
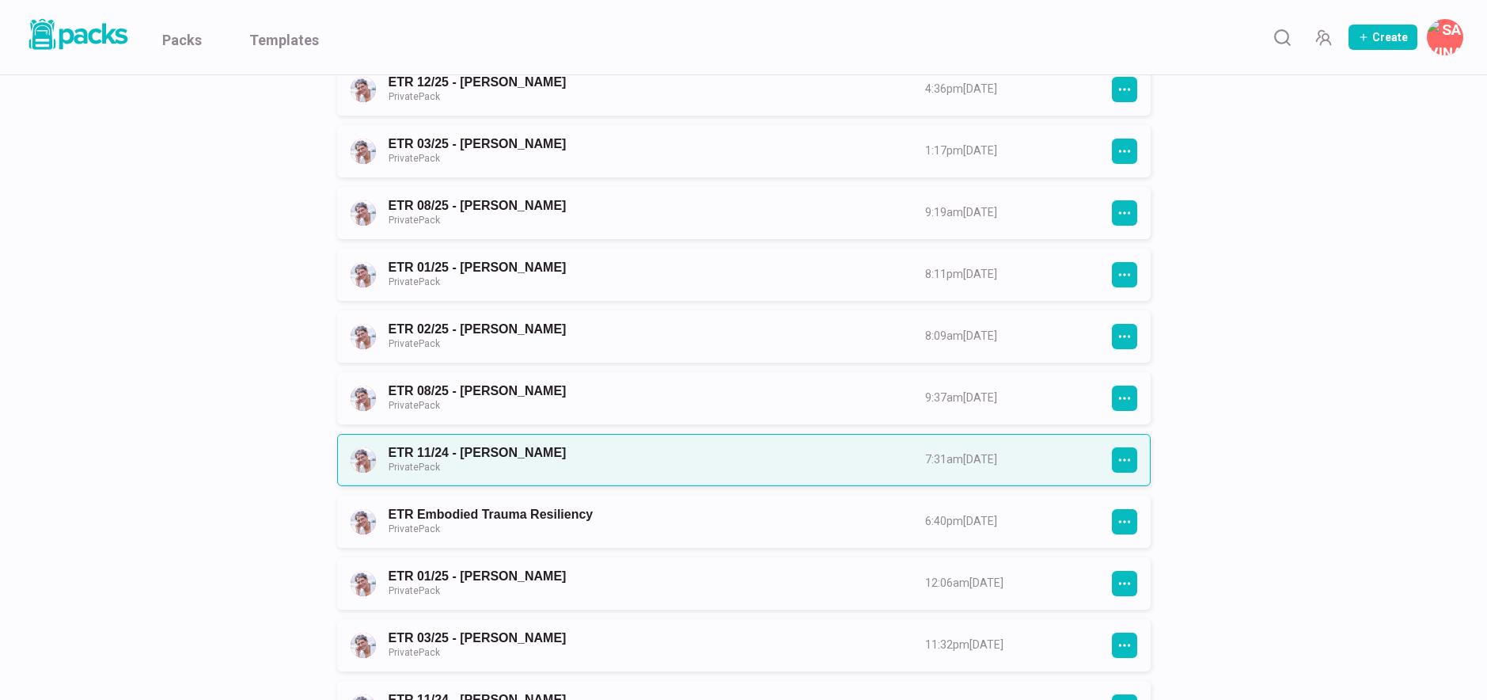
scroll to position [388, 0]
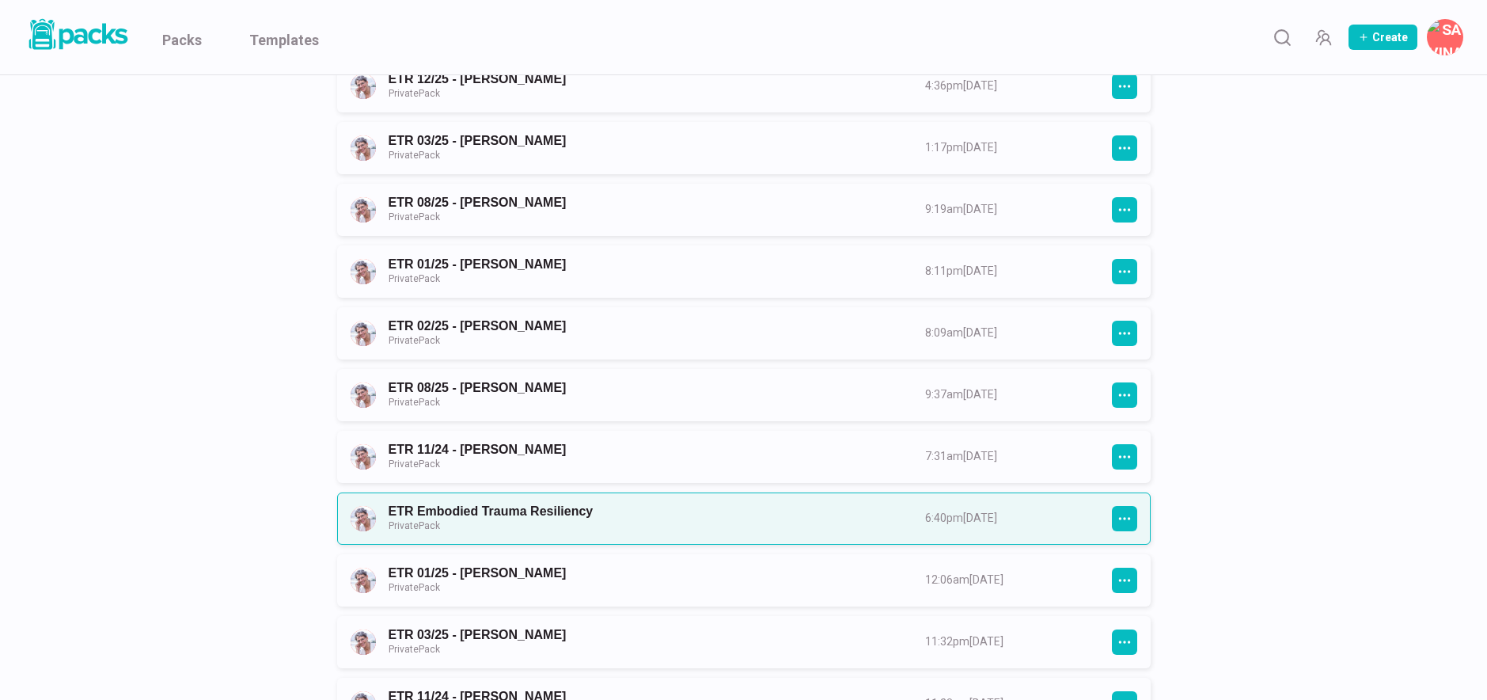
click at [804, 518] on link "ETR Embodied Trauma Resiliency Private Pack" at bounding box center [643, 517] width 508 height 29
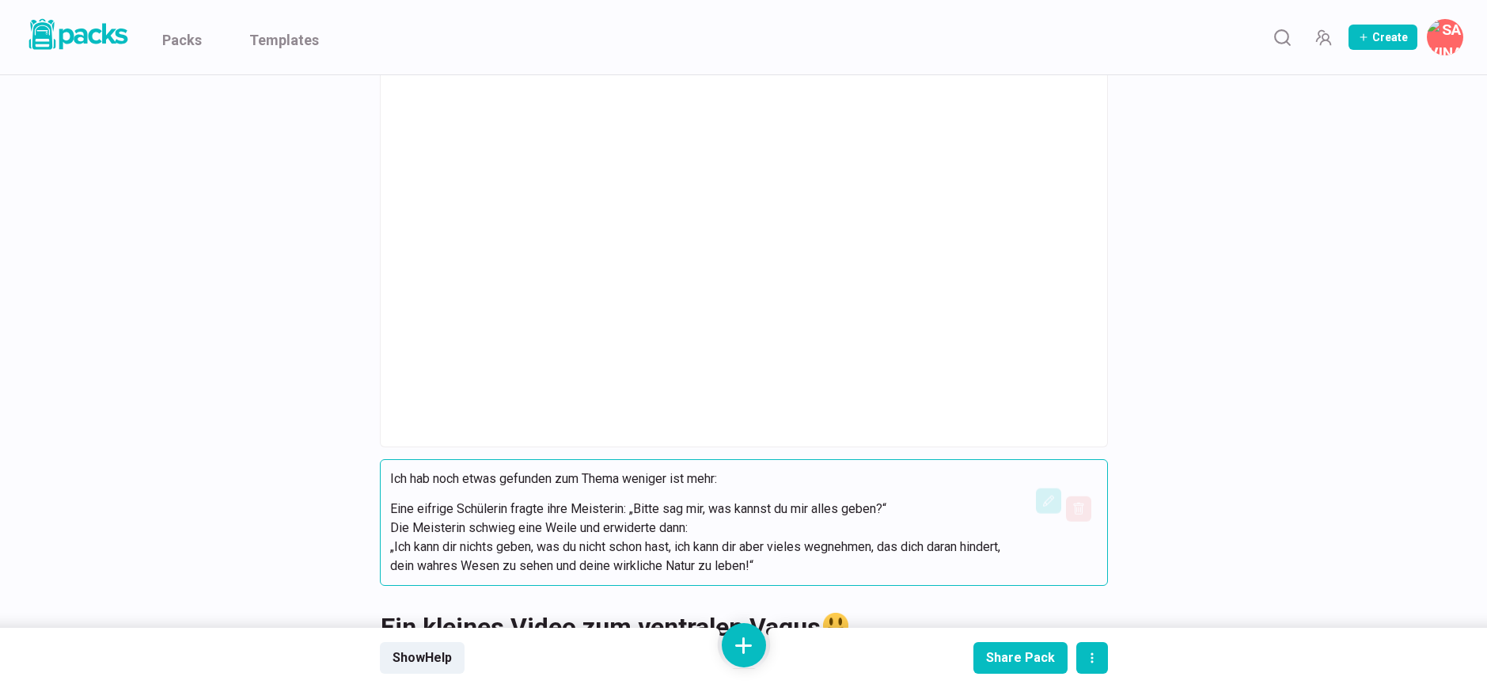
scroll to position [4642, 0]
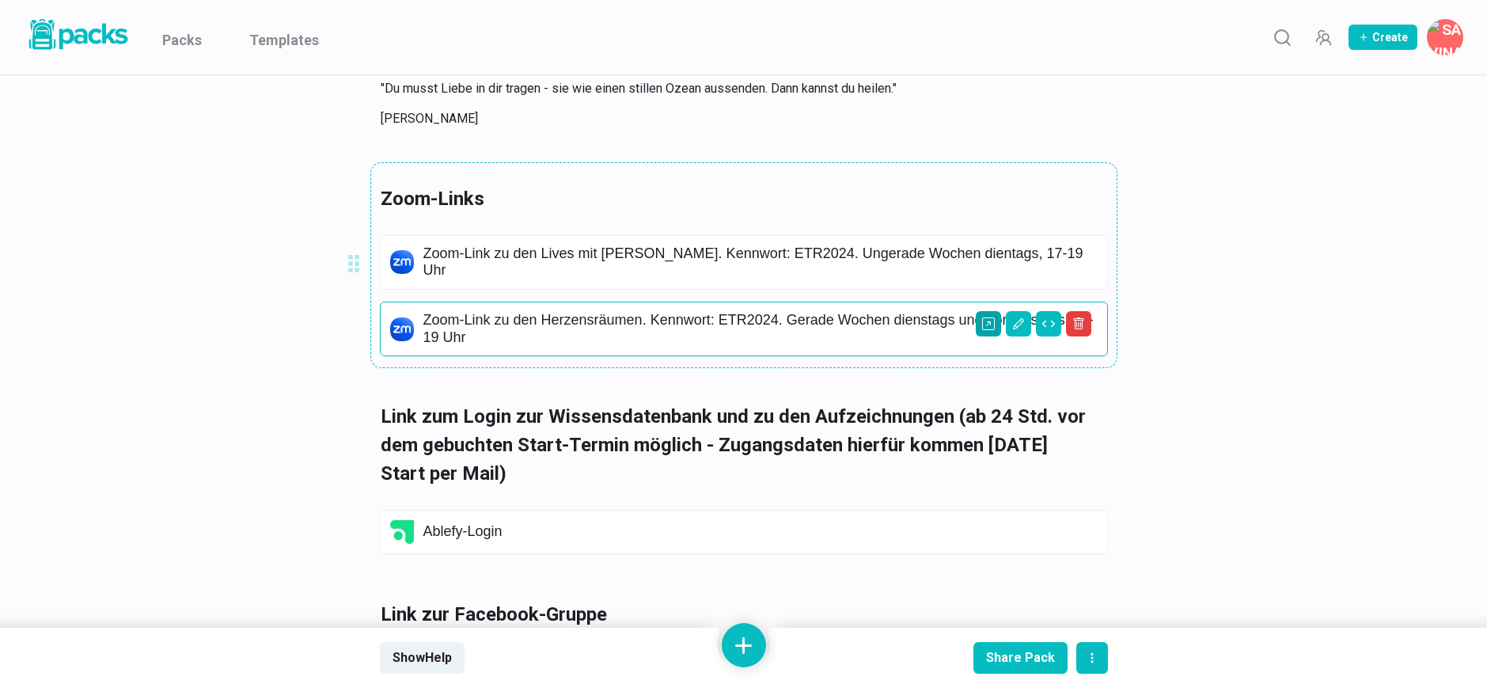
click at [989, 324] on icon "Open external link" at bounding box center [988, 323] width 13 height 13
